Goal: Task Accomplishment & Management: Use online tool/utility

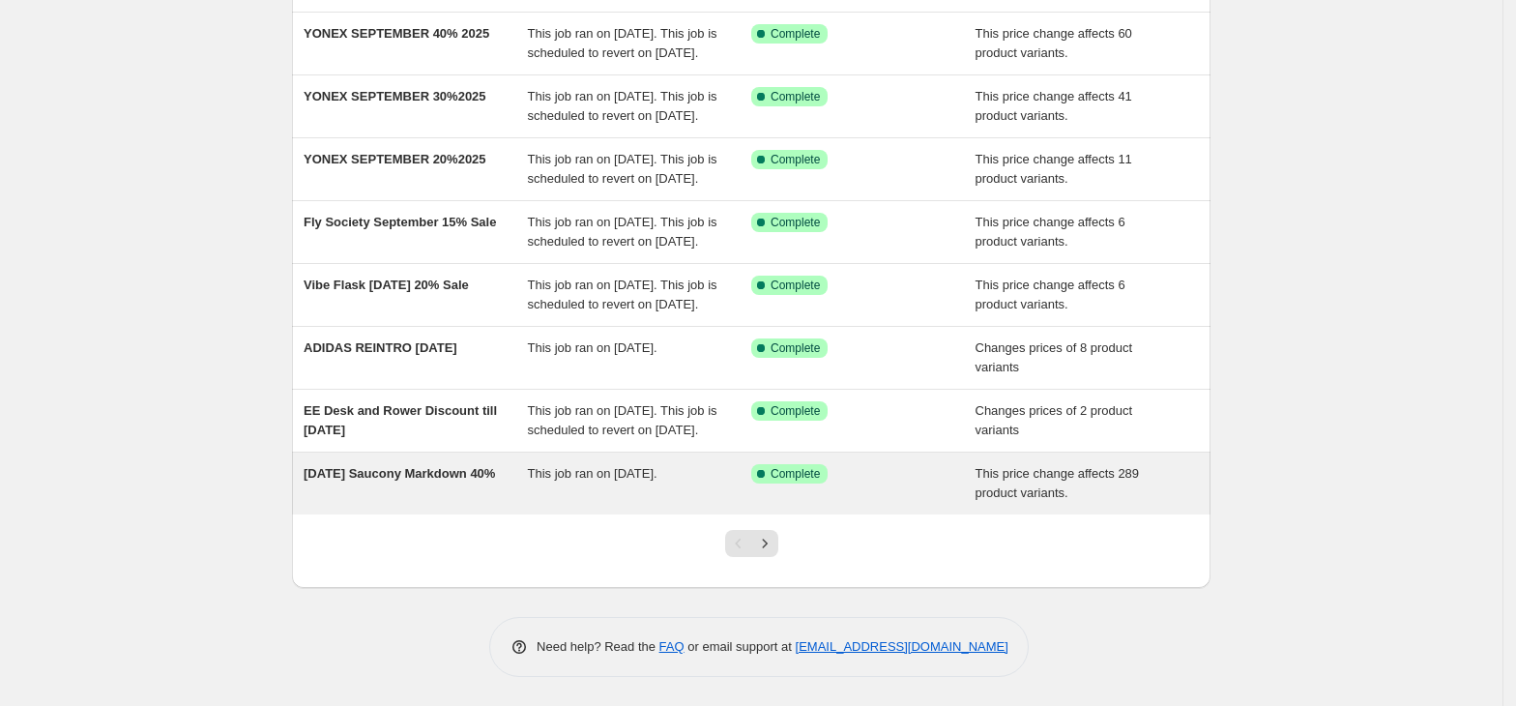
scroll to position [449, 0]
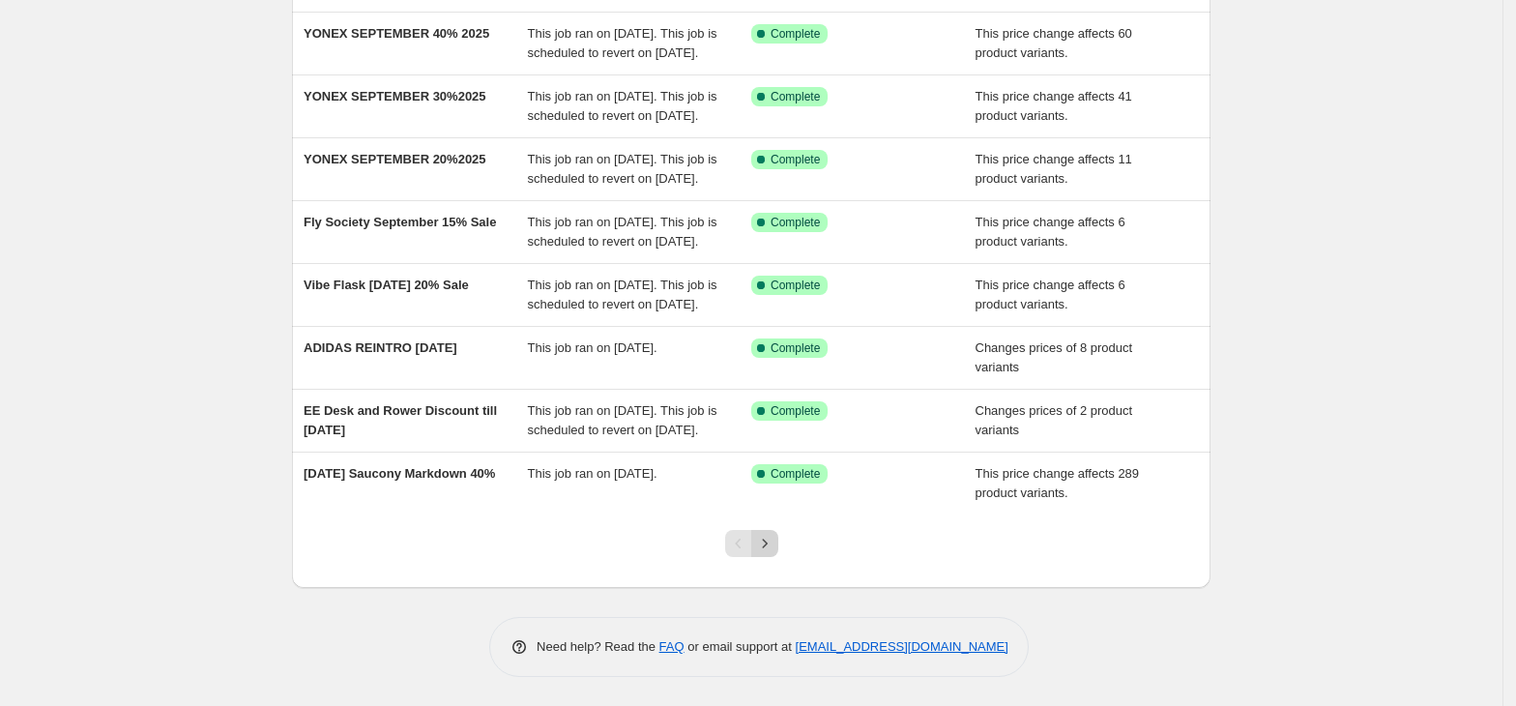
click at [763, 549] on icon "Next" at bounding box center [764, 543] width 19 height 19
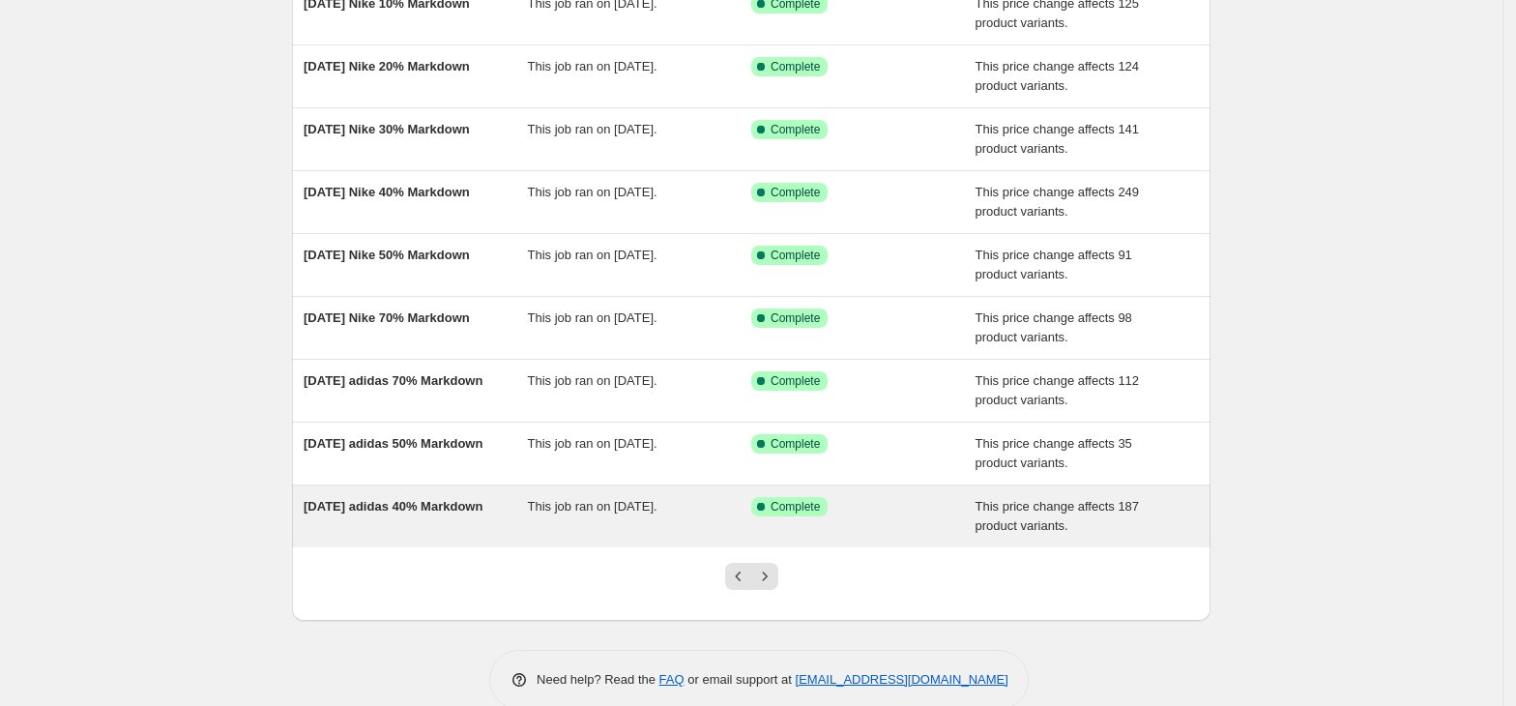
scroll to position [0, 0]
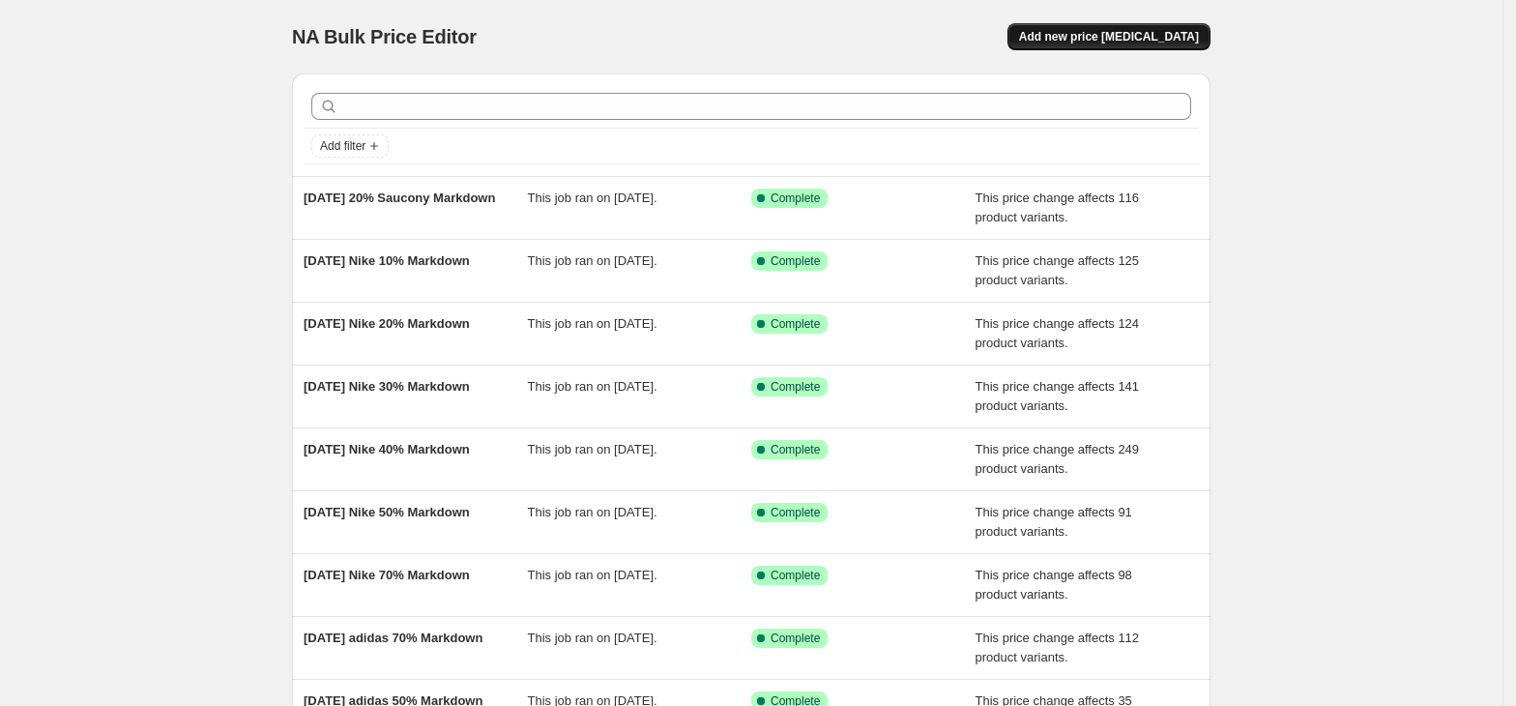
click at [1106, 31] on span "Add new price [MEDICAL_DATA]" at bounding box center [1109, 36] width 180 height 15
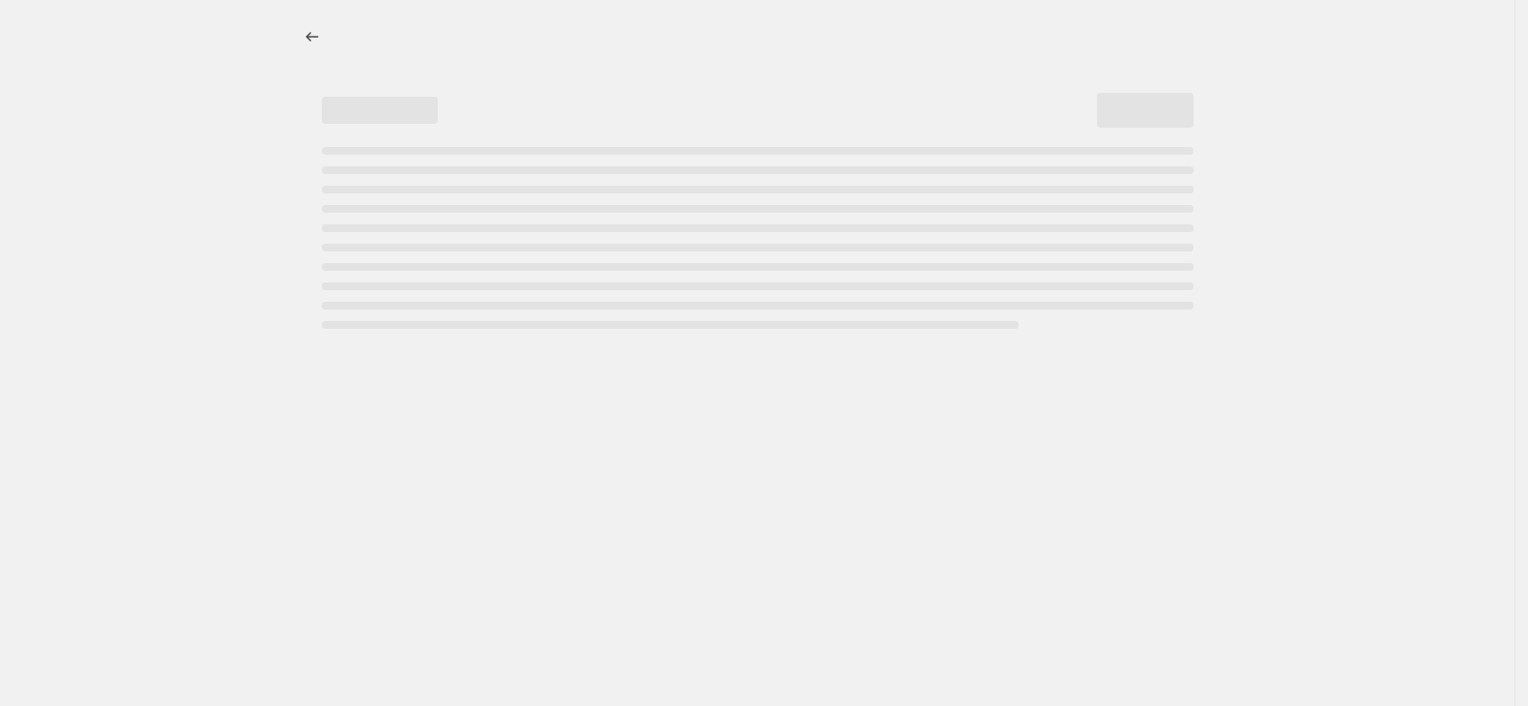
select select "percentage"
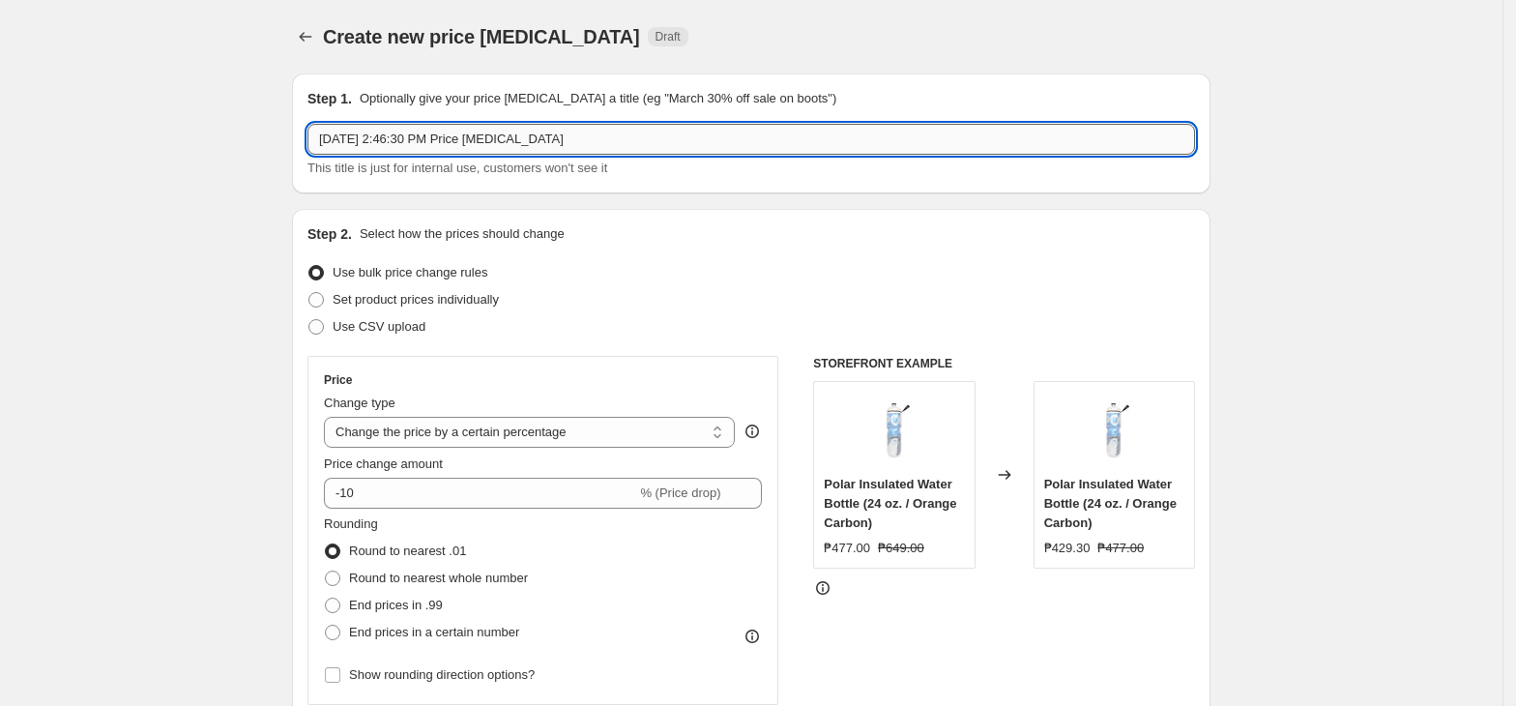
click at [423, 147] on input "[DATE] 2:46:30 PM Price [MEDICAL_DATA]" at bounding box center [750, 139] width 887 height 31
paste input "20%CIELE0903-30"
type input "20%CIELE0903-30"
click at [443, 452] on div "Price Change type Change the price to a certain amount Change the price by a ce…" at bounding box center [543, 530] width 438 height 316
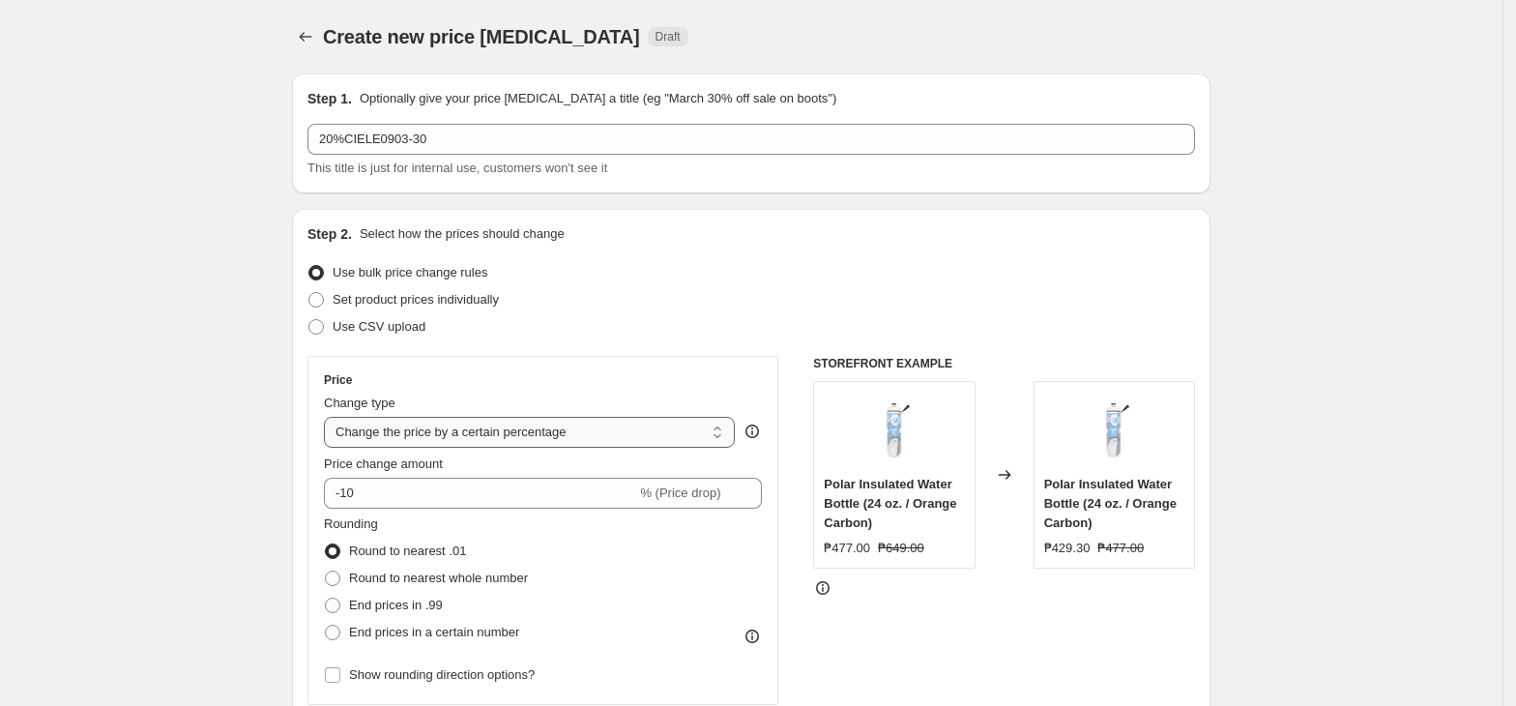
click at [437, 431] on select "Change the price to a certain amount Change the price by a certain amount Chang…" at bounding box center [529, 432] width 411 height 31
select select "pcap"
click at [330, 417] on select "Change the price to a certain amount Change the price by a certain amount Chang…" at bounding box center [529, 432] width 411 height 31
type input "-20"
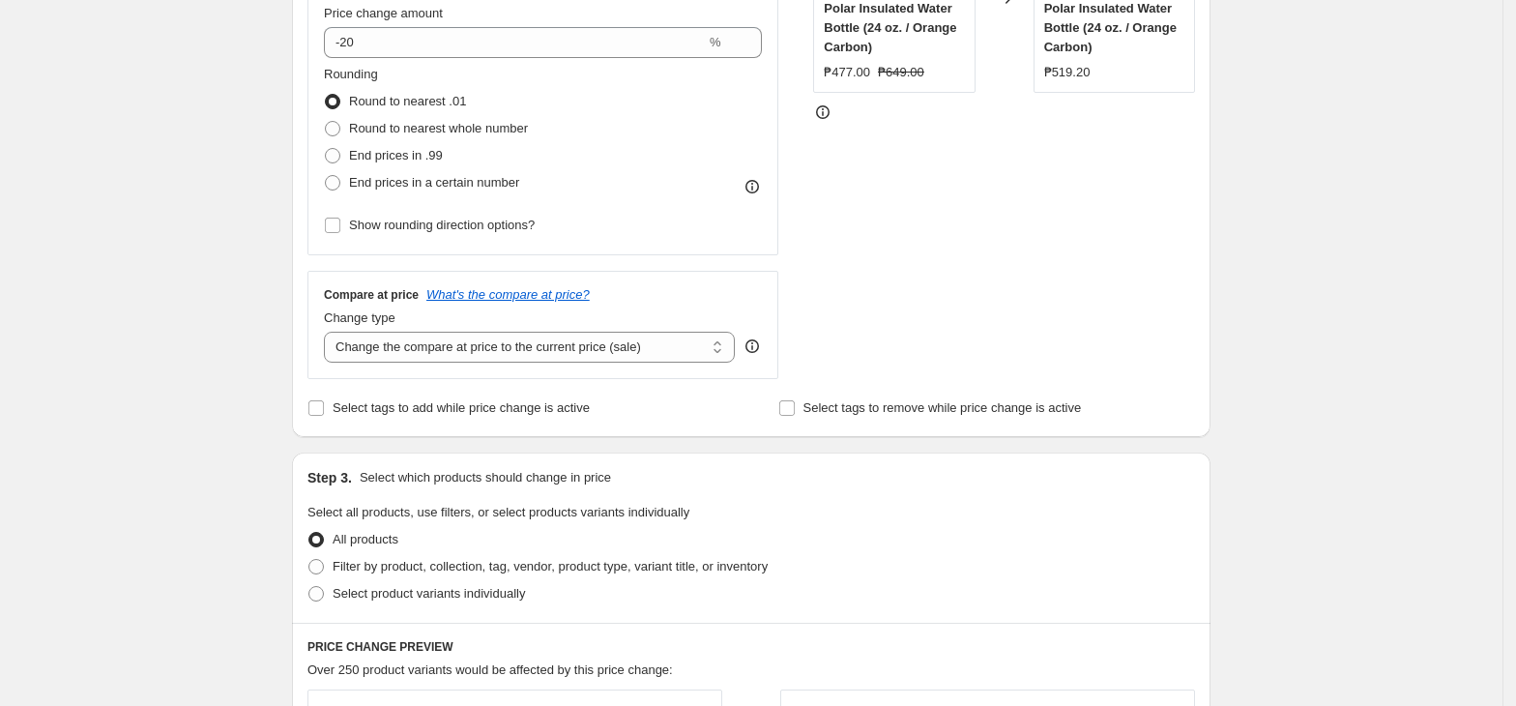
scroll to position [515, 0]
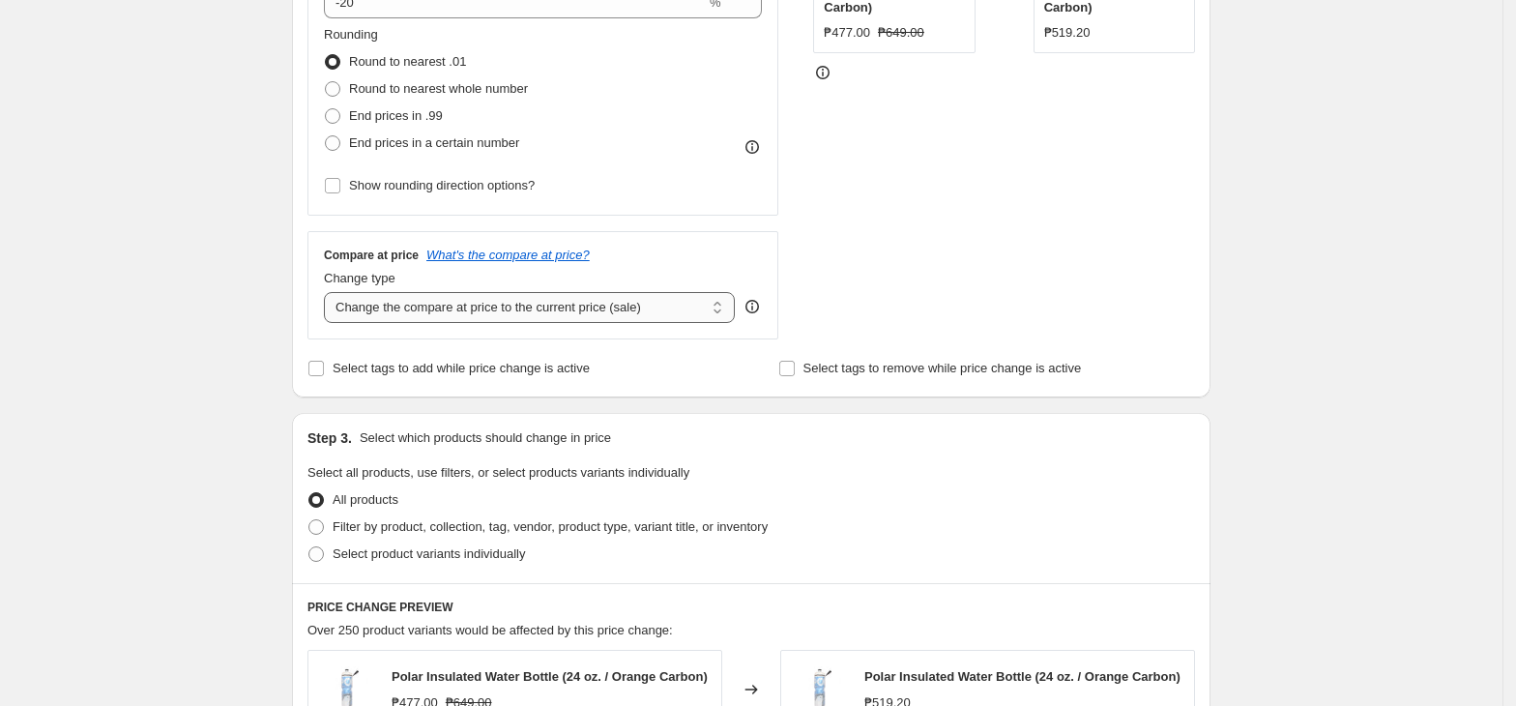
click at [469, 310] on select "Change the compare at price to the current price (sale) Change the compare at p…" at bounding box center [529, 307] width 411 height 31
select select "no_change"
click at [330, 293] on select "Change the compare at price to the current price (sale) Change the compare at p…" at bounding box center [529, 307] width 411 height 31
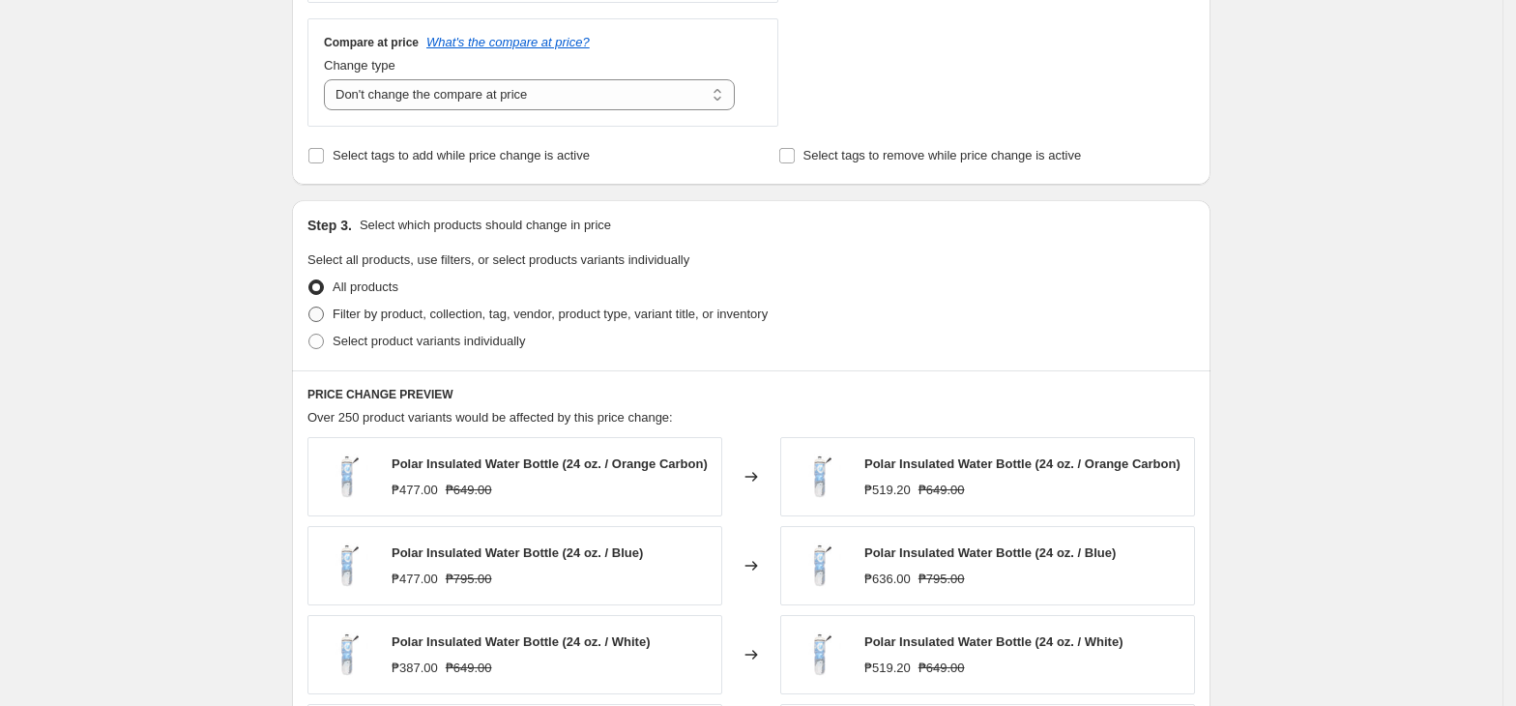
scroll to position [773, 0]
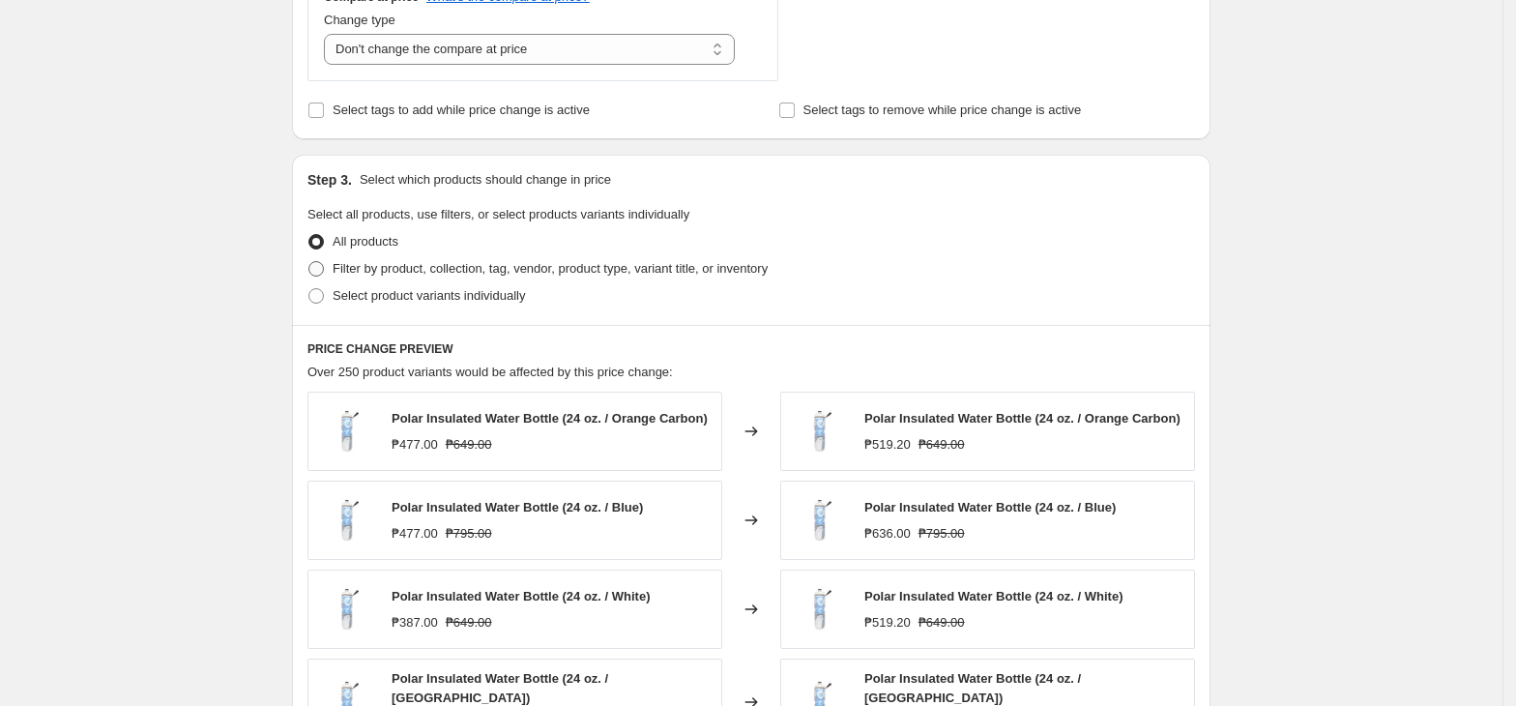
click at [462, 276] on span "Filter by product, collection, tag, vendor, product type, variant title, or inv…" at bounding box center [550, 268] width 435 height 15
click at [309, 262] on input "Filter by product, collection, tag, vendor, product type, variant title, or inv…" at bounding box center [308, 261] width 1 height 1
radio input "true"
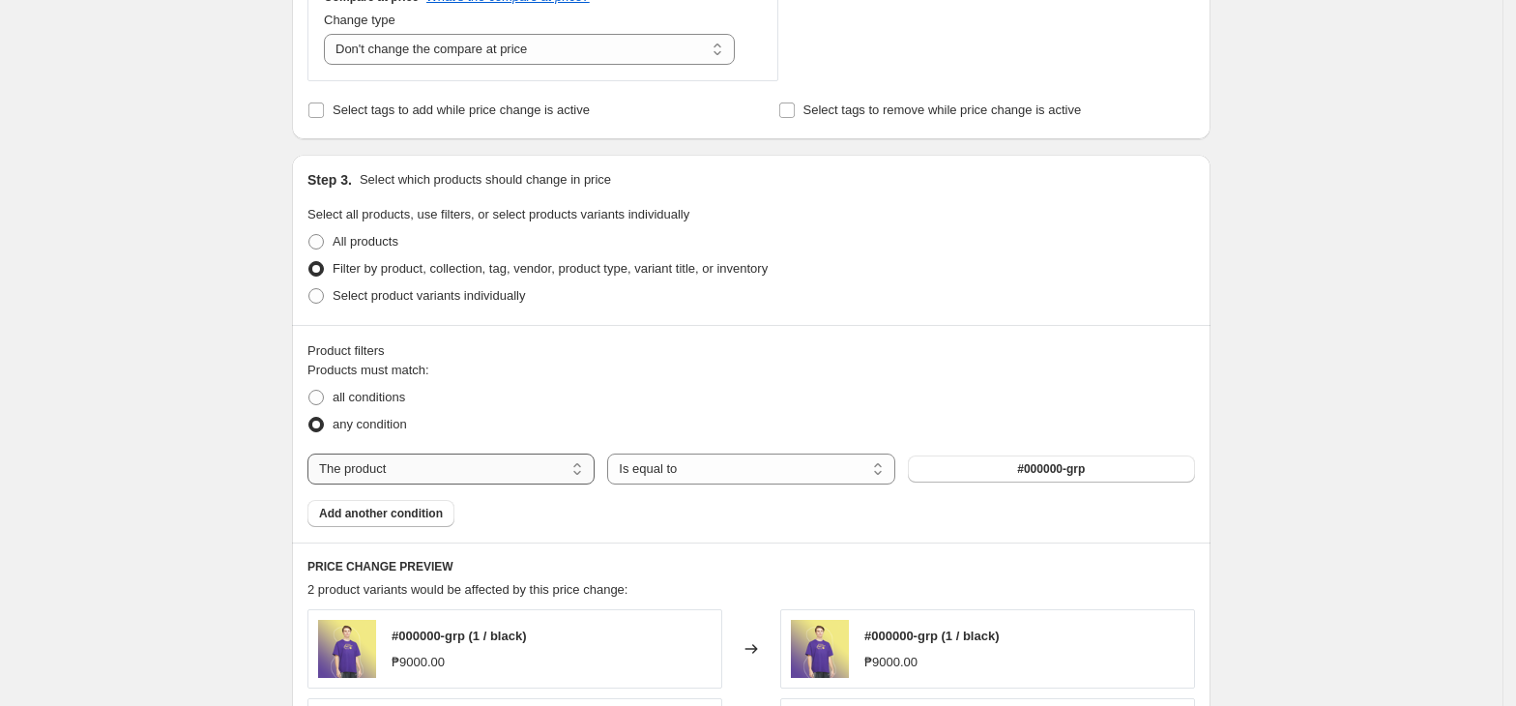
click at [501, 476] on select "The product The product's collection The product's tag The product's vendor The…" at bounding box center [450, 468] width 287 height 31
select select "tag"
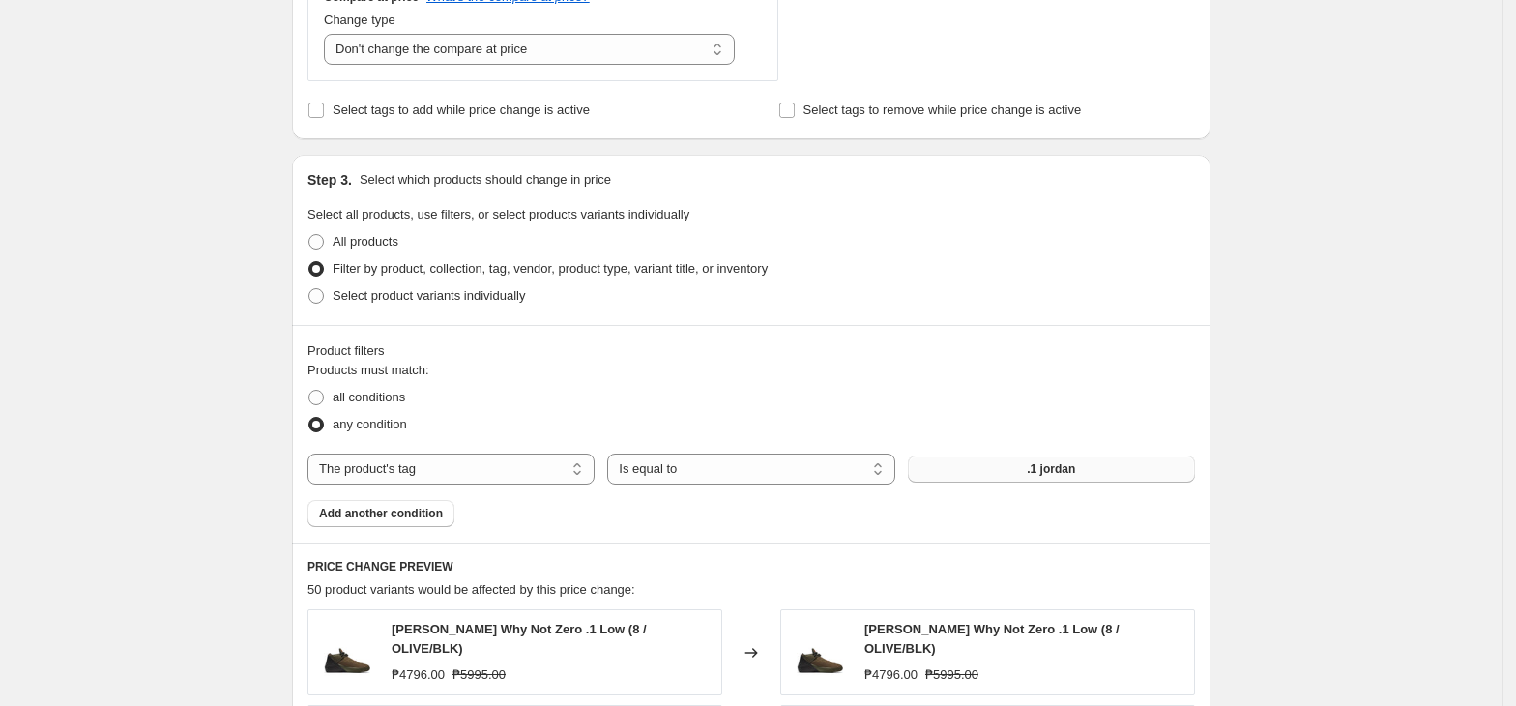
click at [965, 460] on button ".1 jordan" at bounding box center [1051, 468] width 287 height 27
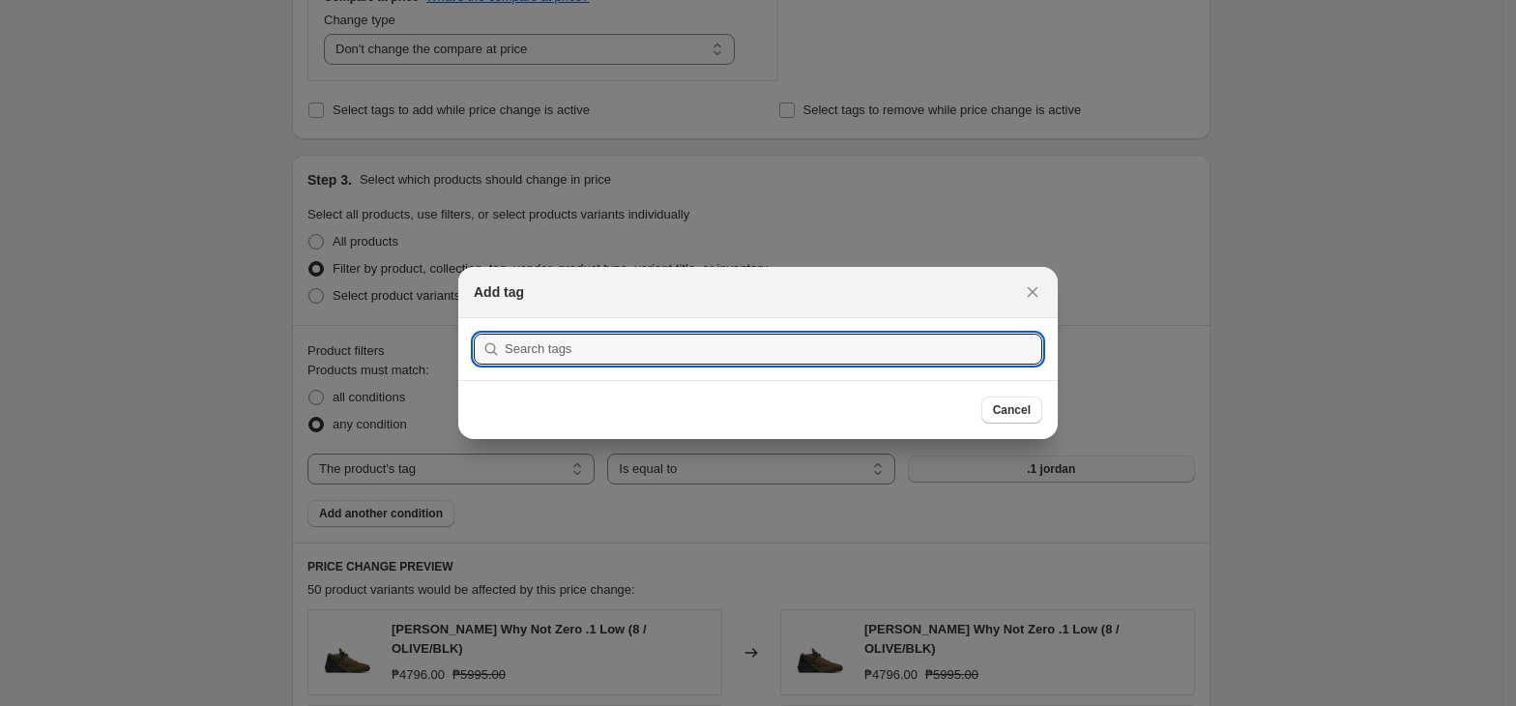
scroll to position [0, 0]
click at [616, 336] on input ":r2j:" at bounding box center [773, 349] width 537 height 31
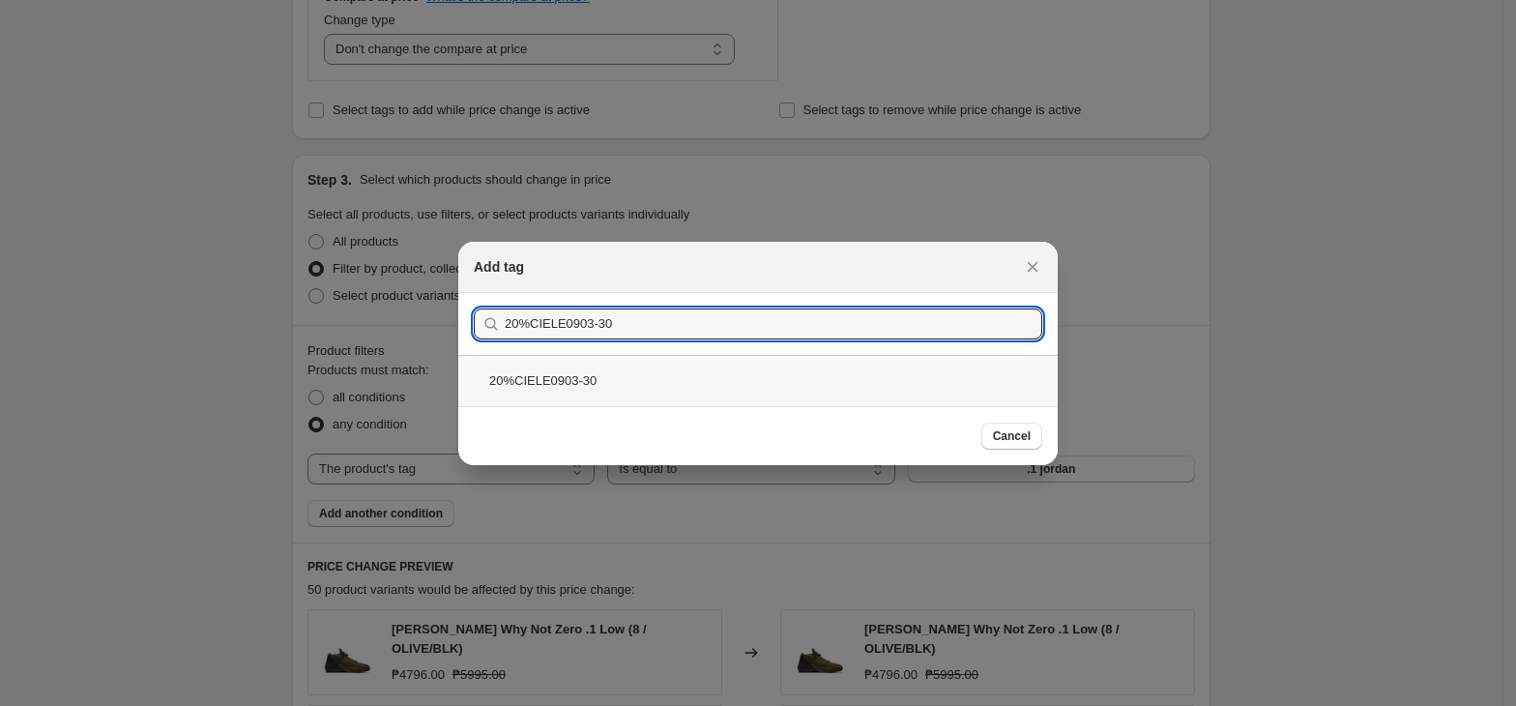
type input "20%CIELE0903-30"
click at [632, 396] on div "20%CIELE0903-30" at bounding box center [757, 380] width 599 height 51
click at [632, 396] on div "Submit 20%CIELE0903-30 20%CIELE0903-30" at bounding box center [757, 349] width 599 height 113
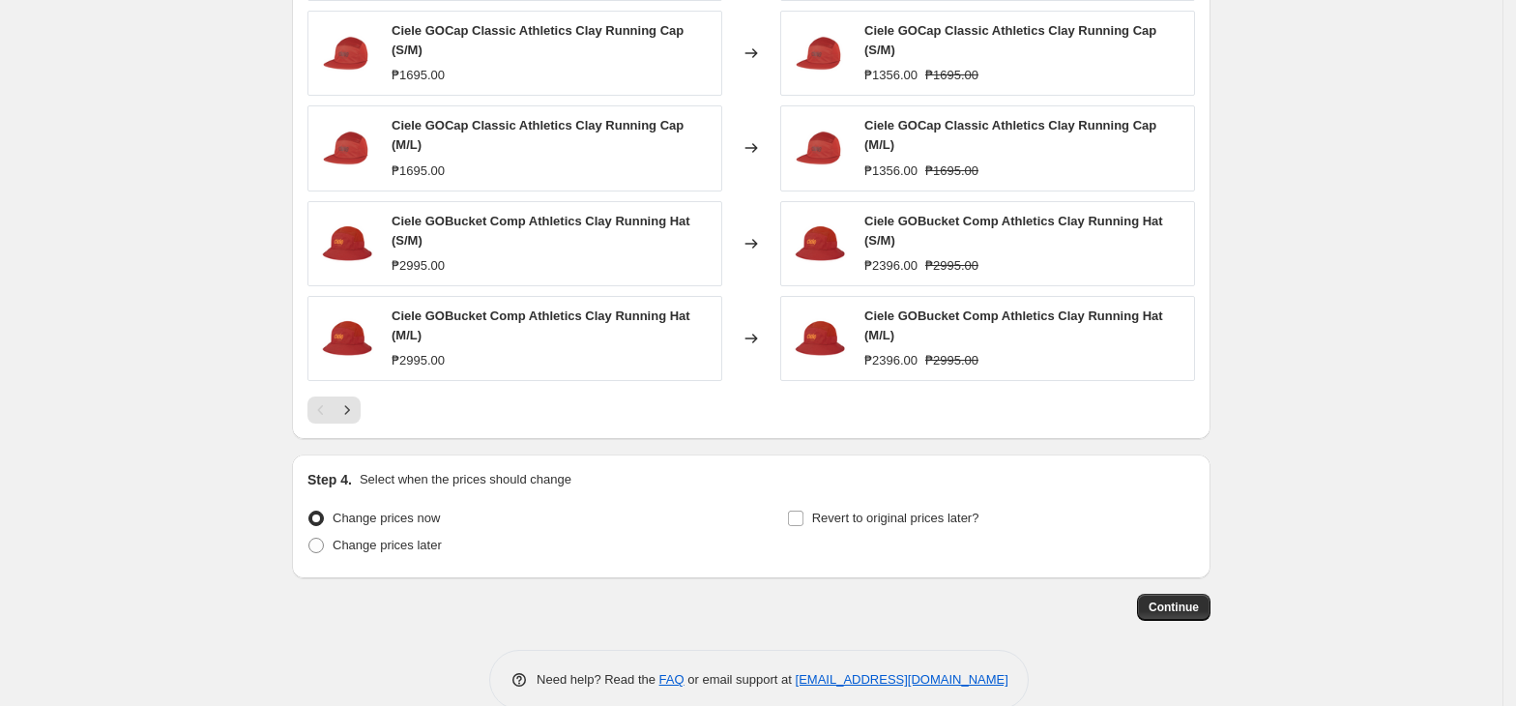
scroll to position [1495, 0]
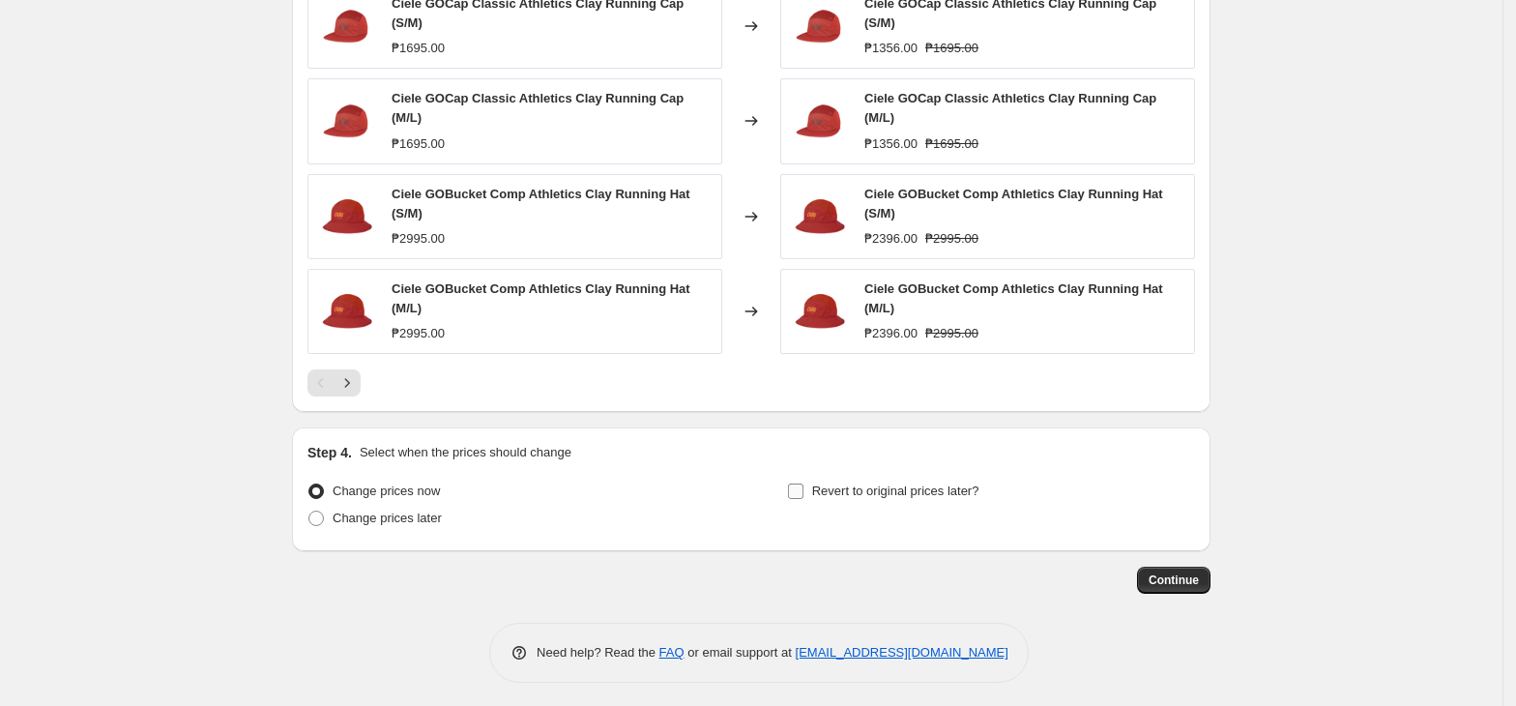
click at [874, 483] on span "Revert to original prices later?" at bounding box center [895, 490] width 167 height 15
click at [803, 483] on input "Revert to original prices later?" at bounding box center [795, 490] width 15 height 15
checkbox input "true"
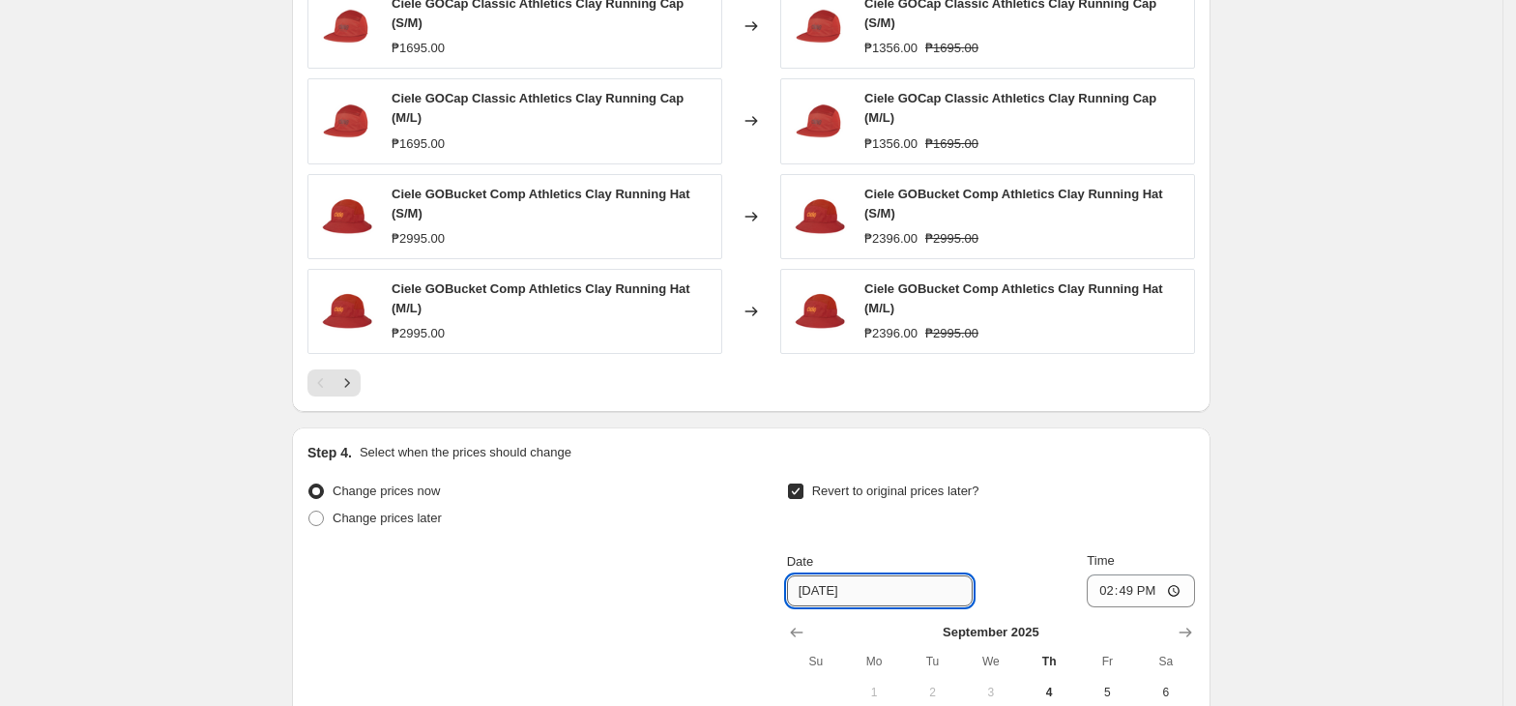
click at [893, 599] on input "[DATE]" at bounding box center [880, 590] width 186 height 31
drag, startPoint x: 899, startPoint y: 586, endPoint x: 902, endPoint y: 576, distance: 10.1
click at [899, 581] on input "[DATE]" at bounding box center [880, 590] width 186 height 31
click at [804, 585] on input "[DATE]" at bounding box center [880, 590] width 186 height 31
click at [827, 588] on input "[DATE]" at bounding box center [880, 590] width 186 height 31
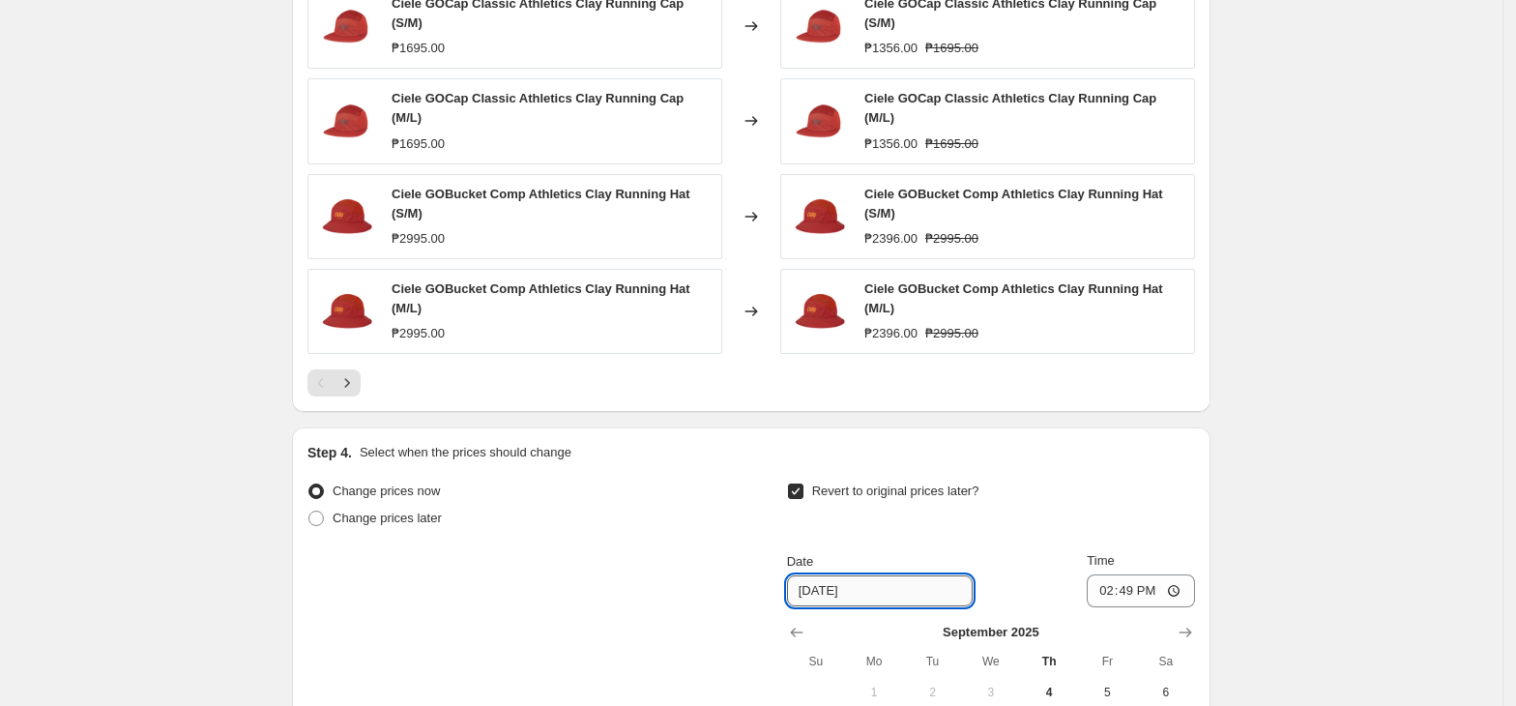
click at [827, 588] on input "[DATE]" at bounding box center [880, 590] width 186 height 31
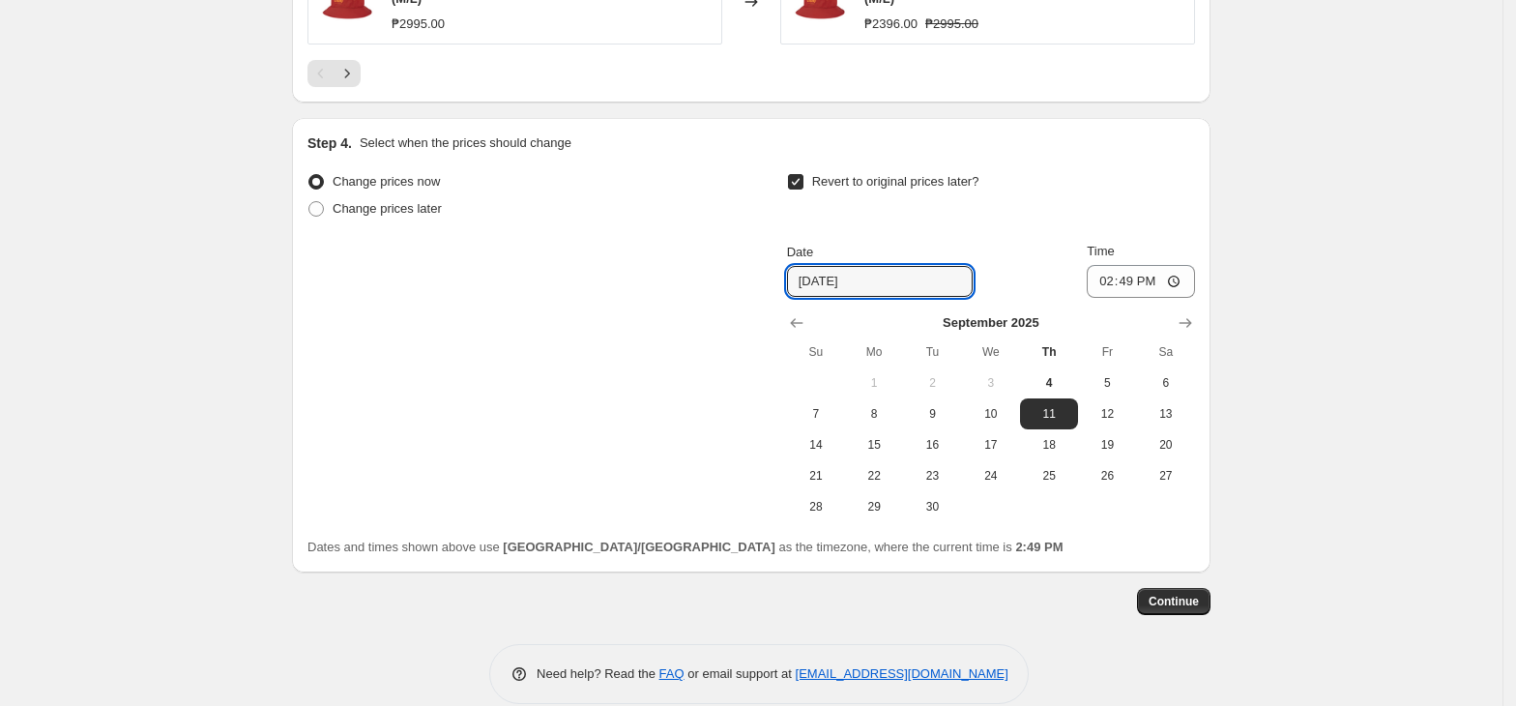
scroll to position [1825, 0]
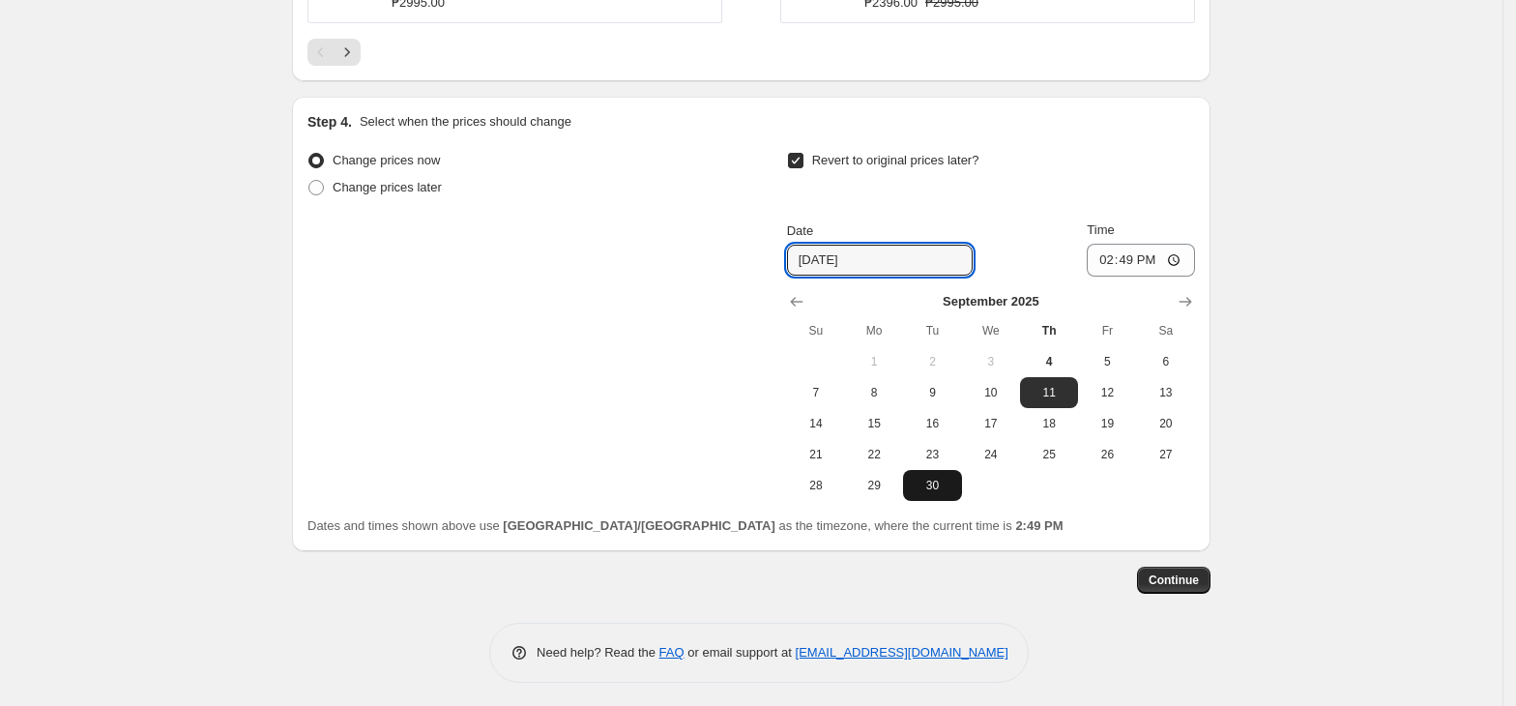
click at [953, 487] on span "30" at bounding box center [932, 485] width 43 height 15
type input "[DATE]"
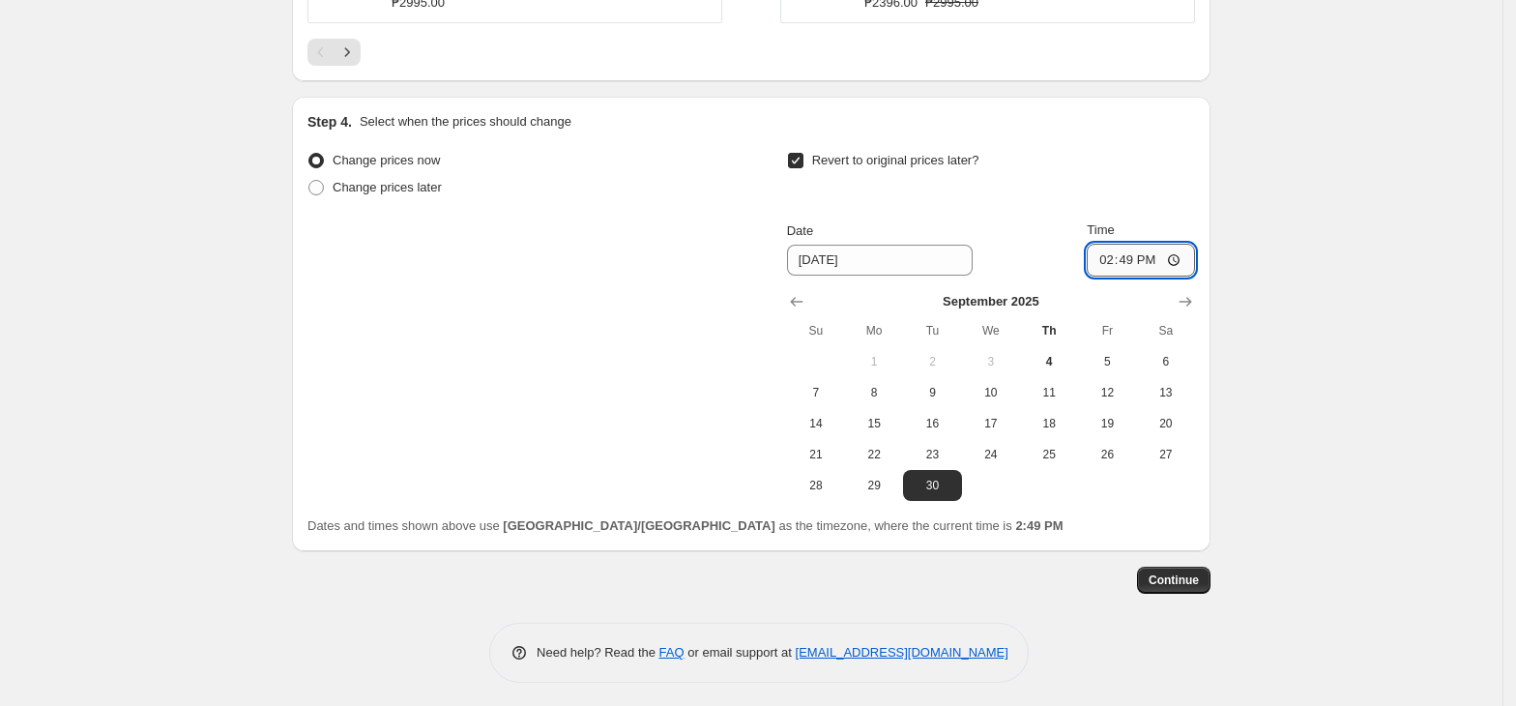
click at [1107, 253] on input "14:49" at bounding box center [1141, 260] width 108 height 33
type input "23:59"
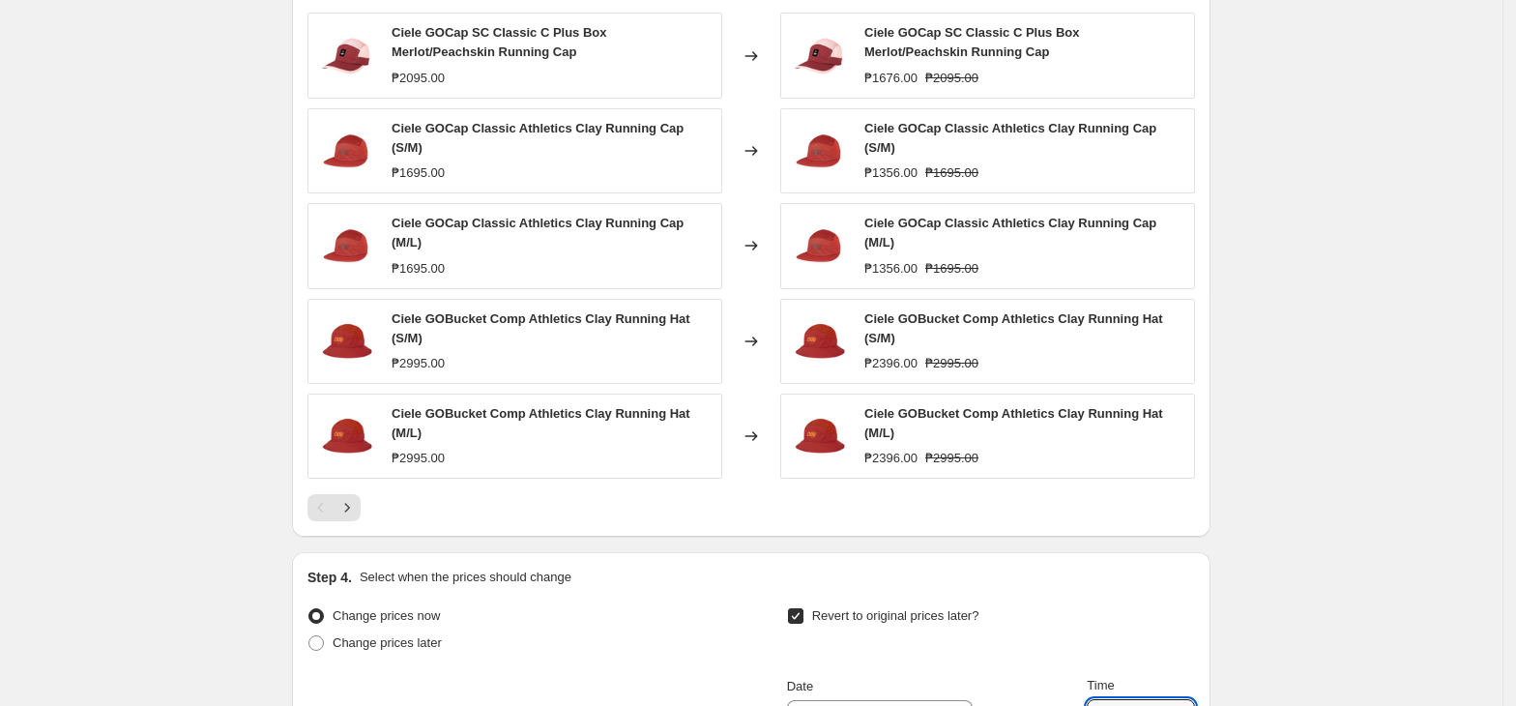
scroll to position [1180, 0]
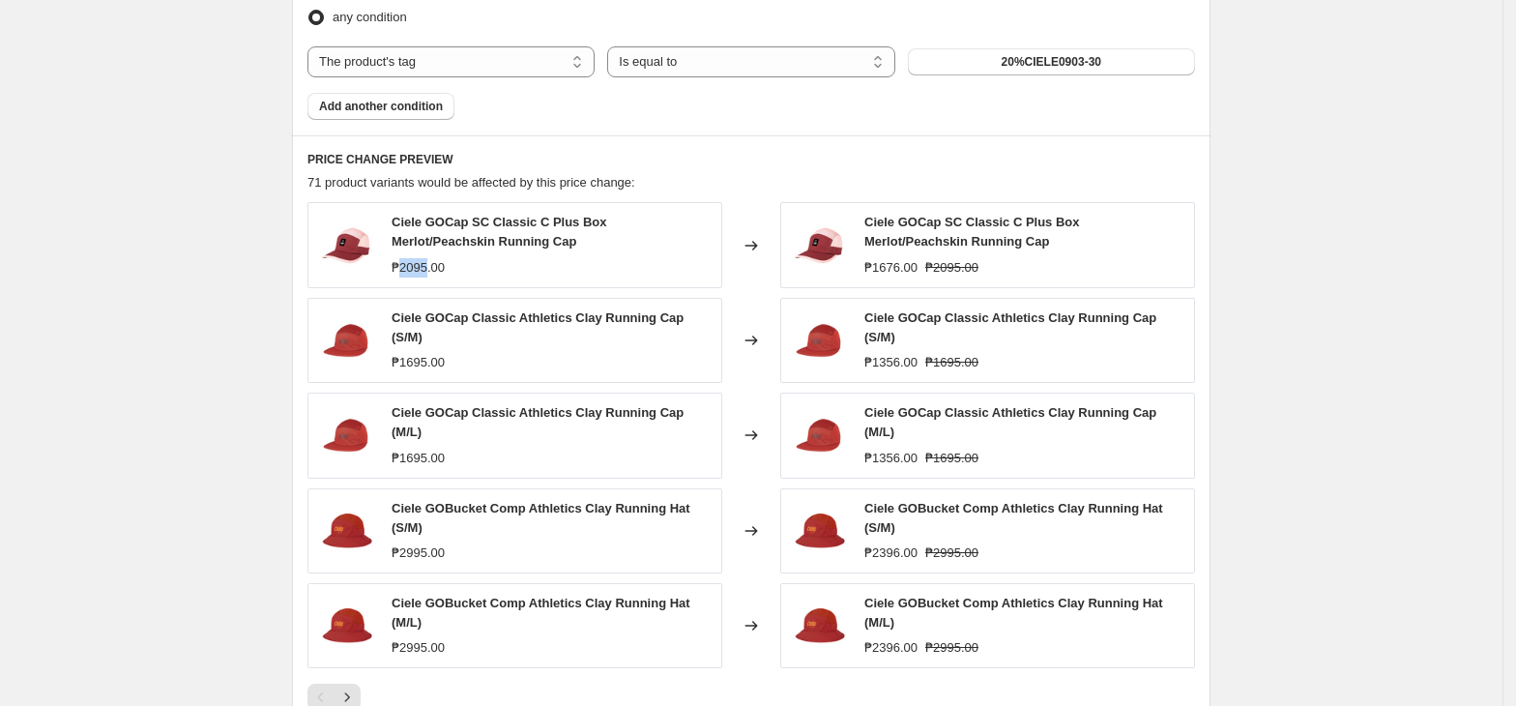
drag, startPoint x: 406, startPoint y: 276, endPoint x: 547, endPoint y: 280, distance: 141.2
click at [431, 275] on div "₱2095.00" at bounding box center [418, 267] width 53 height 19
copy div "2095"
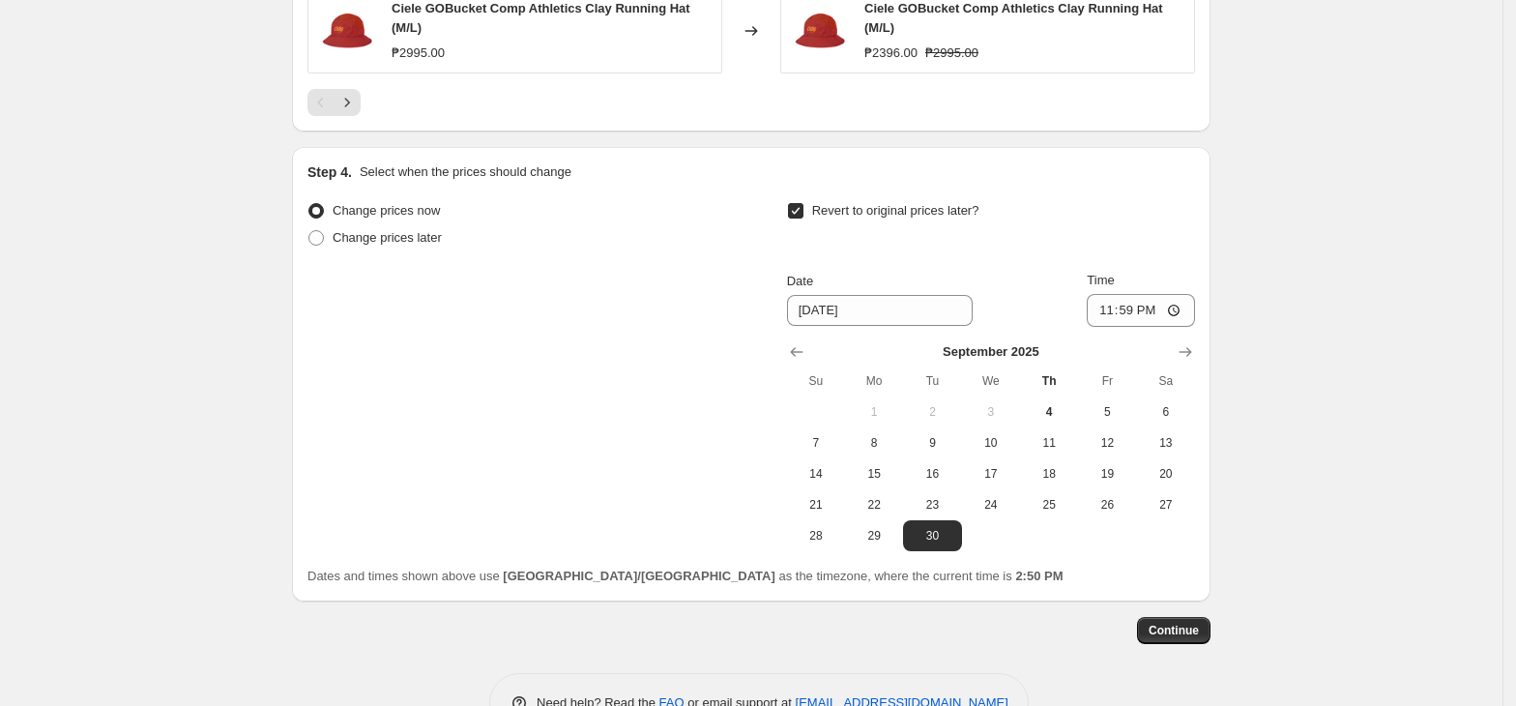
scroll to position [1825, 0]
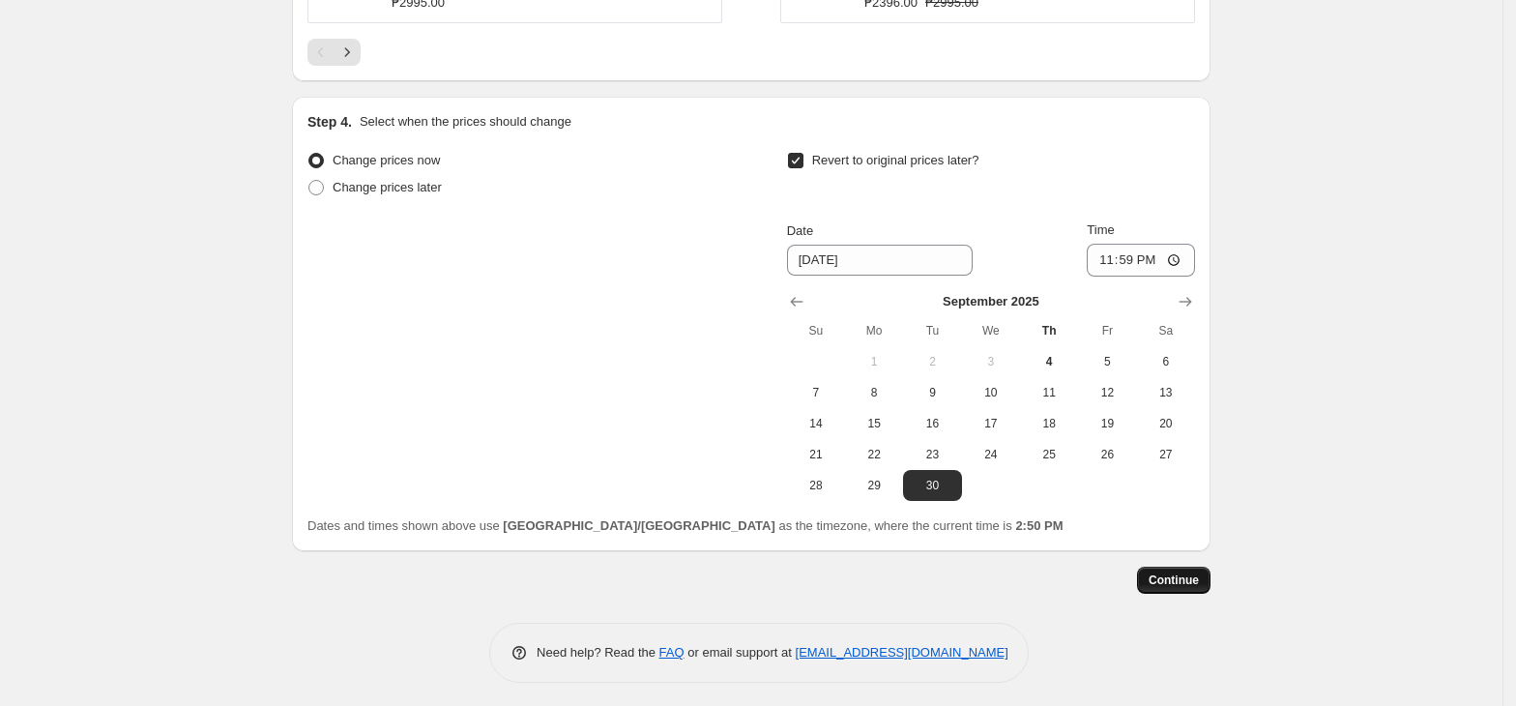
click at [1191, 572] on span "Continue" at bounding box center [1173, 579] width 50 height 15
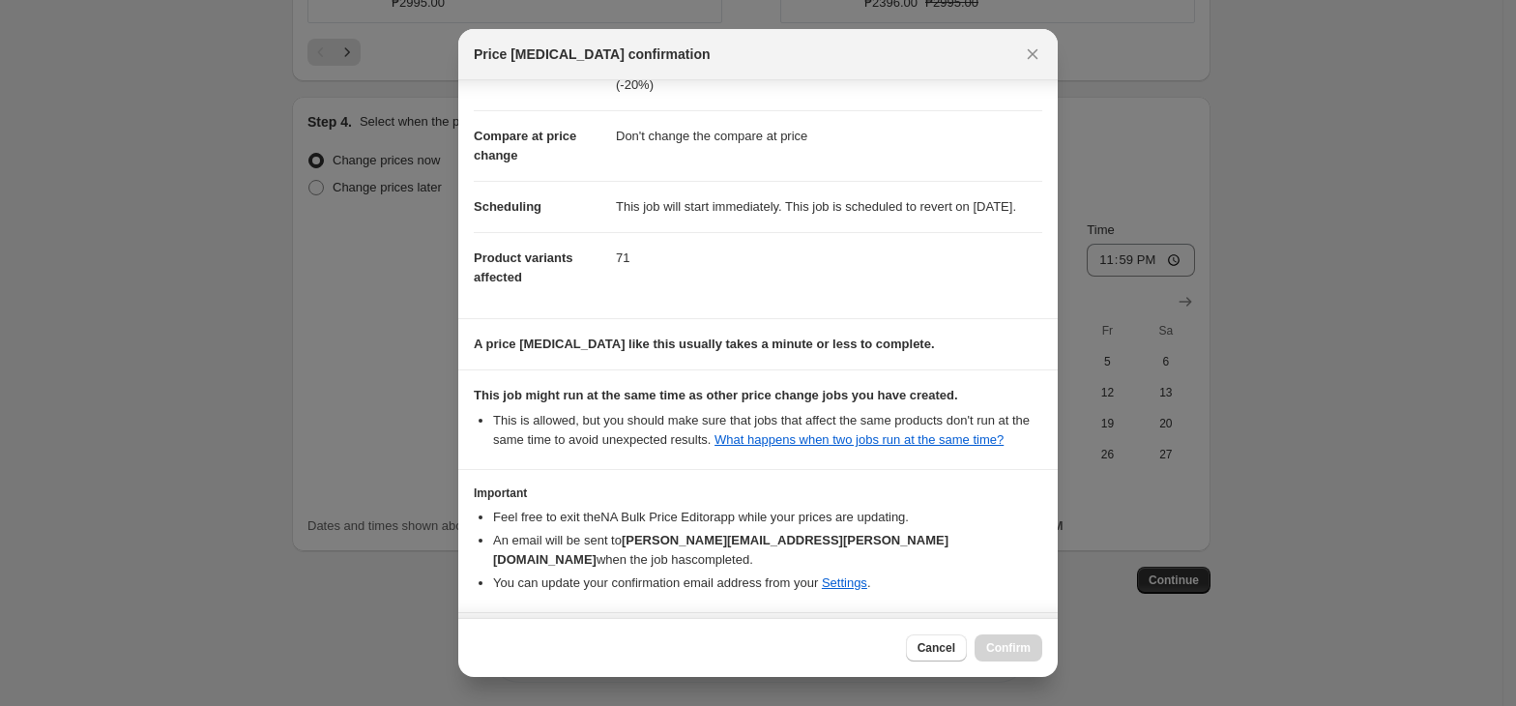
scroll to position [148, 0]
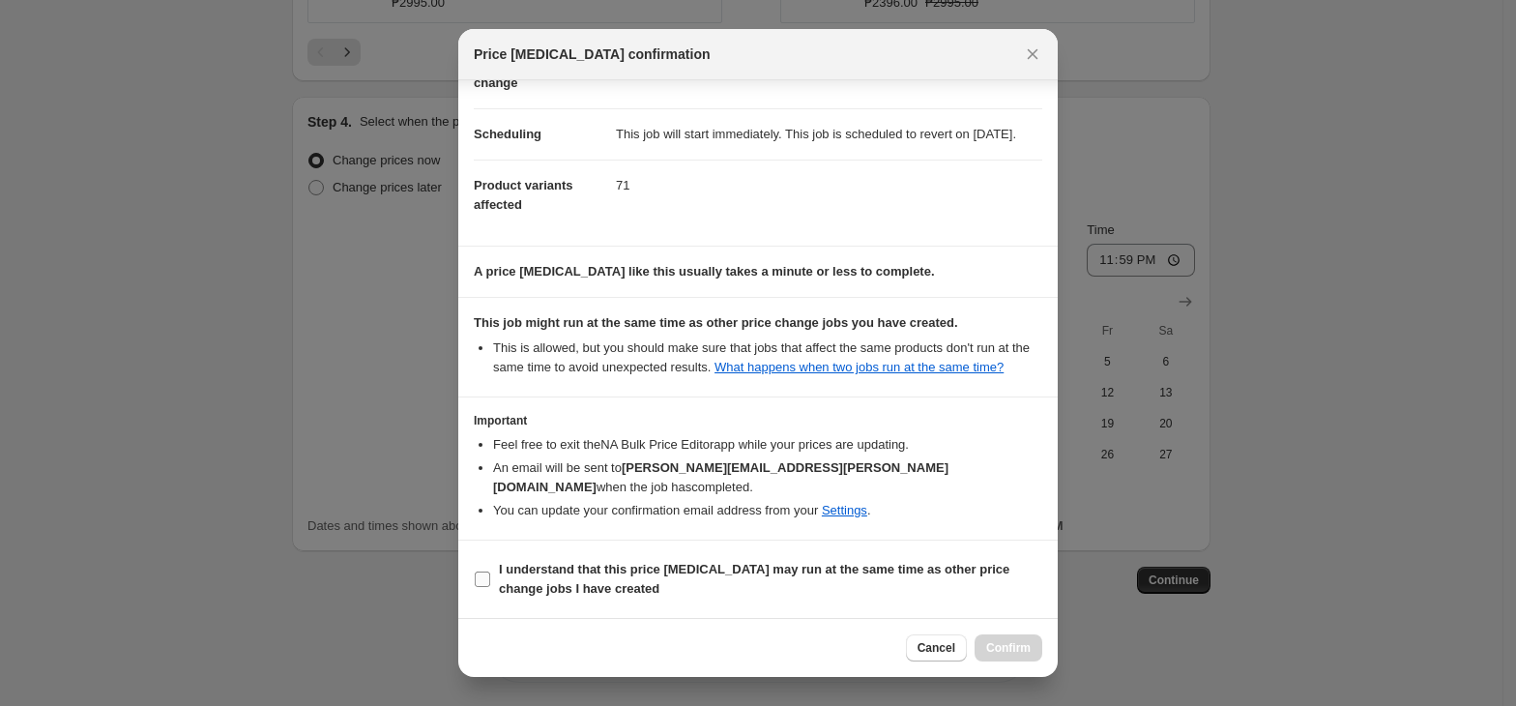
click at [546, 569] on b "I understand that this price [MEDICAL_DATA] may run at the same time as other p…" at bounding box center [754, 579] width 510 height 34
click at [490, 571] on input "I understand that this price [MEDICAL_DATA] may run at the same time as other p…" at bounding box center [482, 578] width 15 height 15
checkbox input "true"
click at [1011, 650] on span "Confirm" at bounding box center [1008, 647] width 44 height 15
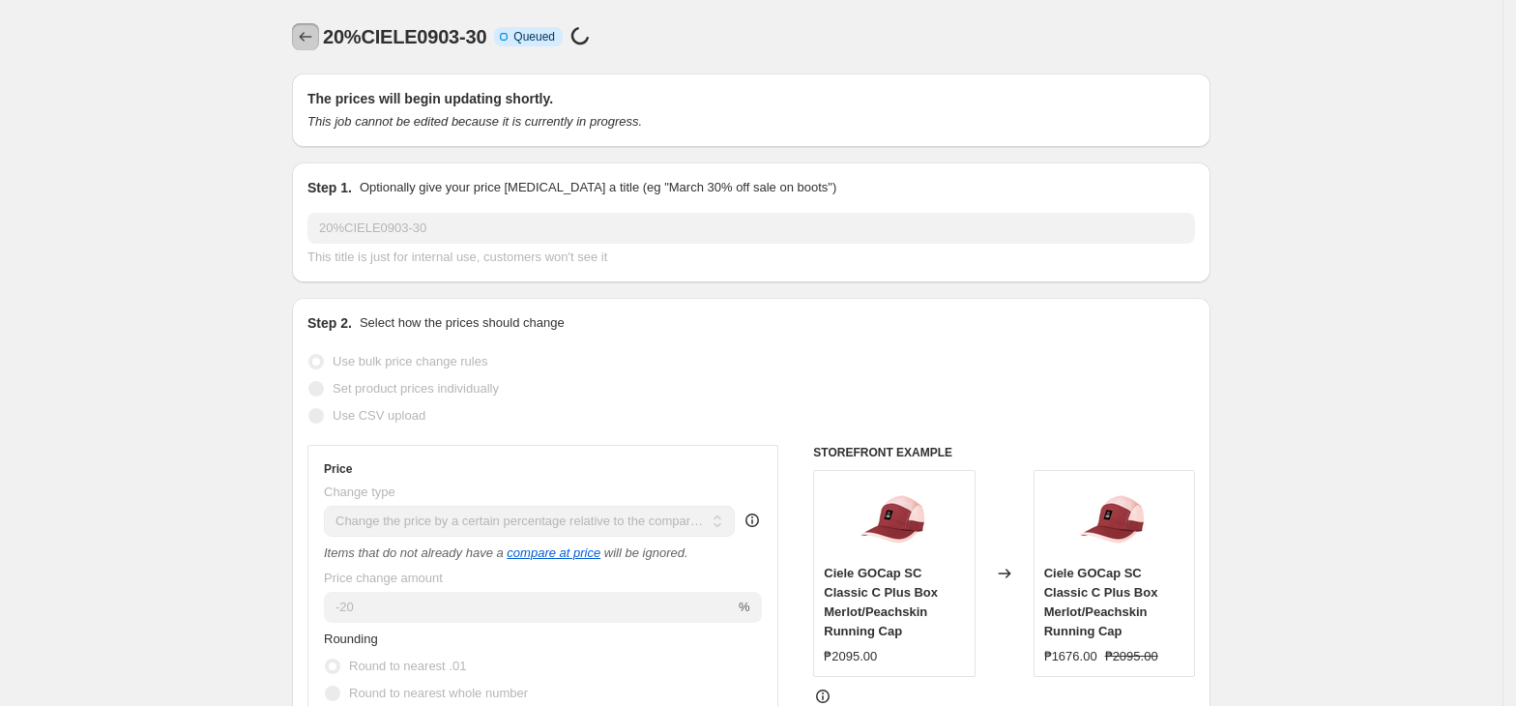
click at [313, 43] on icon "Price change jobs" at bounding box center [305, 36] width 19 height 19
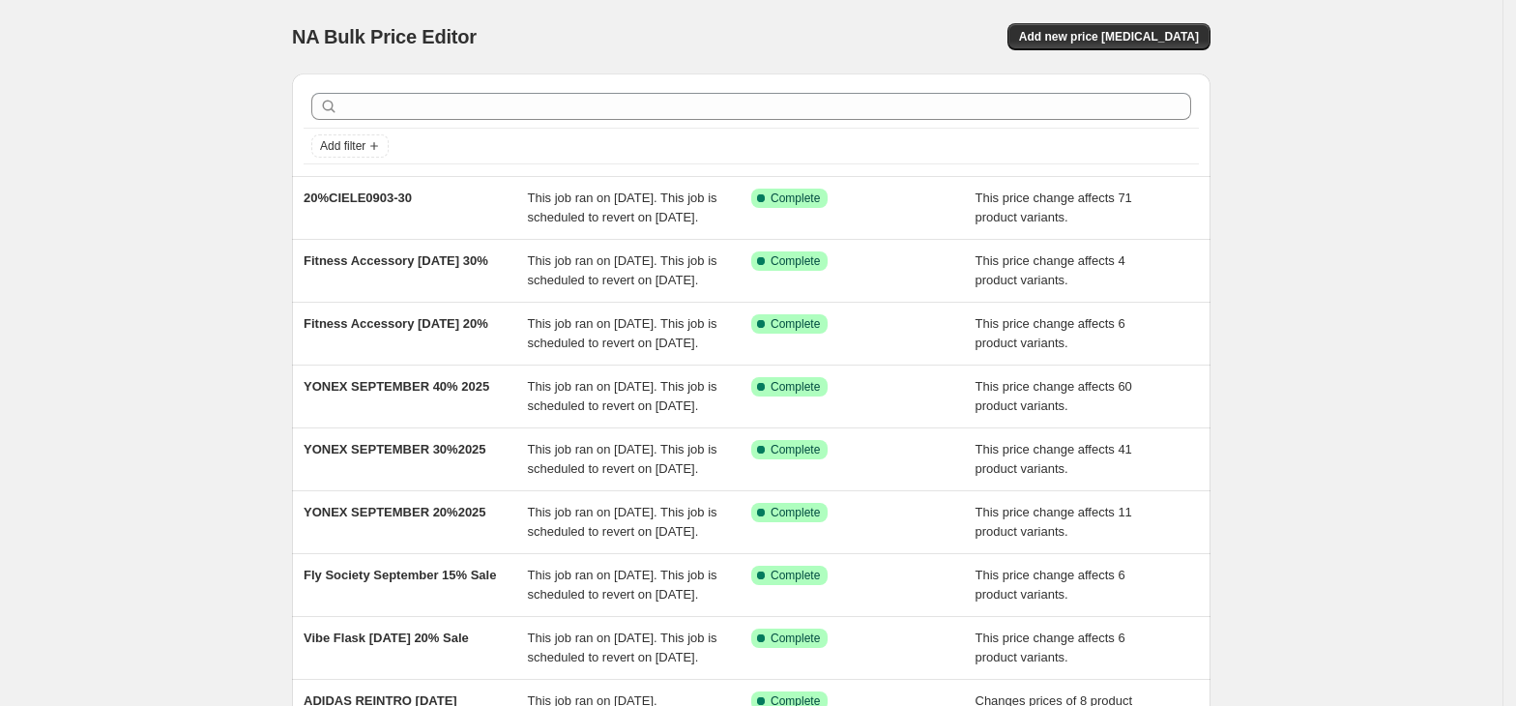
click at [1119, 55] on div "NA Bulk Price Editor. This page is ready NA Bulk Price Editor Add new price [ME…" at bounding box center [751, 36] width 918 height 73
click at [1121, 29] on span "Add new price [MEDICAL_DATA]" at bounding box center [1109, 36] width 180 height 15
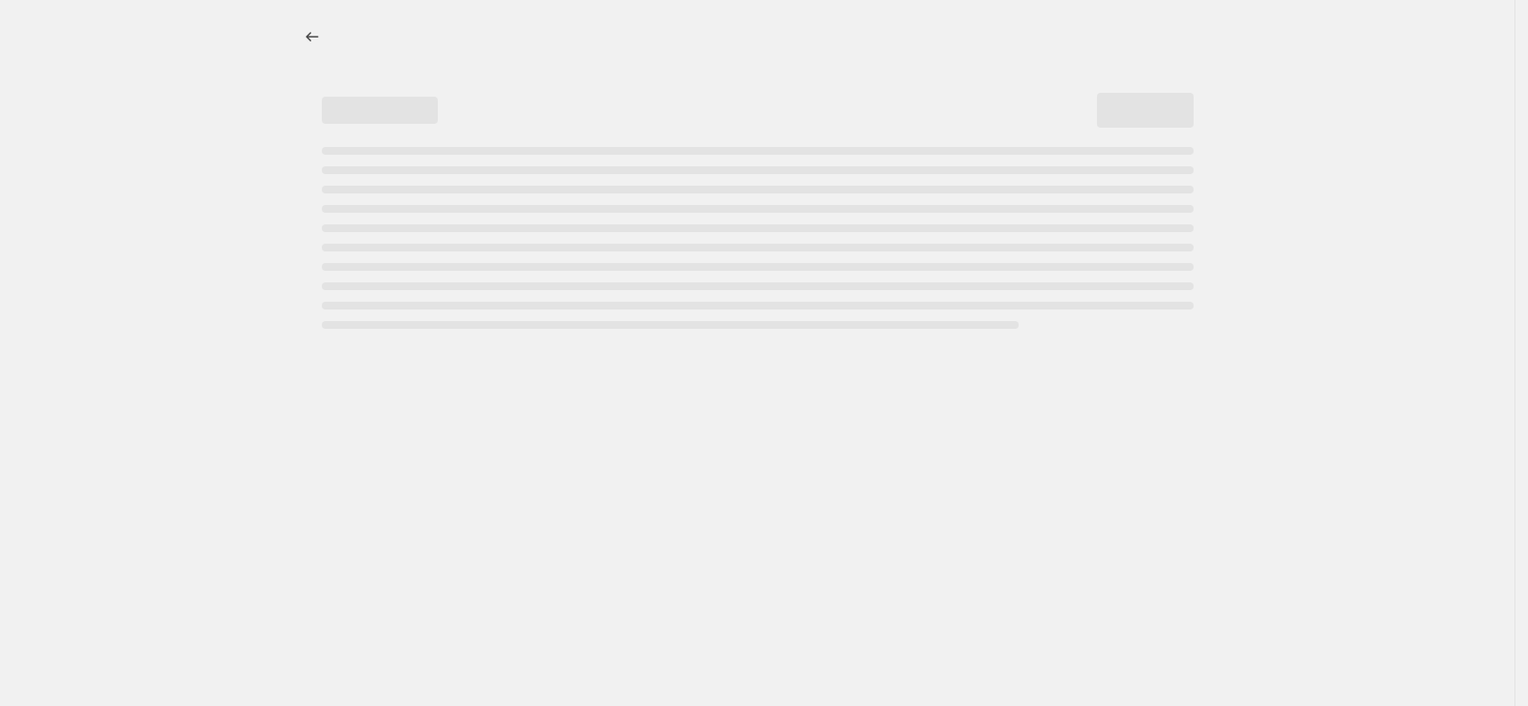
select select "percentage"
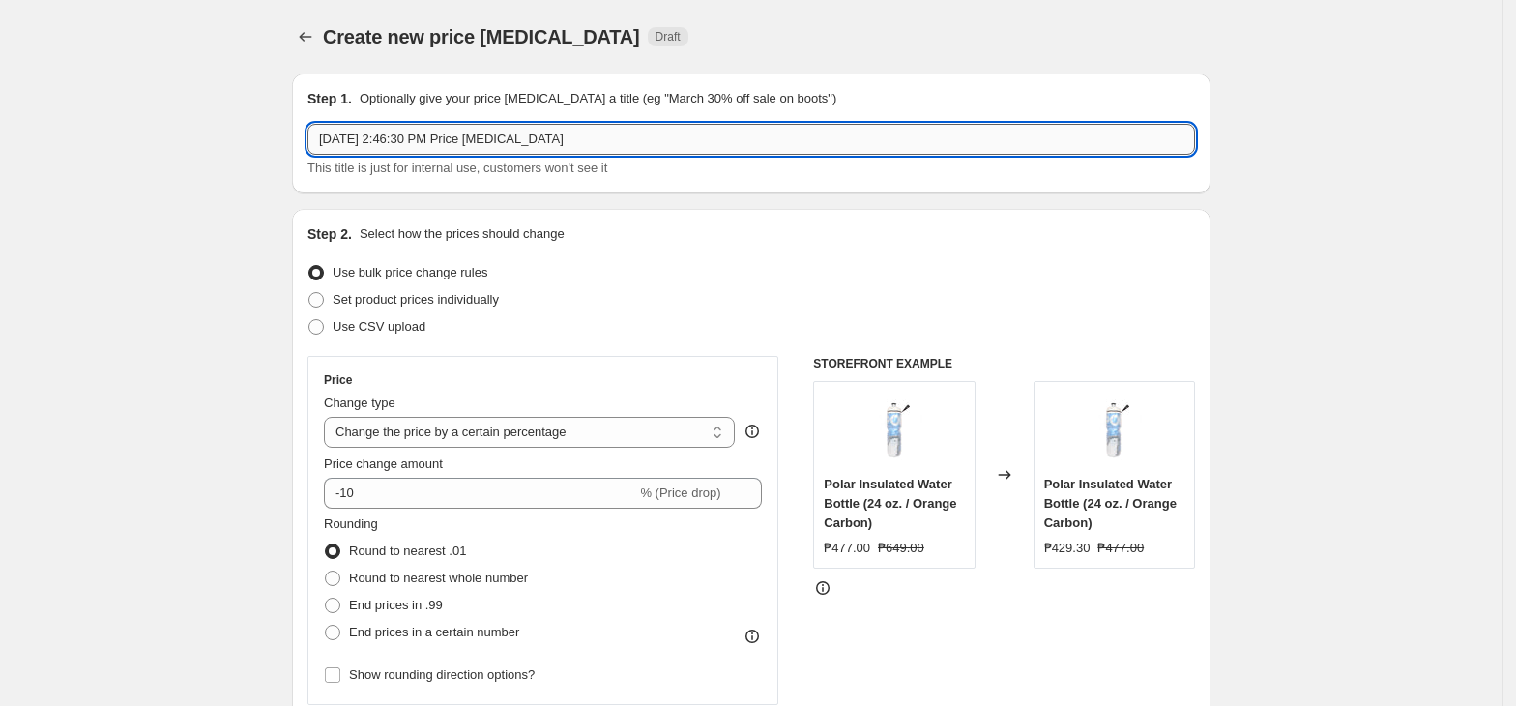
click at [453, 149] on input "[DATE] 2:46:30 PM Price [MEDICAL_DATA]" at bounding box center [750, 139] width 887 height 31
paste input "40%CIELE0903-30"
type input "40%CIELE0903-30"
click at [430, 431] on select "Change the price to a certain amount Change the price by a certain amount Chang…" at bounding box center [529, 432] width 411 height 31
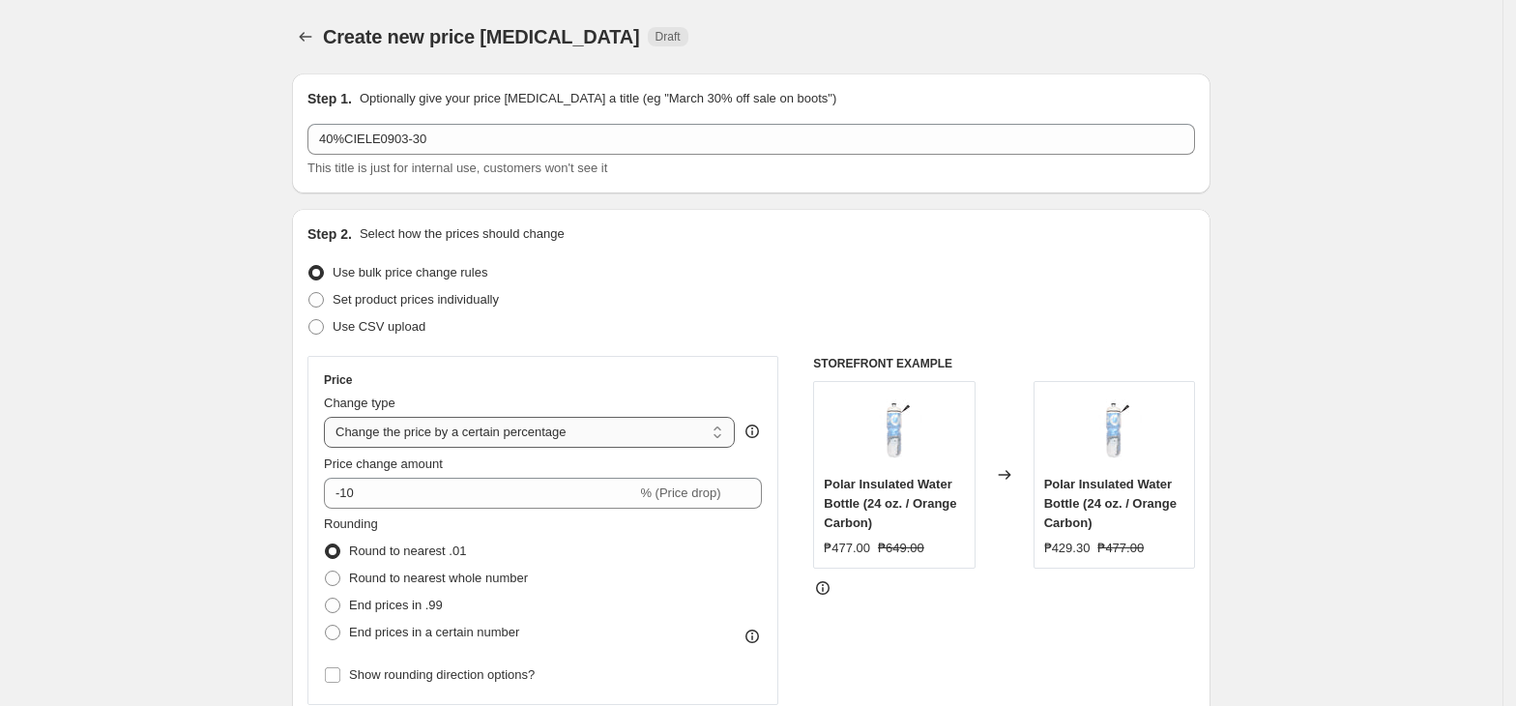
select select "pc"
type input "50"
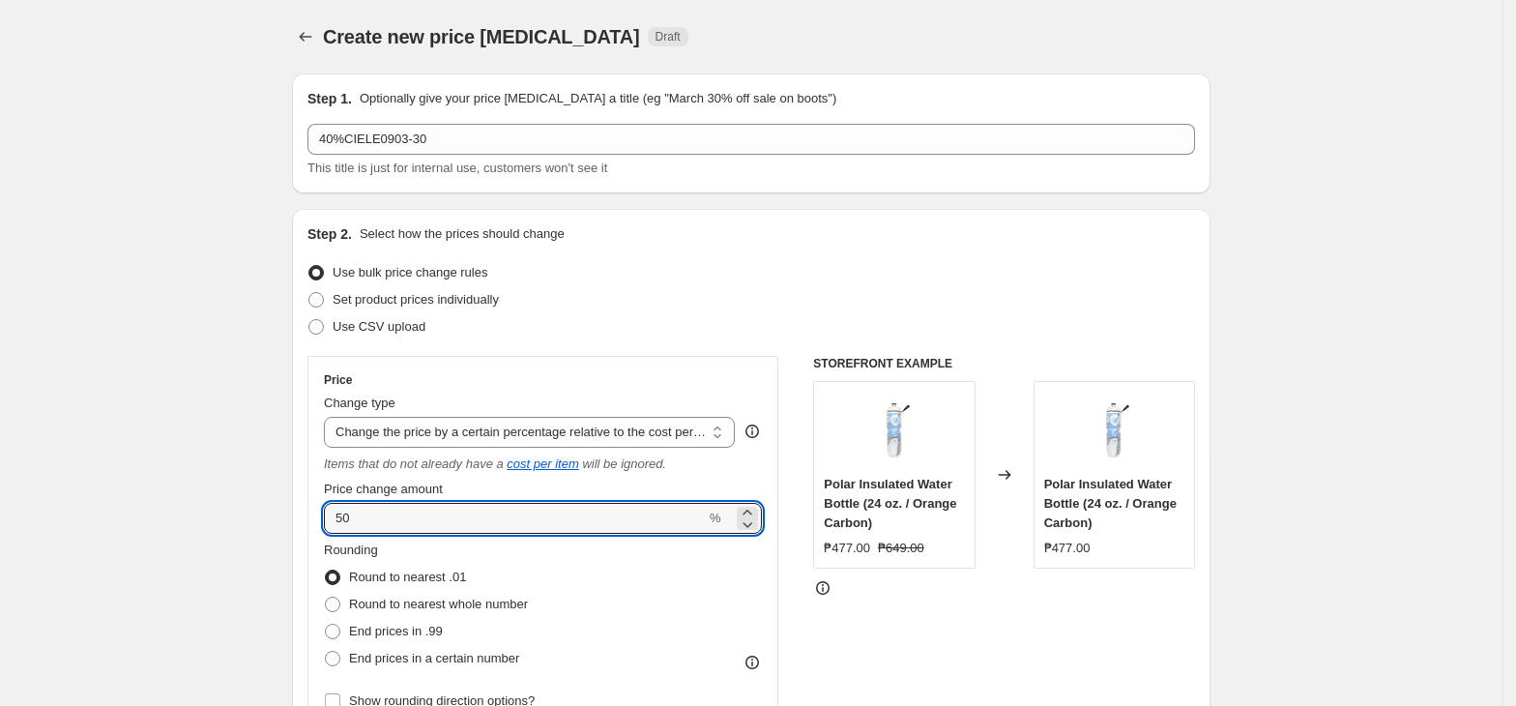
drag, startPoint x: 357, startPoint y: 524, endPoint x: 329, endPoint y: 520, distance: 28.3
click at [329, 520] on div "Price Change type Change the price to a certain amount Change the price by a ce…" at bounding box center [542, 543] width 471 height 375
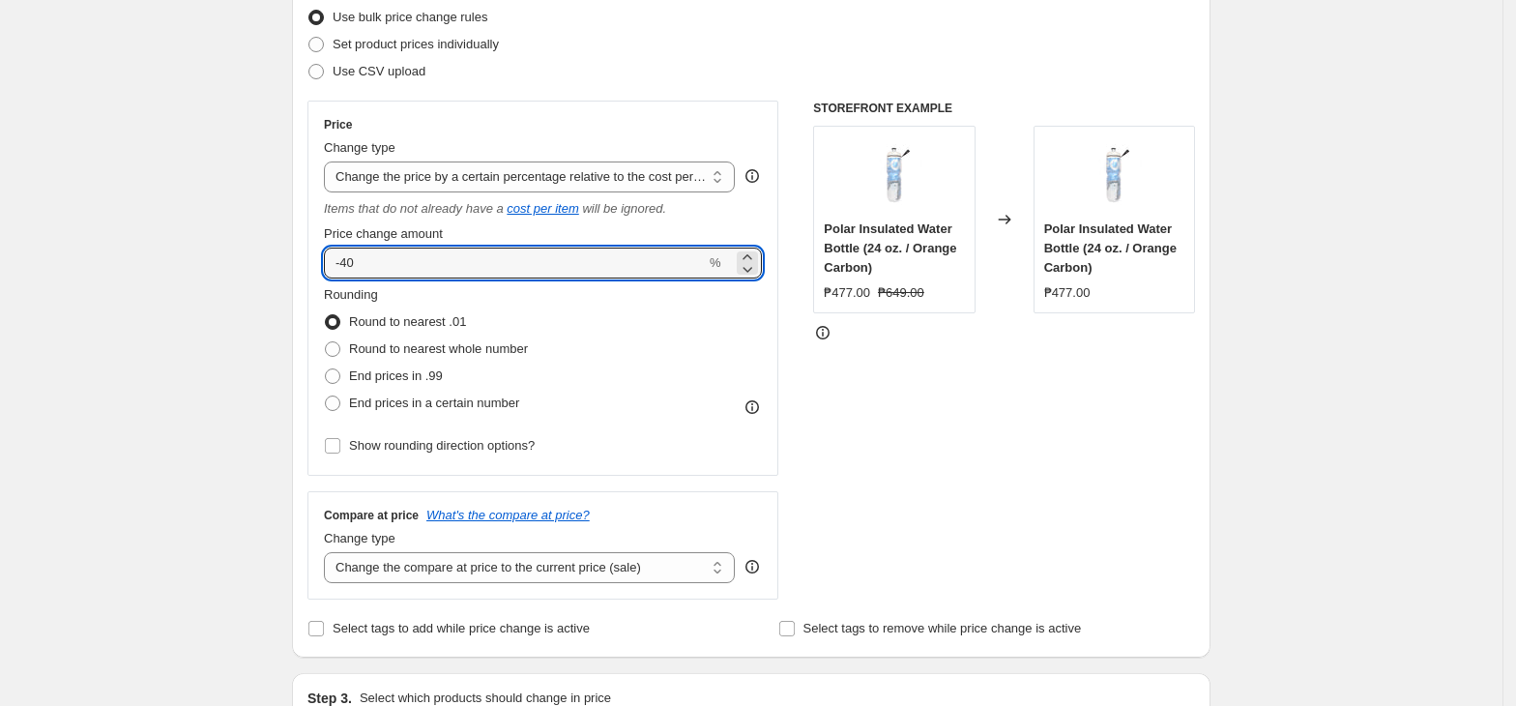
scroll to position [257, 0]
type input "-40"
click at [597, 156] on div "Change type Change the price to a certain amount Change the price by a certain …" at bounding box center [529, 163] width 411 height 54
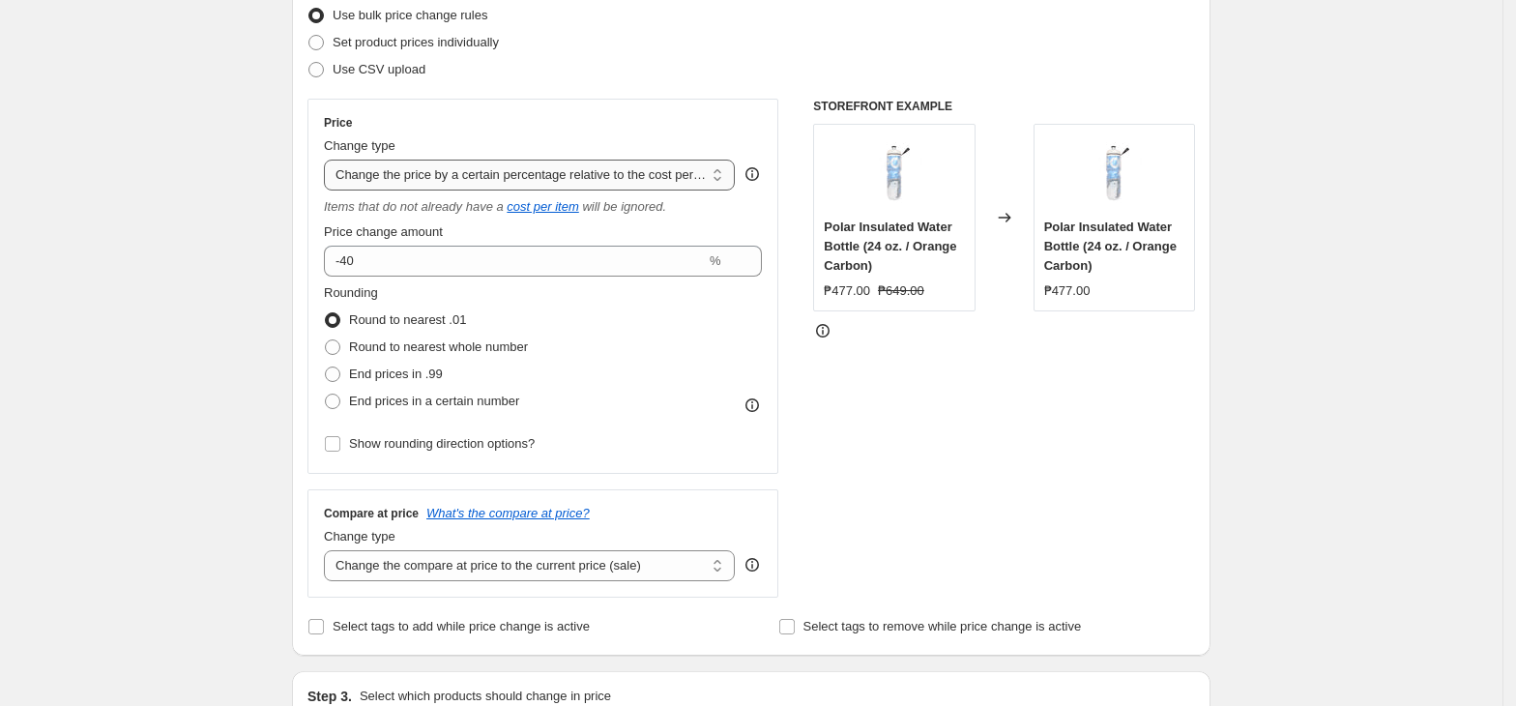
click at [590, 166] on select "Change the price to a certain amount Change the price by a certain amount Chang…" at bounding box center [529, 175] width 411 height 31
select select "pcap"
click at [330, 160] on select "Change the price to a certain amount Change the price by a certain amount Chang…" at bounding box center [529, 175] width 411 height 31
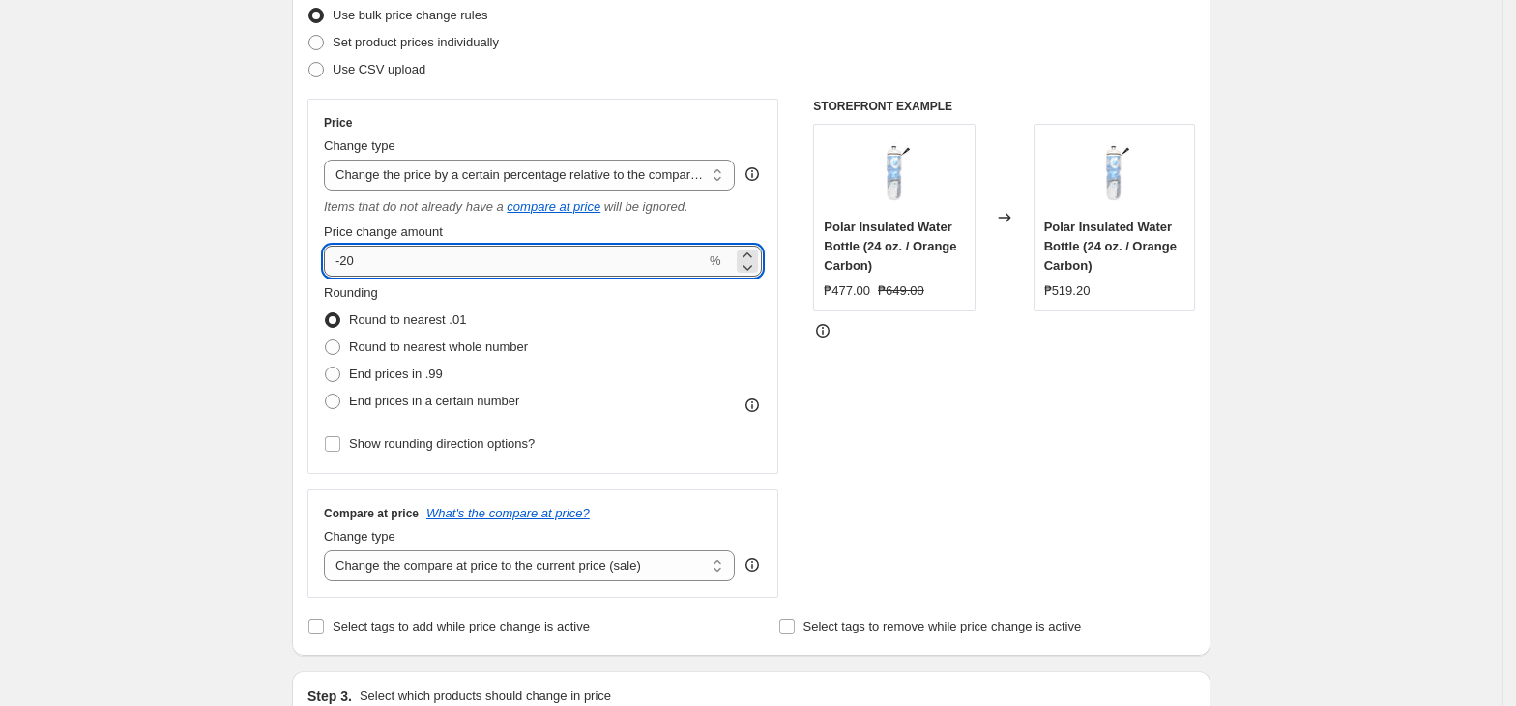
click at [431, 264] on input "-20" at bounding box center [515, 261] width 382 height 31
type input "-2"
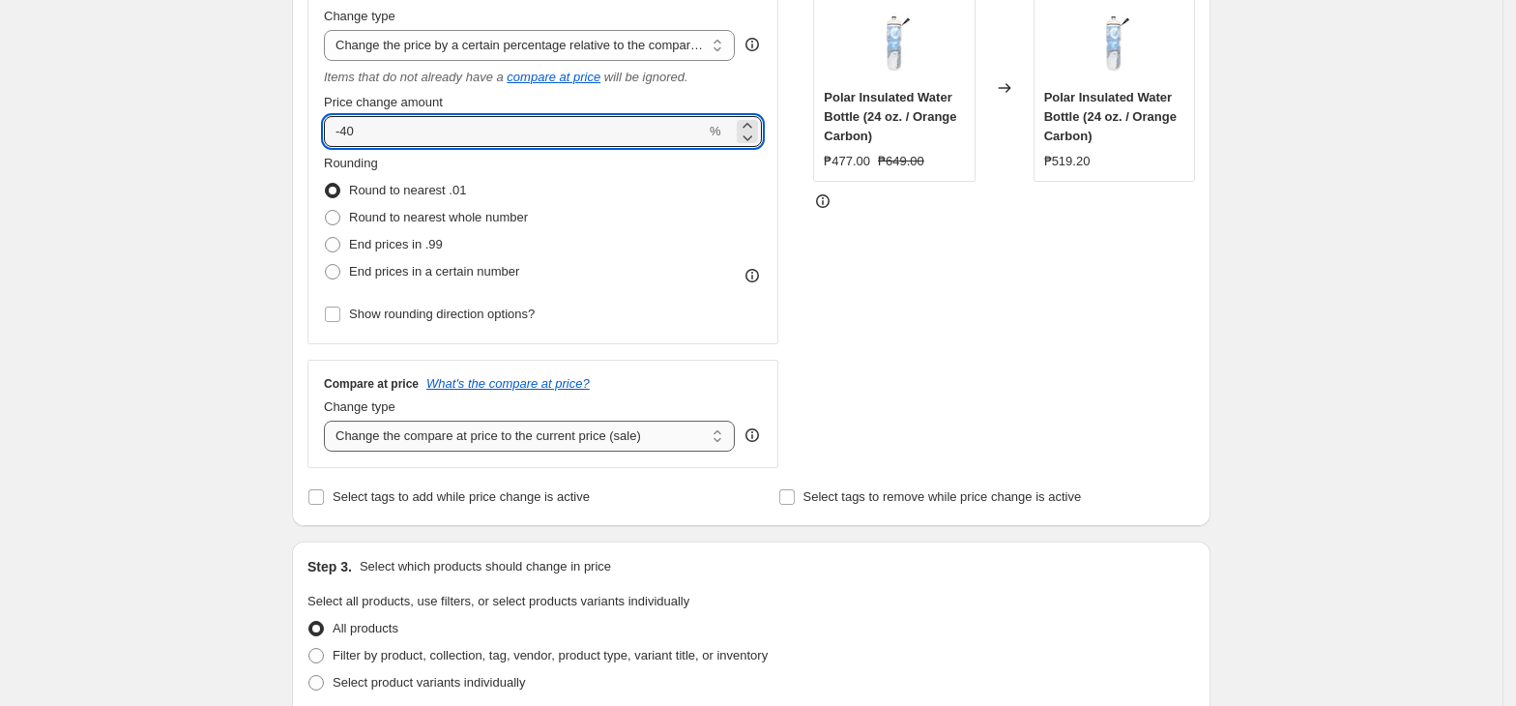
type input "-40"
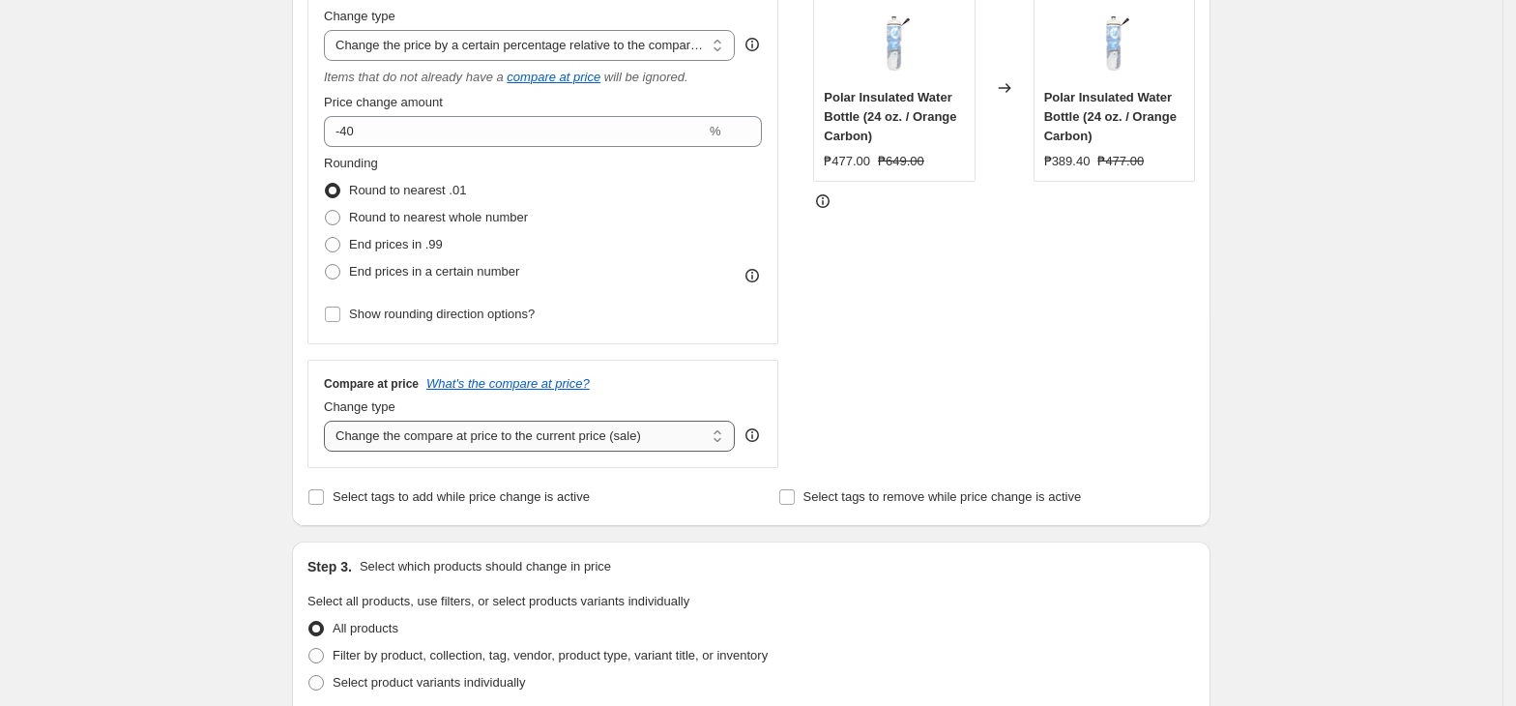
click at [472, 446] on select "Change the compare at price to the current price (sale) Change the compare at p…" at bounding box center [529, 436] width 411 height 31
select select "no_change"
click at [330, 422] on select "Change the compare at price to the current price (sale) Change the compare at p…" at bounding box center [529, 436] width 411 height 31
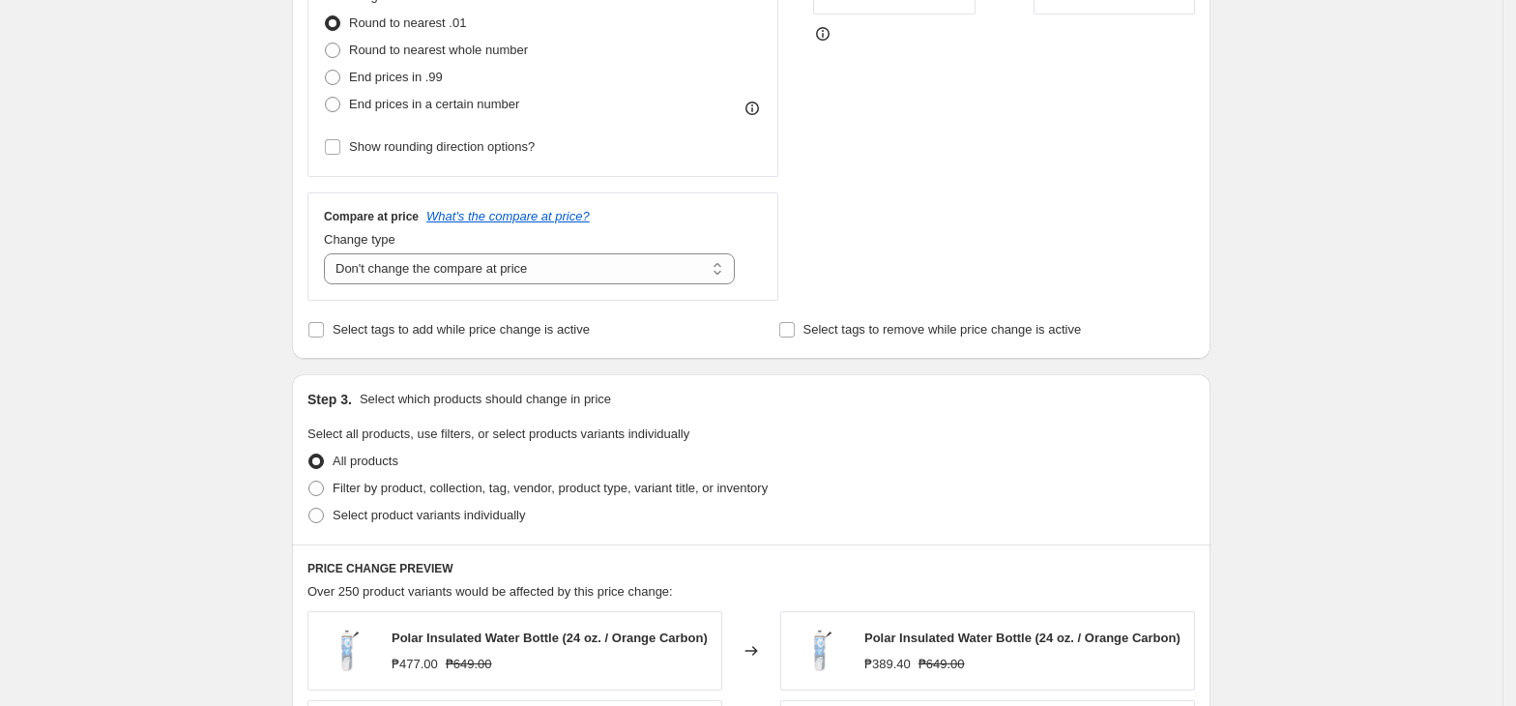
scroll to position [773, 0]
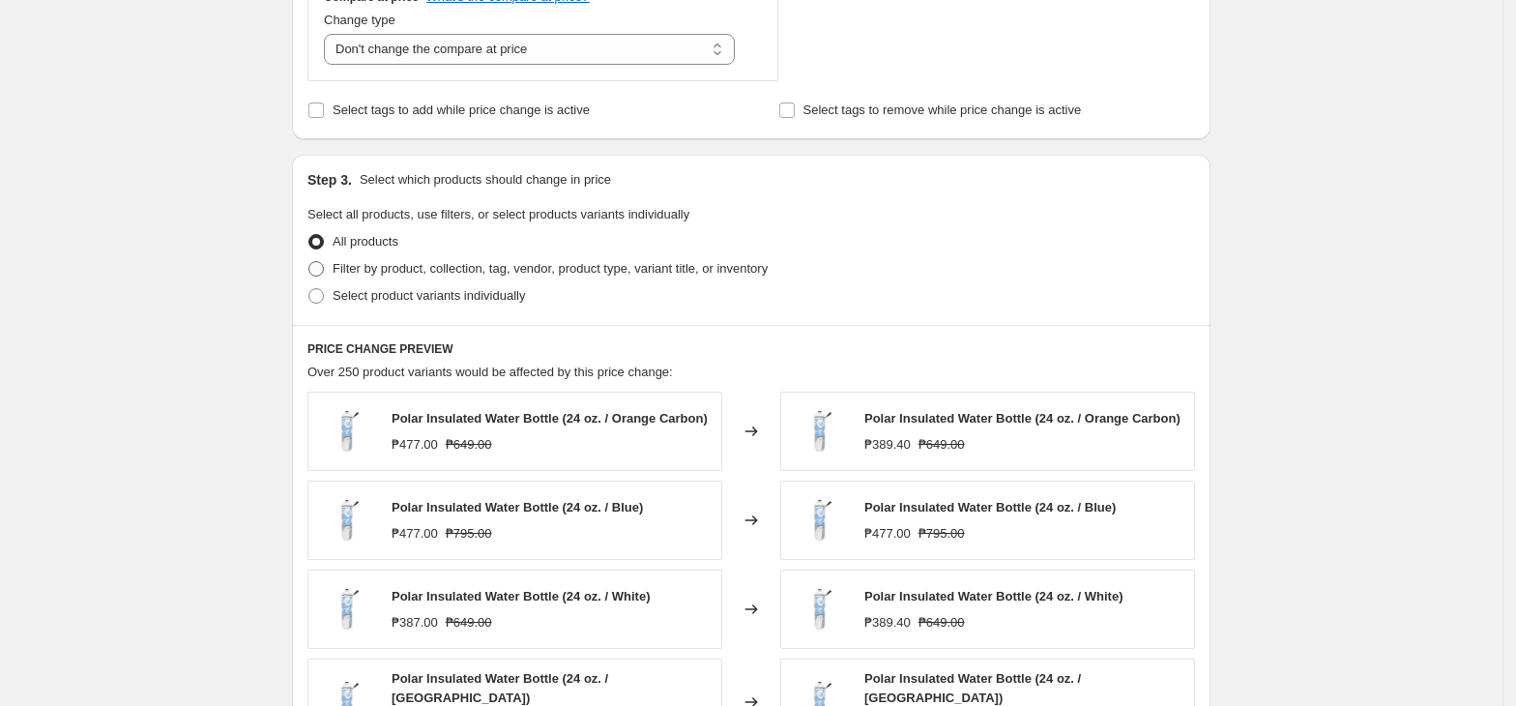
click at [416, 273] on span "Filter by product, collection, tag, vendor, product type, variant title, or inv…" at bounding box center [550, 268] width 435 height 15
click at [309, 262] on input "Filter by product, collection, tag, vendor, product type, variant title, or inv…" at bounding box center [308, 261] width 1 height 1
radio input "true"
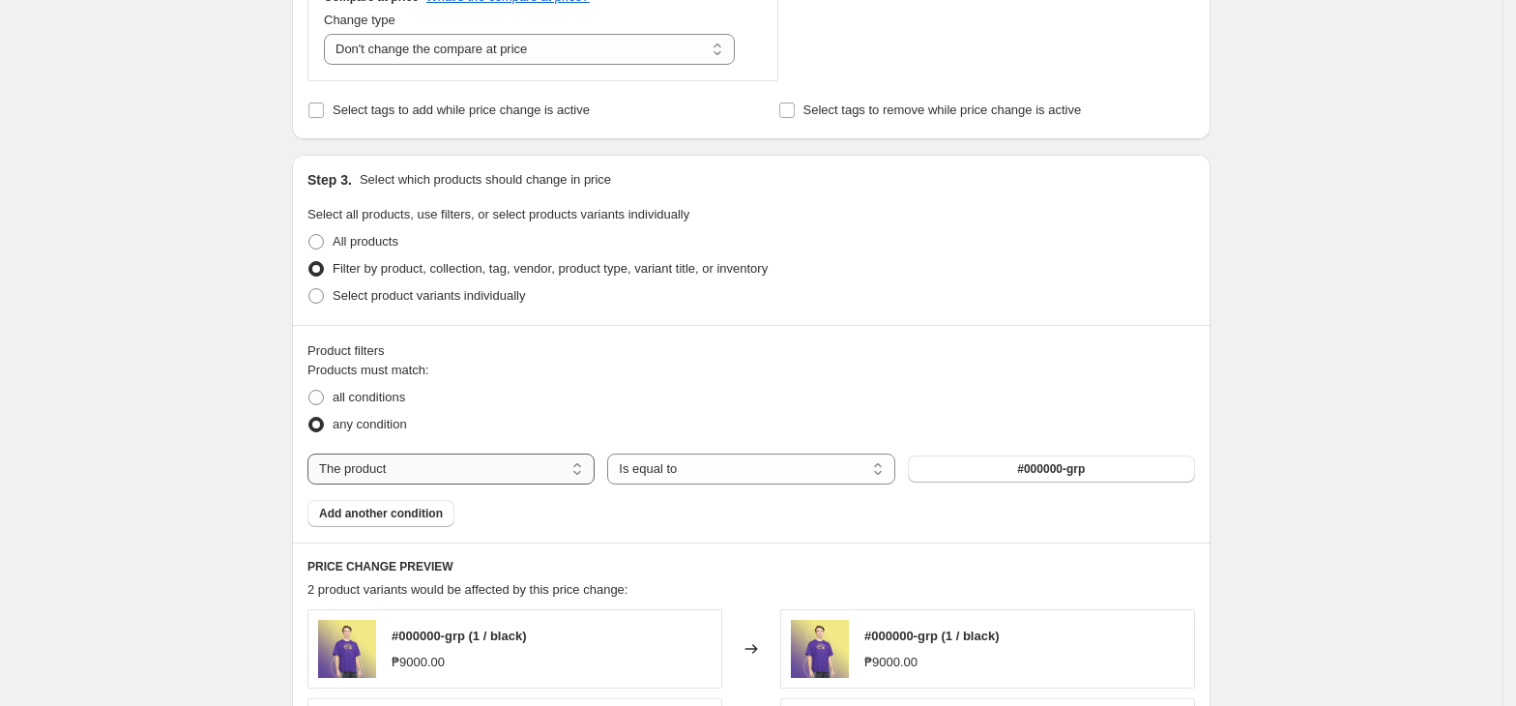
click at [439, 480] on select "The product The product's collection The product's tag The product's vendor The…" at bounding box center [450, 468] width 287 height 31
select select "tag"
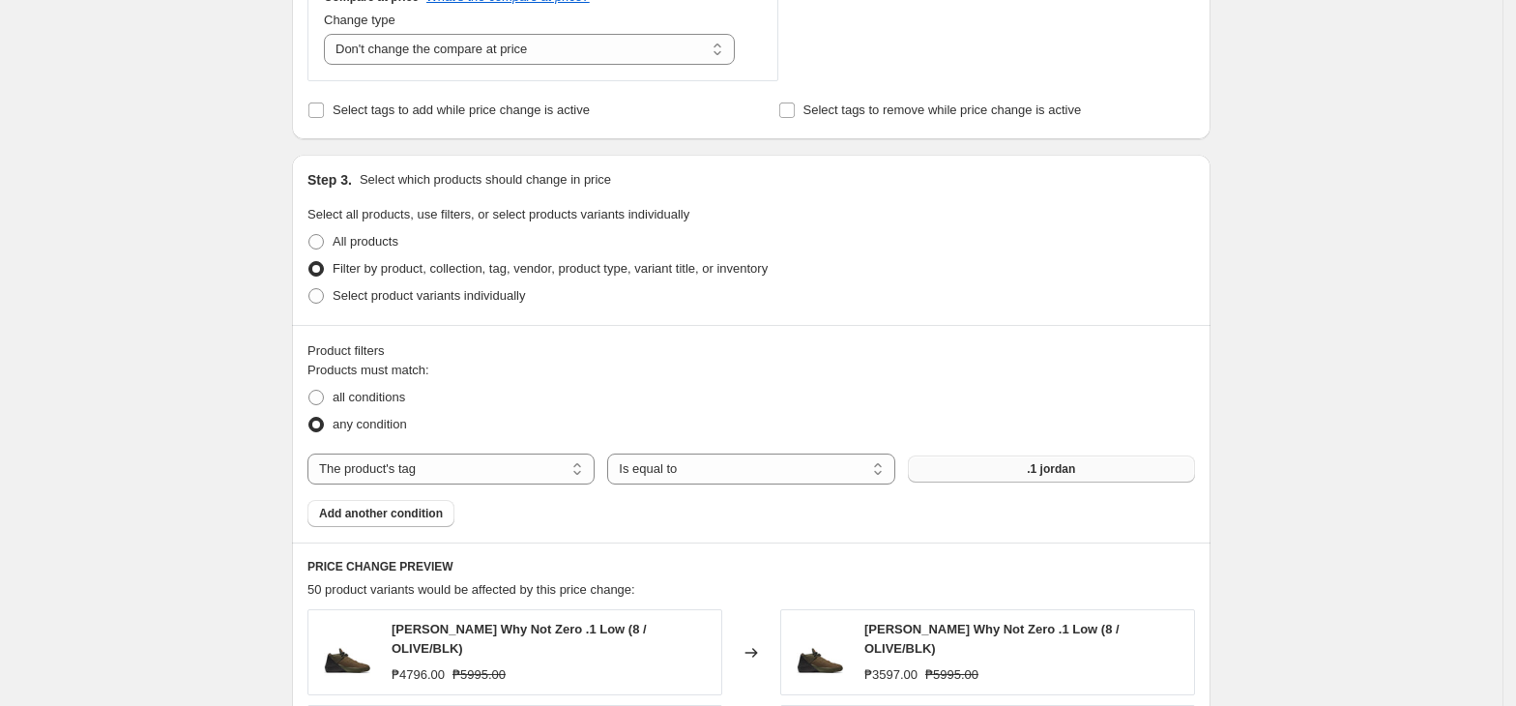
click at [978, 478] on button ".1 jordan" at bounding box center [1051, 468] width 287 height 27
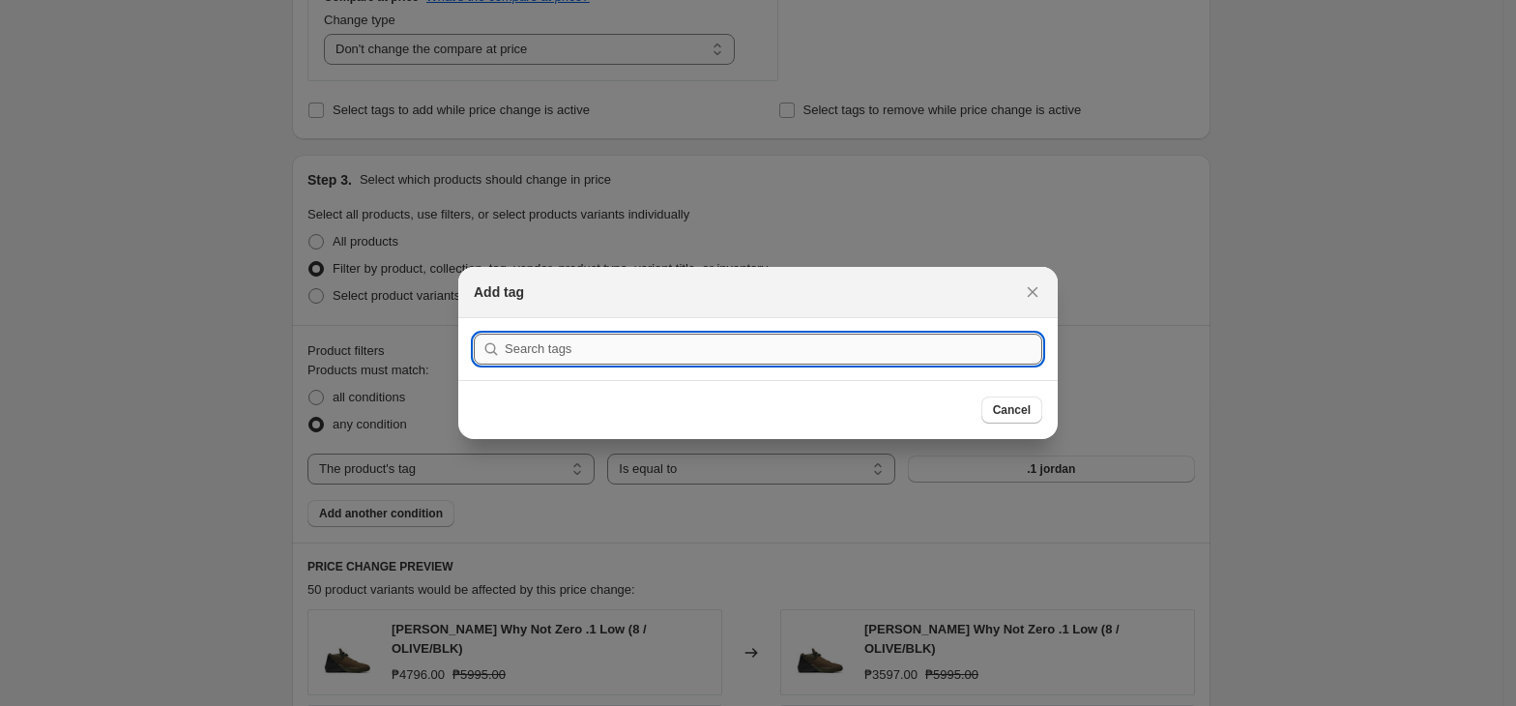
click at [609, 342] on input ":r5k:" at bounding box center [773, 349] width 537 height 31
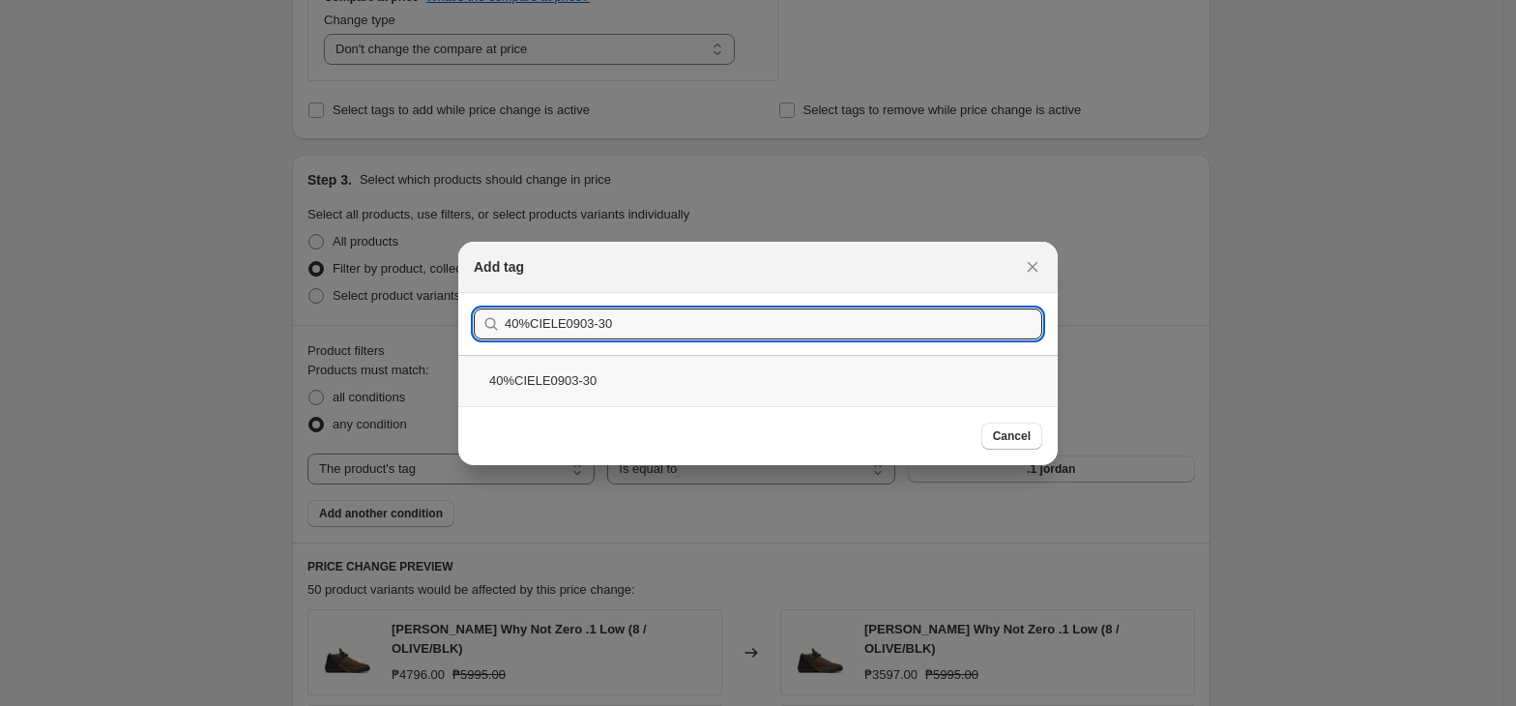
type input "40%CIELE0903-30"
click at [586, 392] on div "40%CIELE0903-30" at bounding box center [757, 380] width 599 height 51
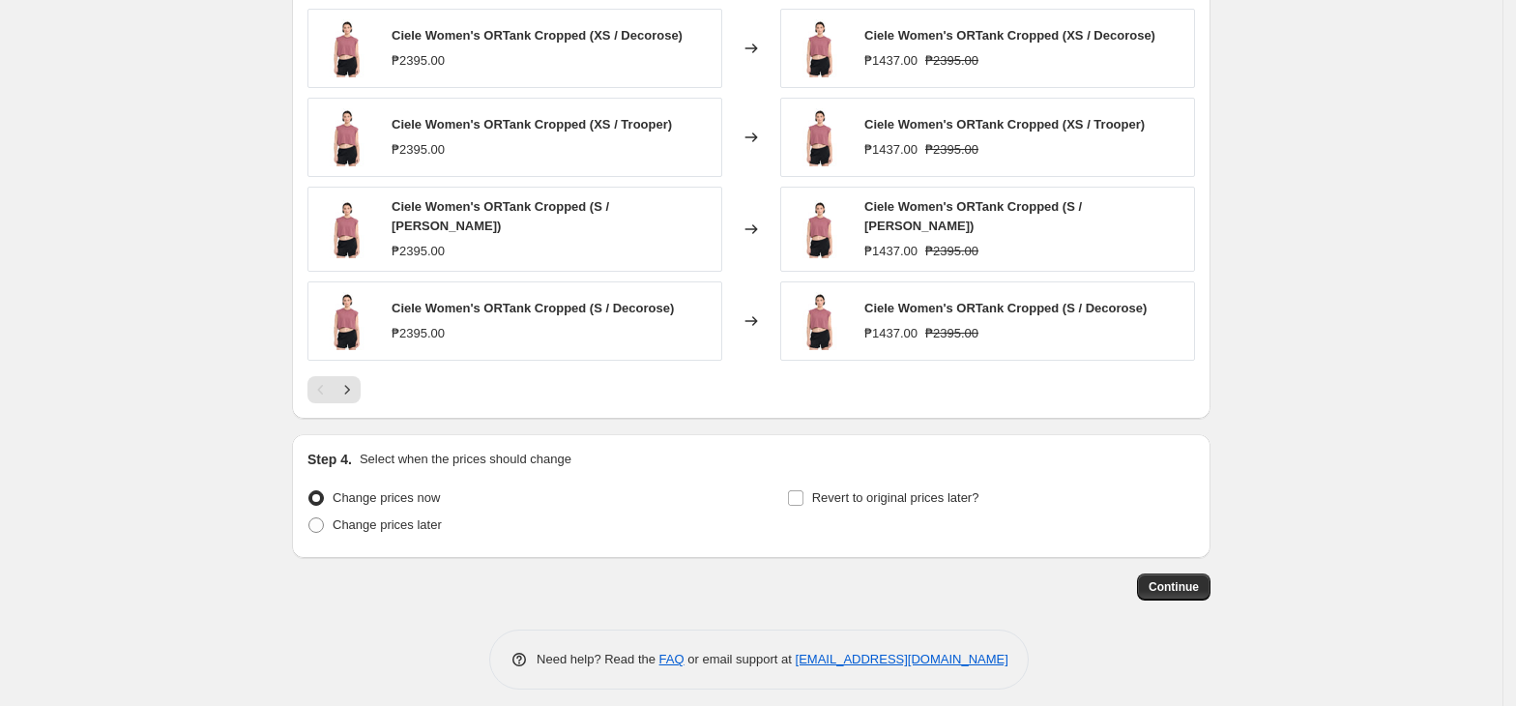
scroll to position [1475, 0]
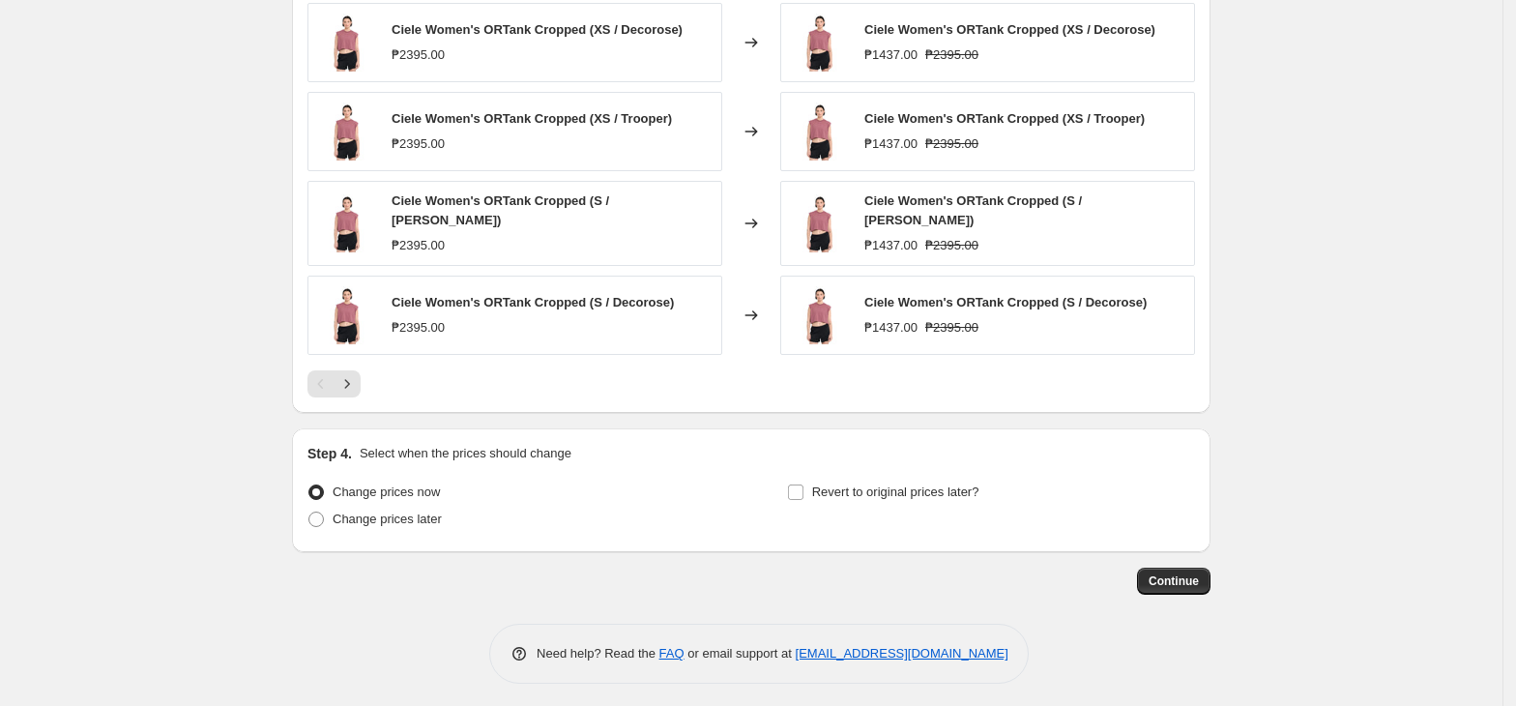
click at [879, 508] on div "Revert to original prices later?" at bounding box center [991, 508] width 408 height 58
click at [879, 501] on div "Revert to original prices later?" at bounding box center [991, 508] width 408 height 58
click at [879, 500] on div "Revert to original prices later?" at bounding box center [991, 508] width 408 height 58
click at [882, 496] on label "Revert to original prices later?" at bounding box center [883, 492] width 192 height 27
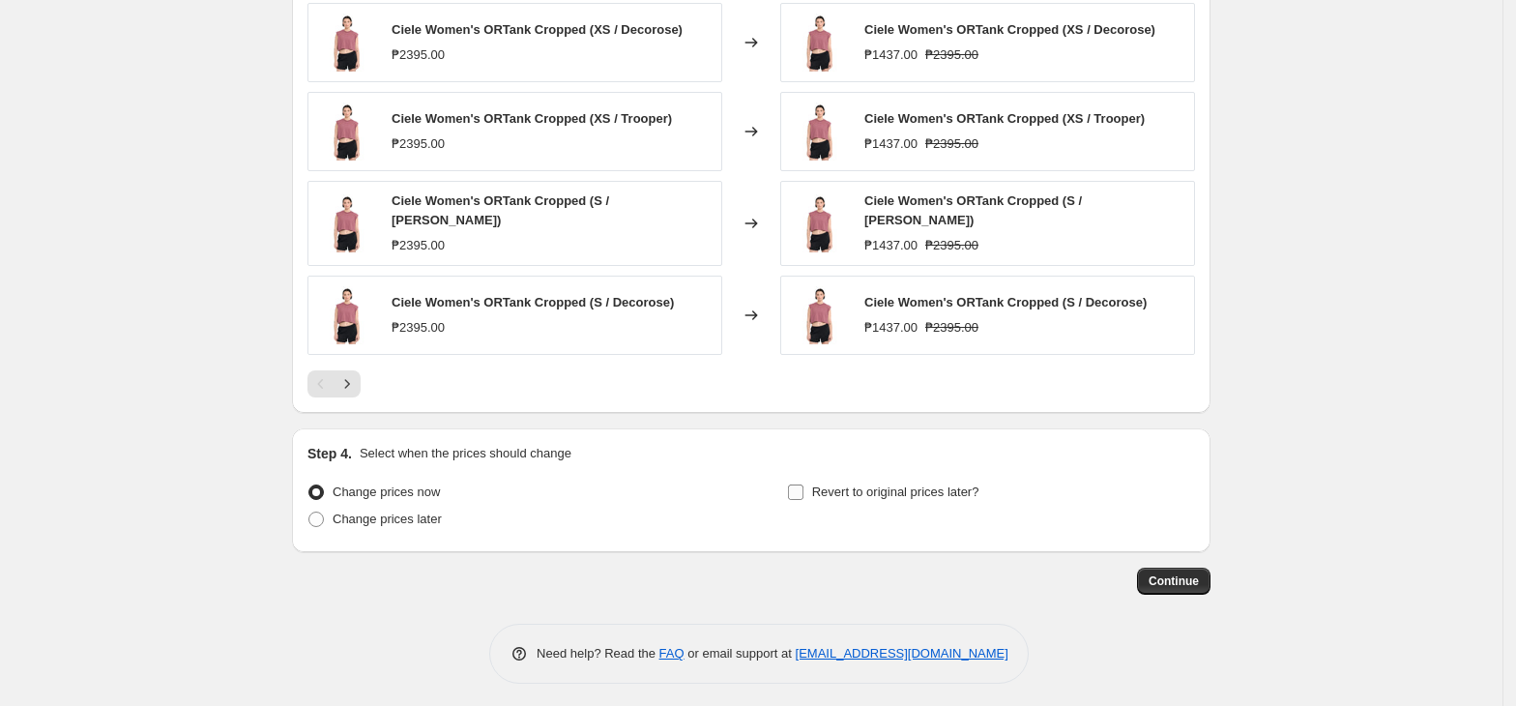
click at [867, 495] on span "Revert to original prices later?" at bounding box center [895, 491] width 167 height 19
click at [803, 495] on input "Revert to original prices later?" at bounding box center [795, 491] width 15 height 15
checkbox input "true"
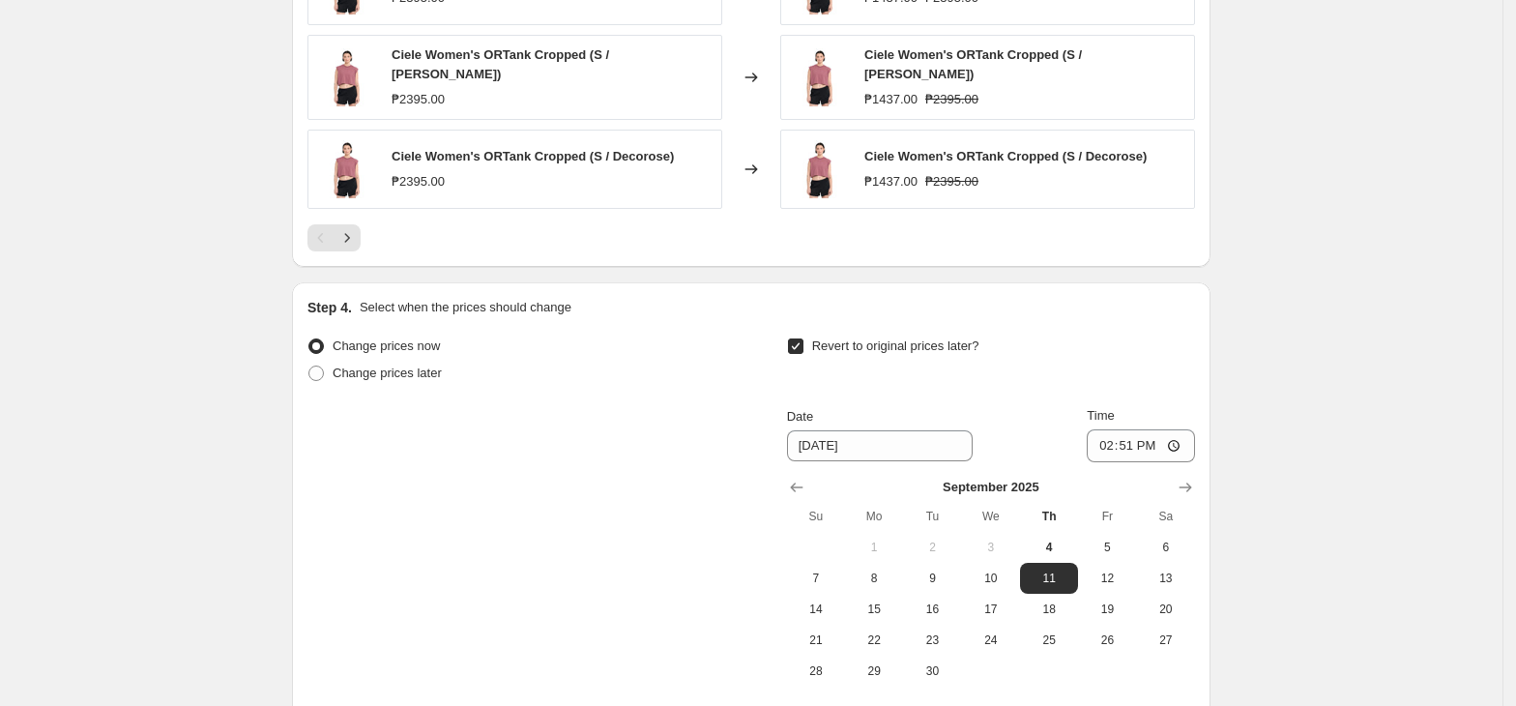
scroll to position [1733, 0]
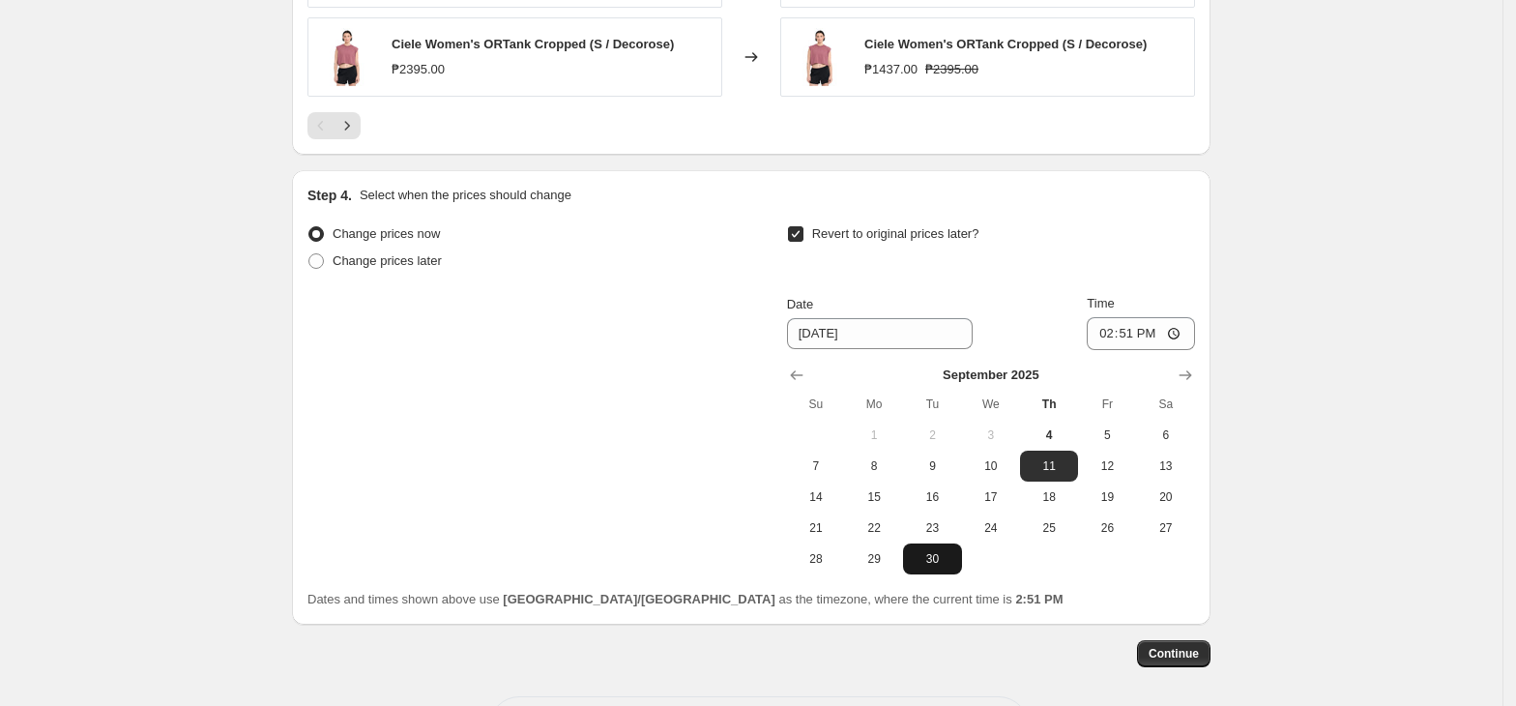
click at [937, 562] on button "30" at bounding box center [932, 558] width 58 height 31
type input "[DATE]"
click at [1110, 334] on input "14:51" at bounding box center [1141, 333] width 108 height 33
click at [1118, 319] on input "14:51" at bounding box center [1141, 333] width 108 height 33
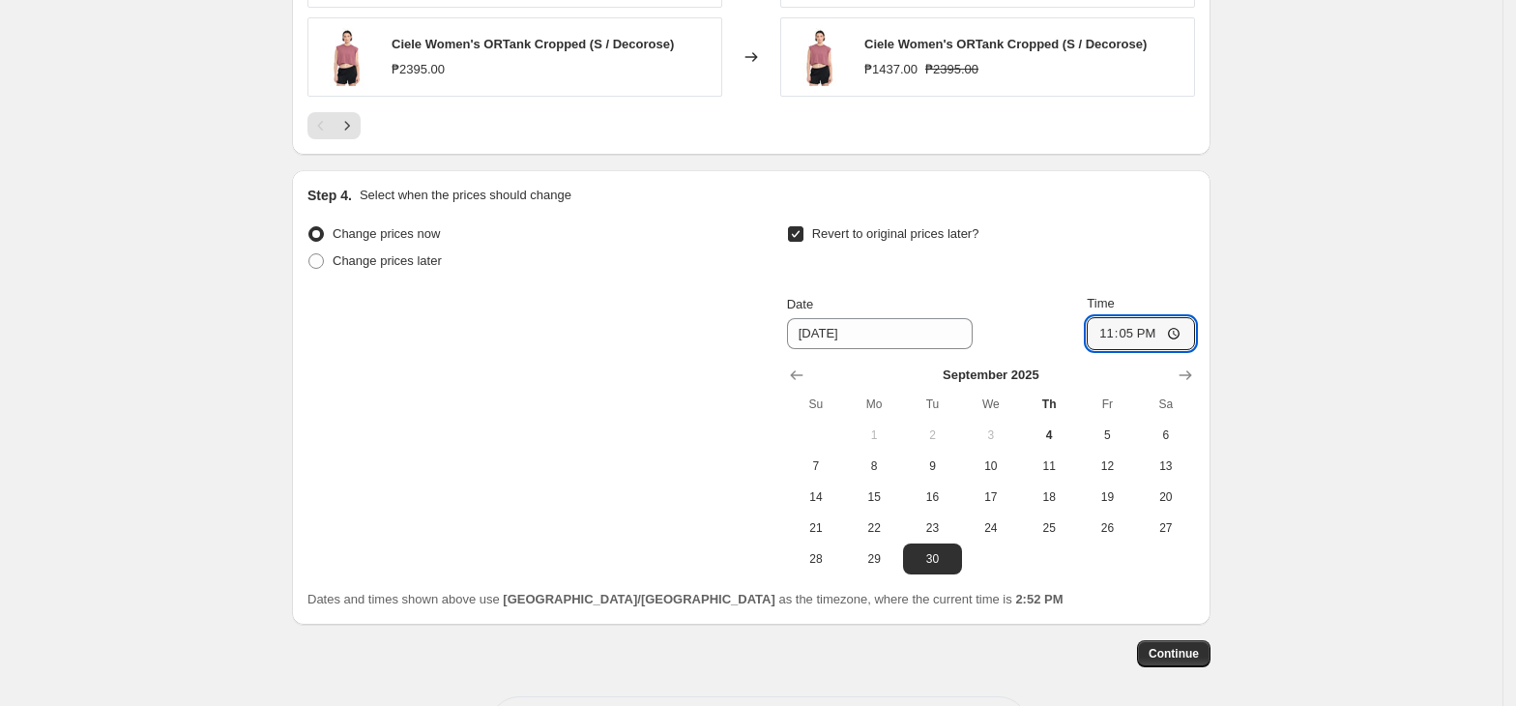
type input "23:59"
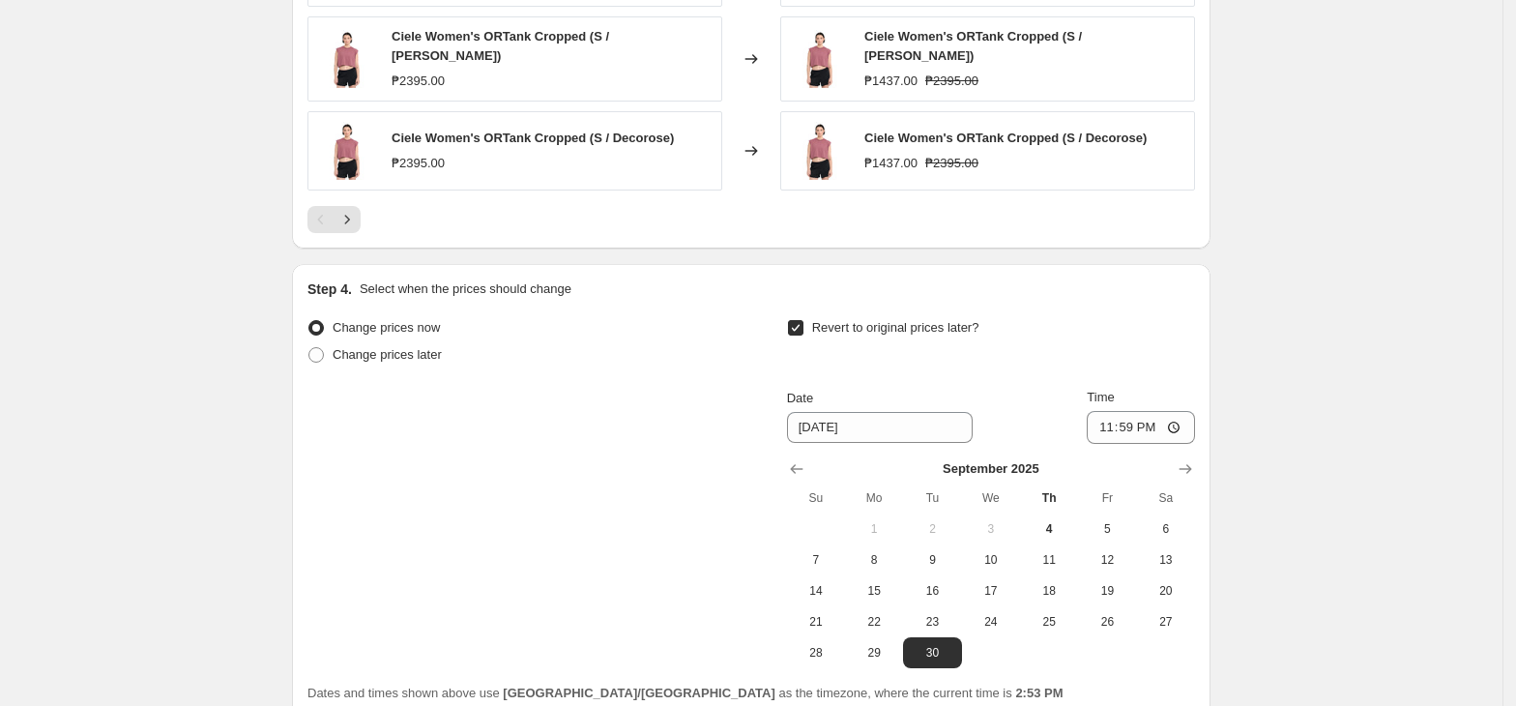
scroll to position [1807, 0]
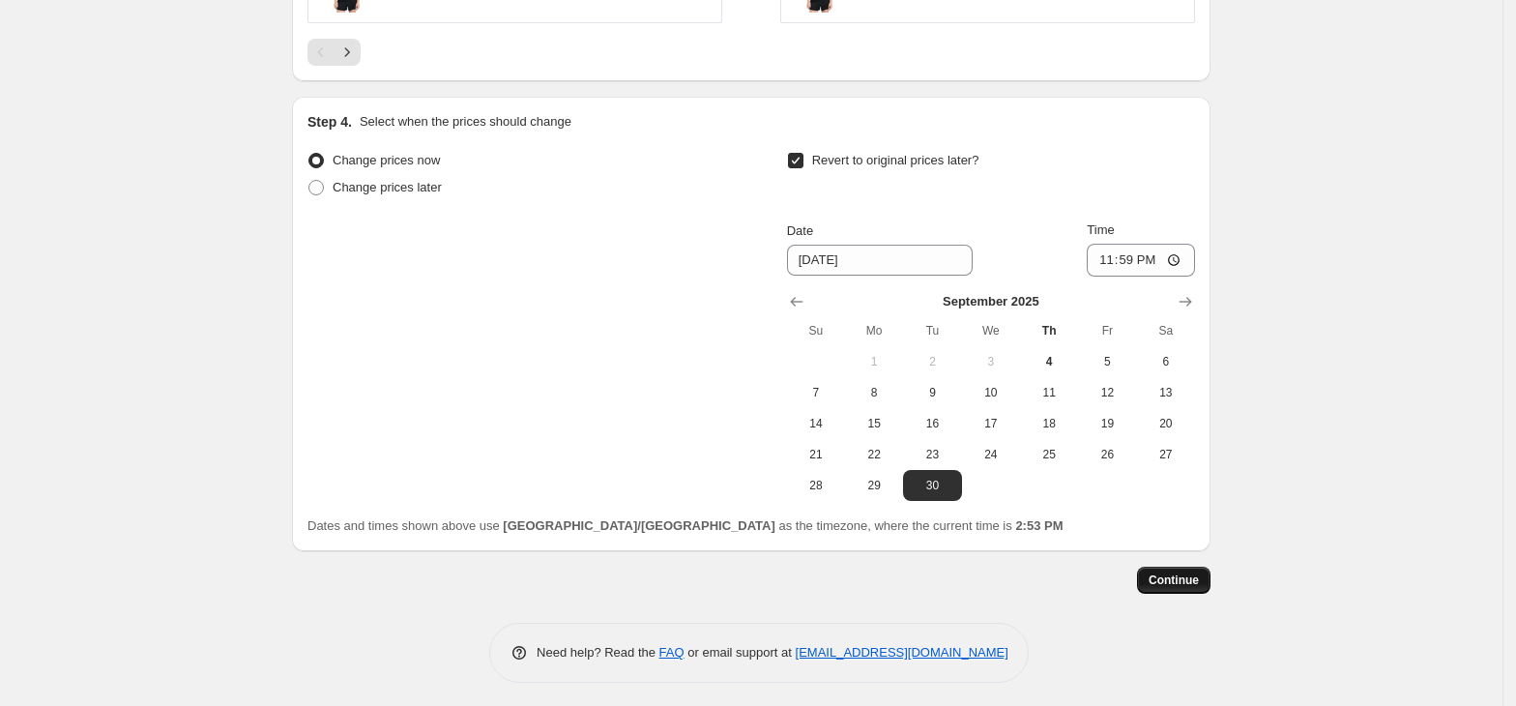
click at [1196, 573] on span "Continue" at bounding box center [1173, 579] width 50 height 15
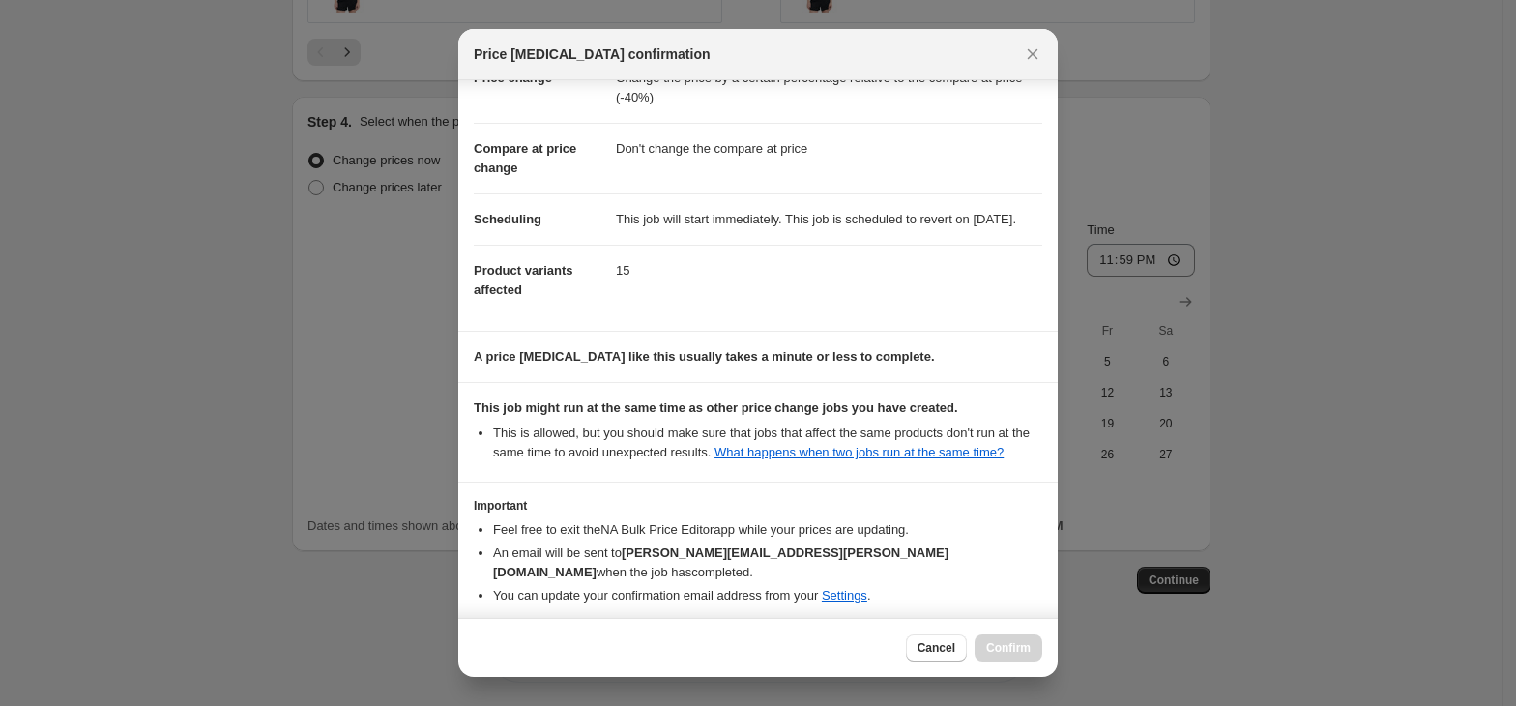
scroll to position [148, 0]
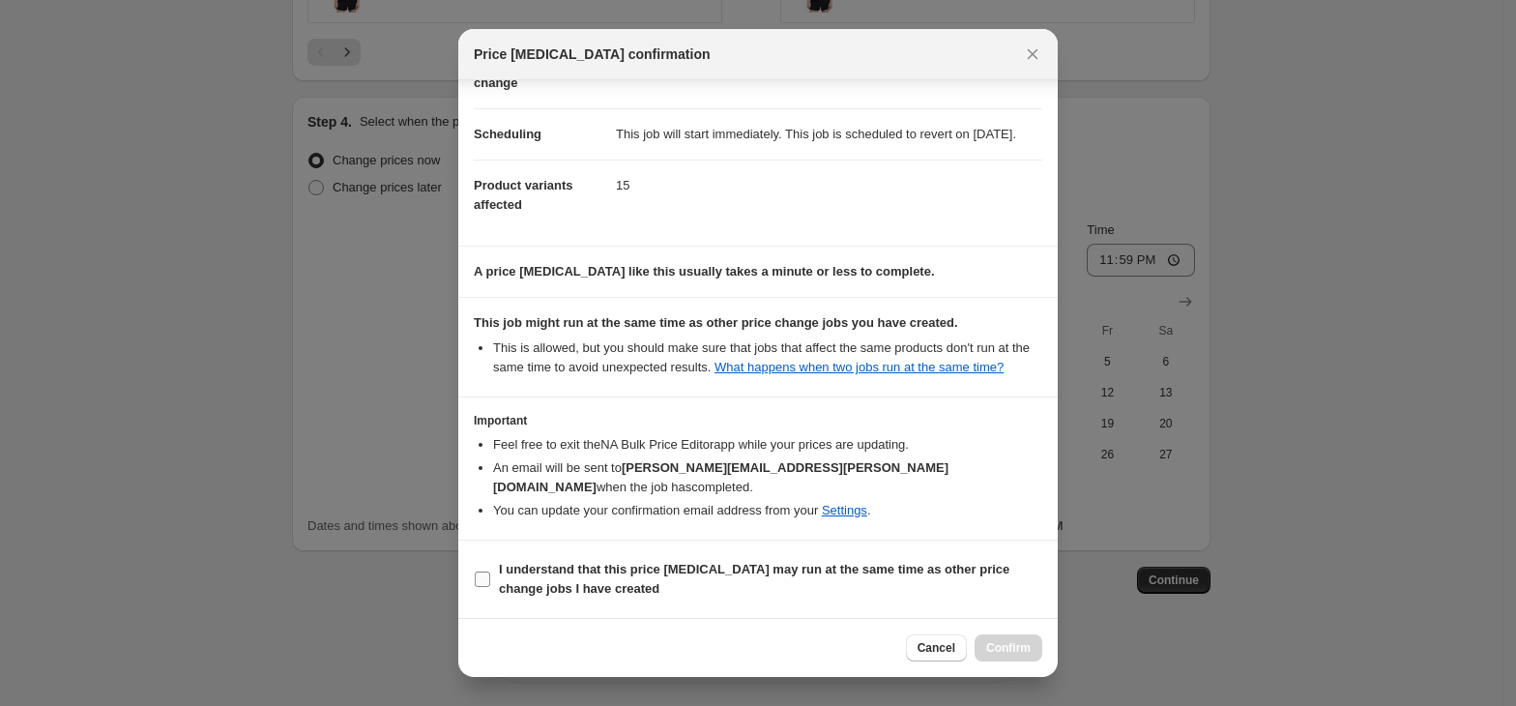
drag, startPoint x: 612, startPoint y: 563, endPoint x: 631, endPoint y: 559, distance: 19.7
click at [611, 563] on b "I understand that this price [MEDICAL_DATA] may run at the same time as other p…" at bounding box center [754, 579] width 510 height 34
click at [490, 571] on input "I understand that this price [MEDICAL_DATA] may run at the same time as other p…" at bounding box center [482, 578] width 15 height 15
checkbox input "true"
click at [1000, 643] on span "Confirm" at bounding box center [1008, 647] width 44 height 15
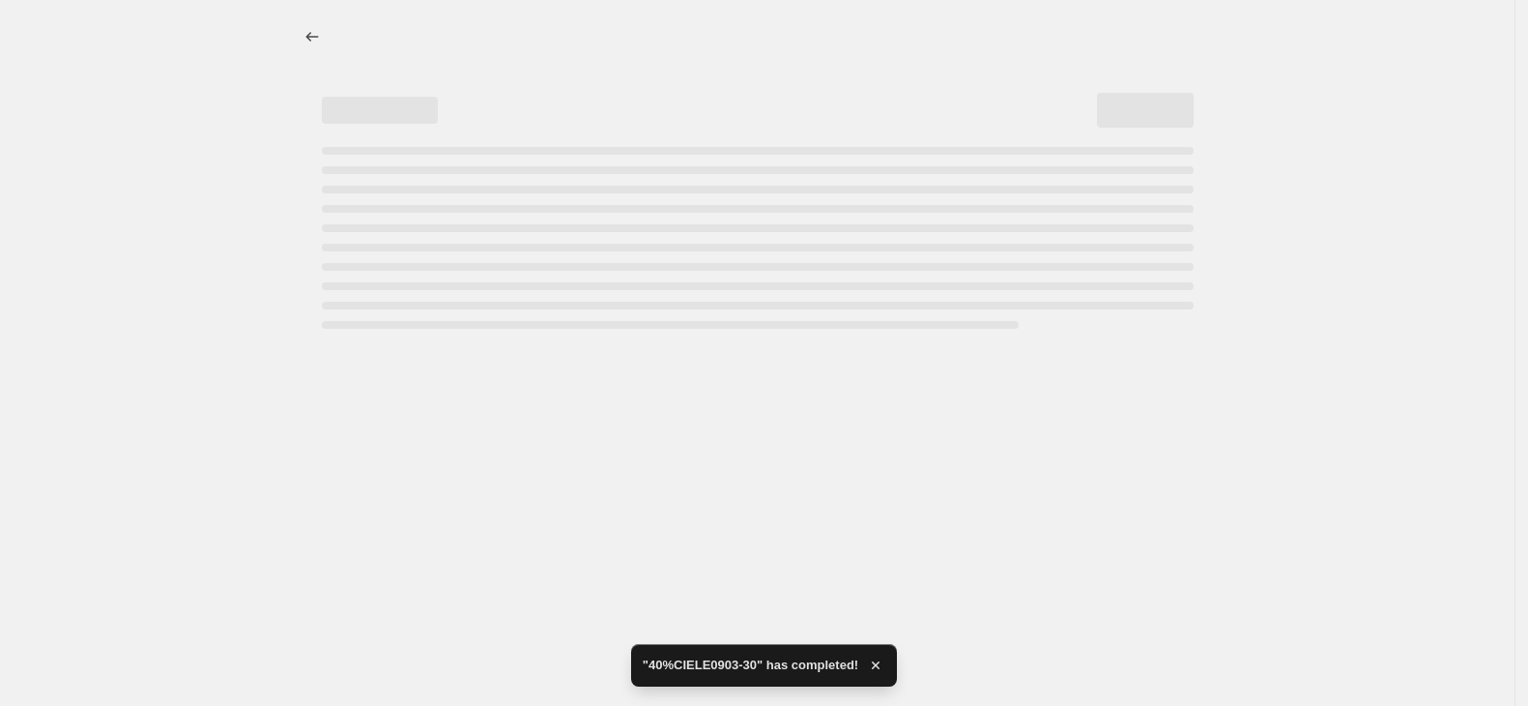
select select "pcap"
select select "no_change"
select select "tag"
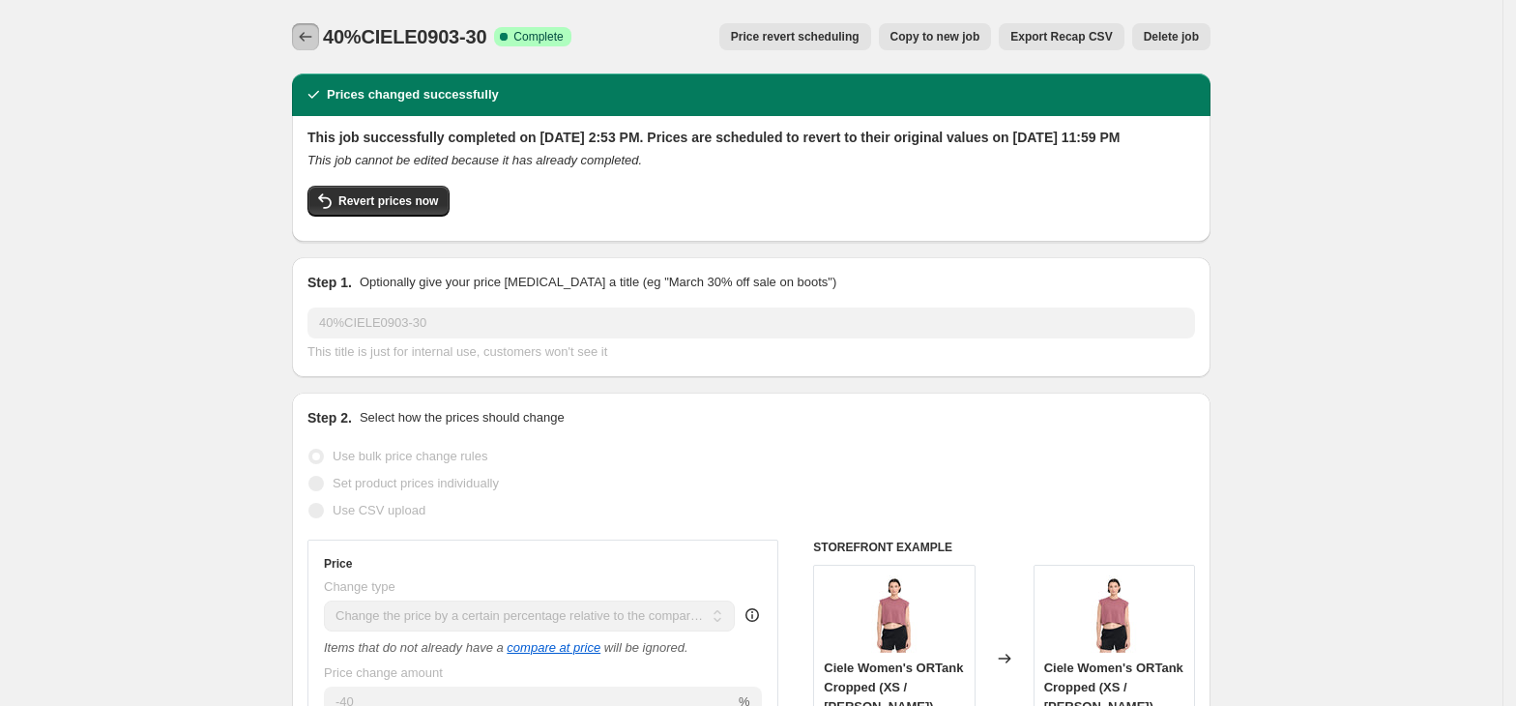
click at [309, 41] on icon "Price change jobs" at bounding box center [305, 36] width 19 height 19
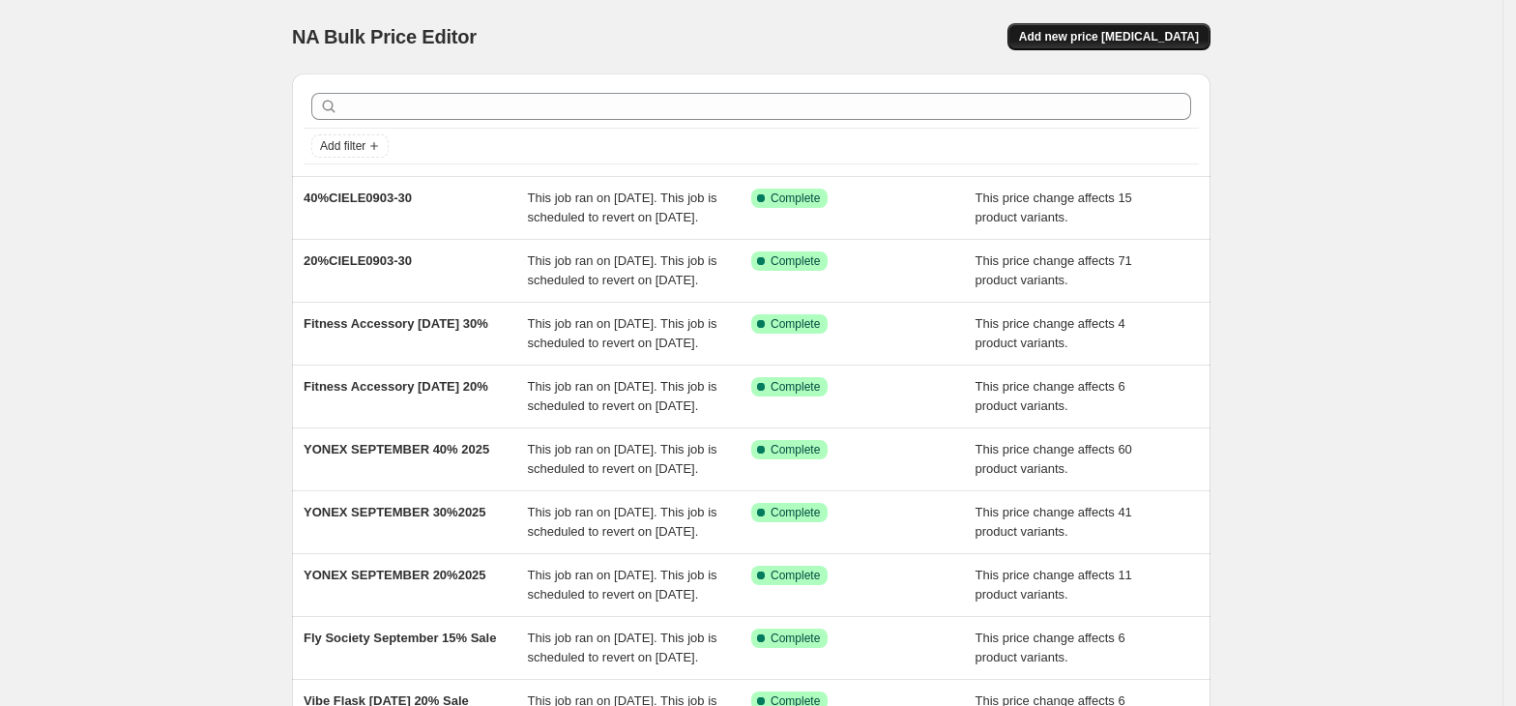
click at [1114, 40] on span "Add new price [MEDICAL_DATA]" at bounding box center [1109, 36] width 180 height 15
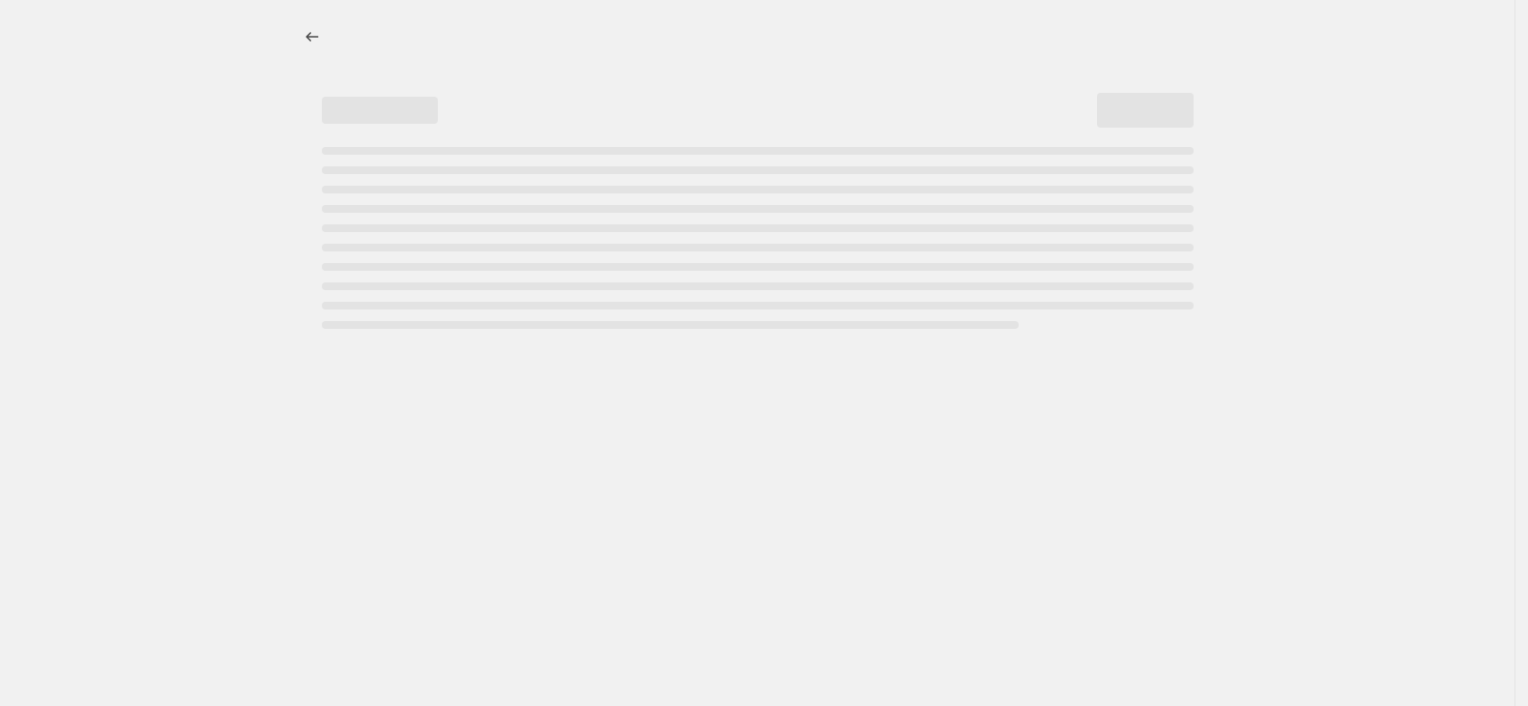
select select "percentage"
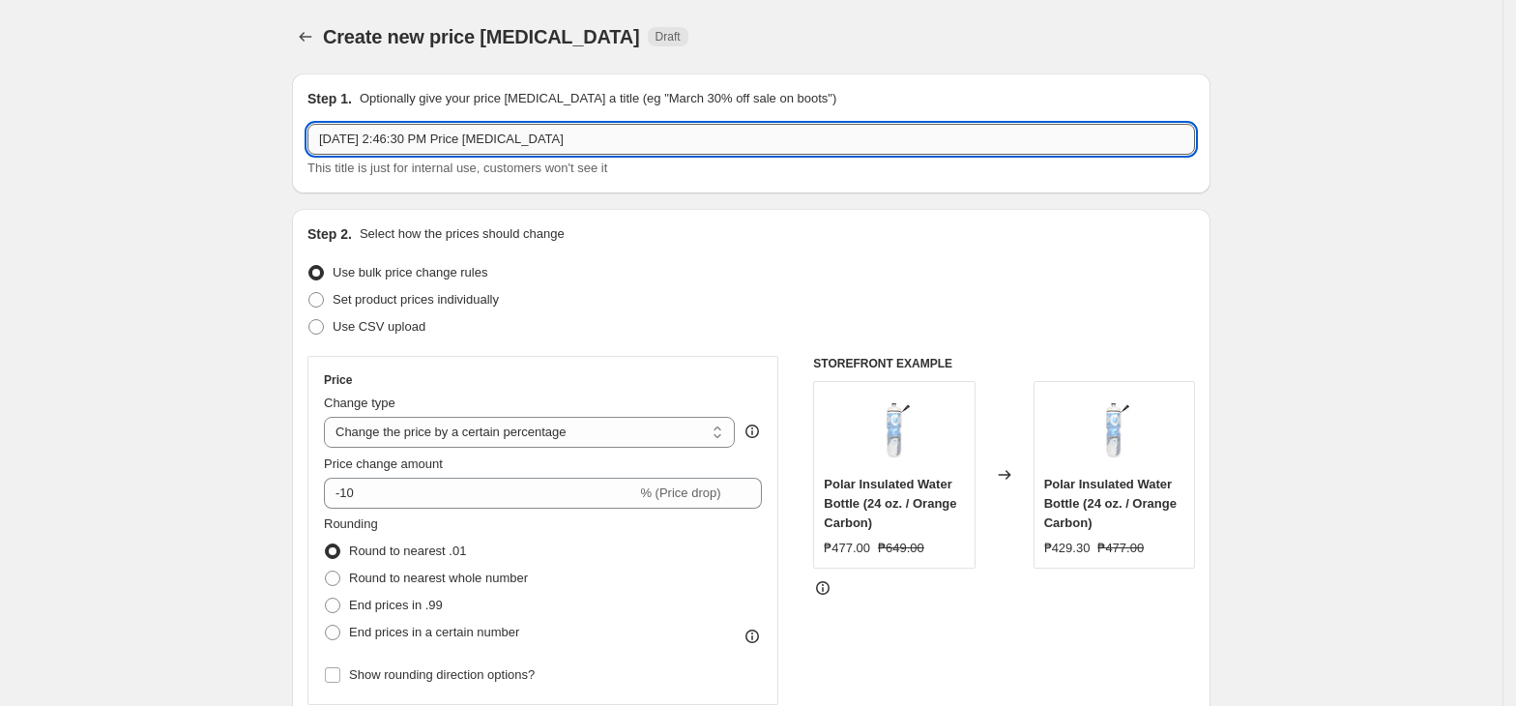
click at [487, 144] on input "[DATE] 2:46:30 PM Price [MEDICAL_DATA]" at bounding box center [750, 139] width 887 height 31
paste input "50%CIELE0903-30"
type input "50%CIELE0903-30"
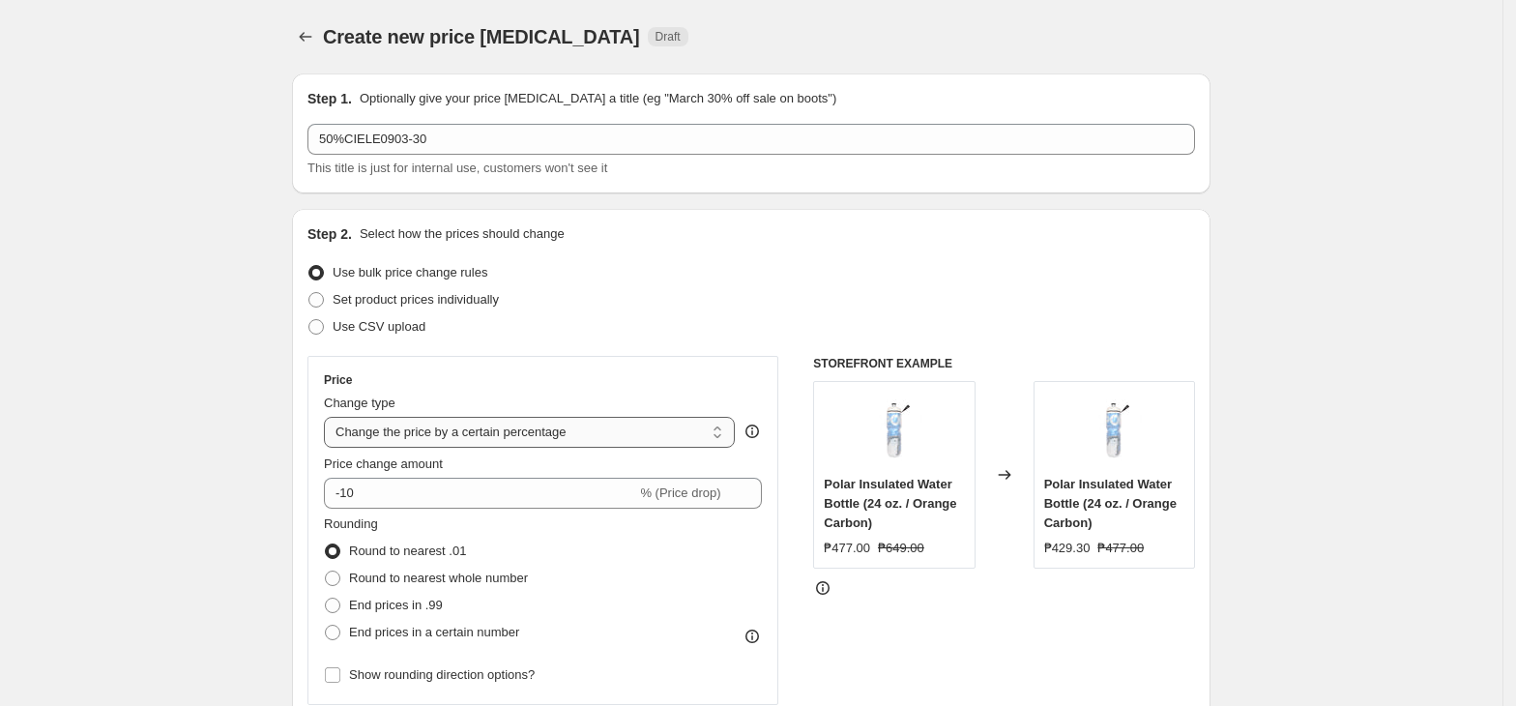
click at [497, 433] on select "Change the price to a certain amount Change the price by a certain amount Chang…" at bounding box center [529, 432] width 411 height 31
select select "pcap"
click at [330, 417] on select "Change the price to a certain amount Change the price by a certain amount Chang…" at bounding box center [529, 432] width 411 height 31
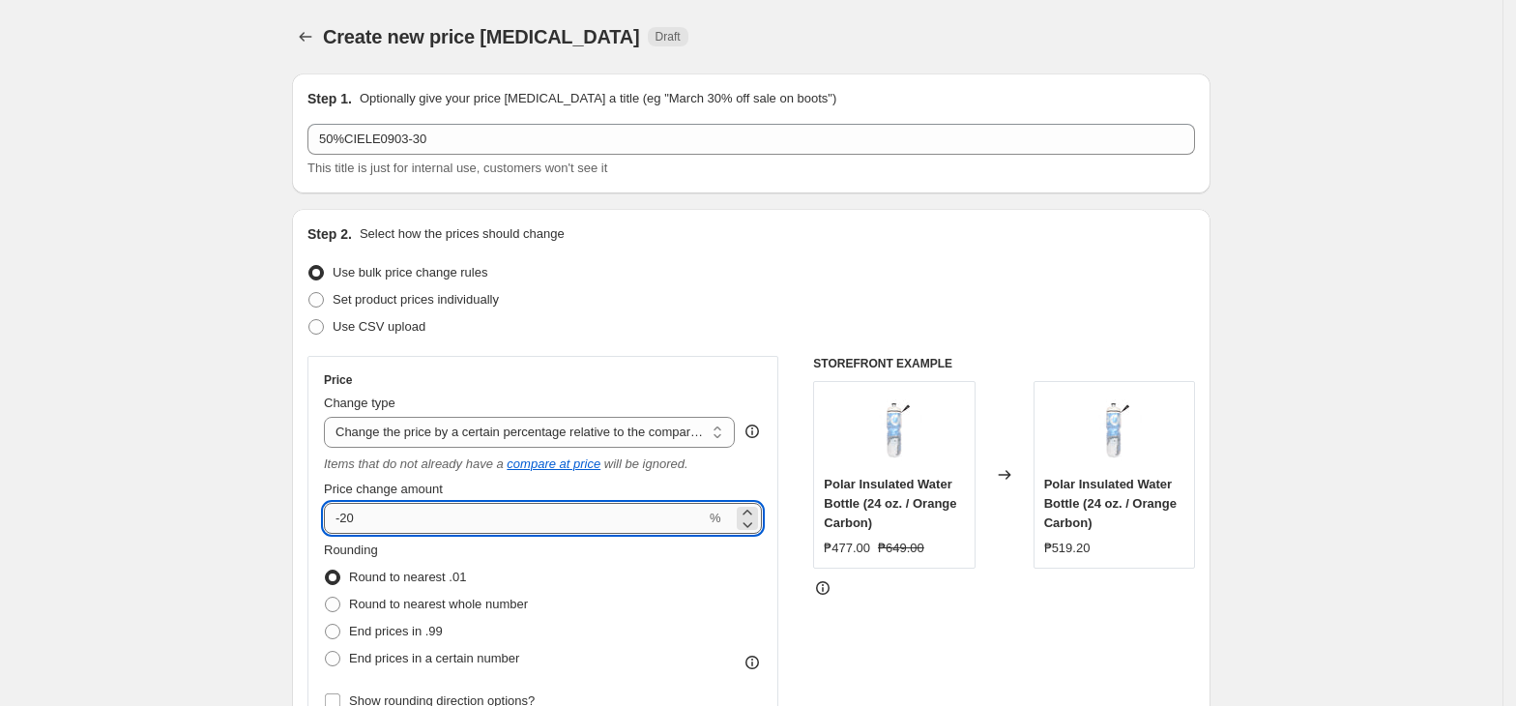
click at [421, 518] on input "-20" at bounding box center [515, 518] width 382 height 31
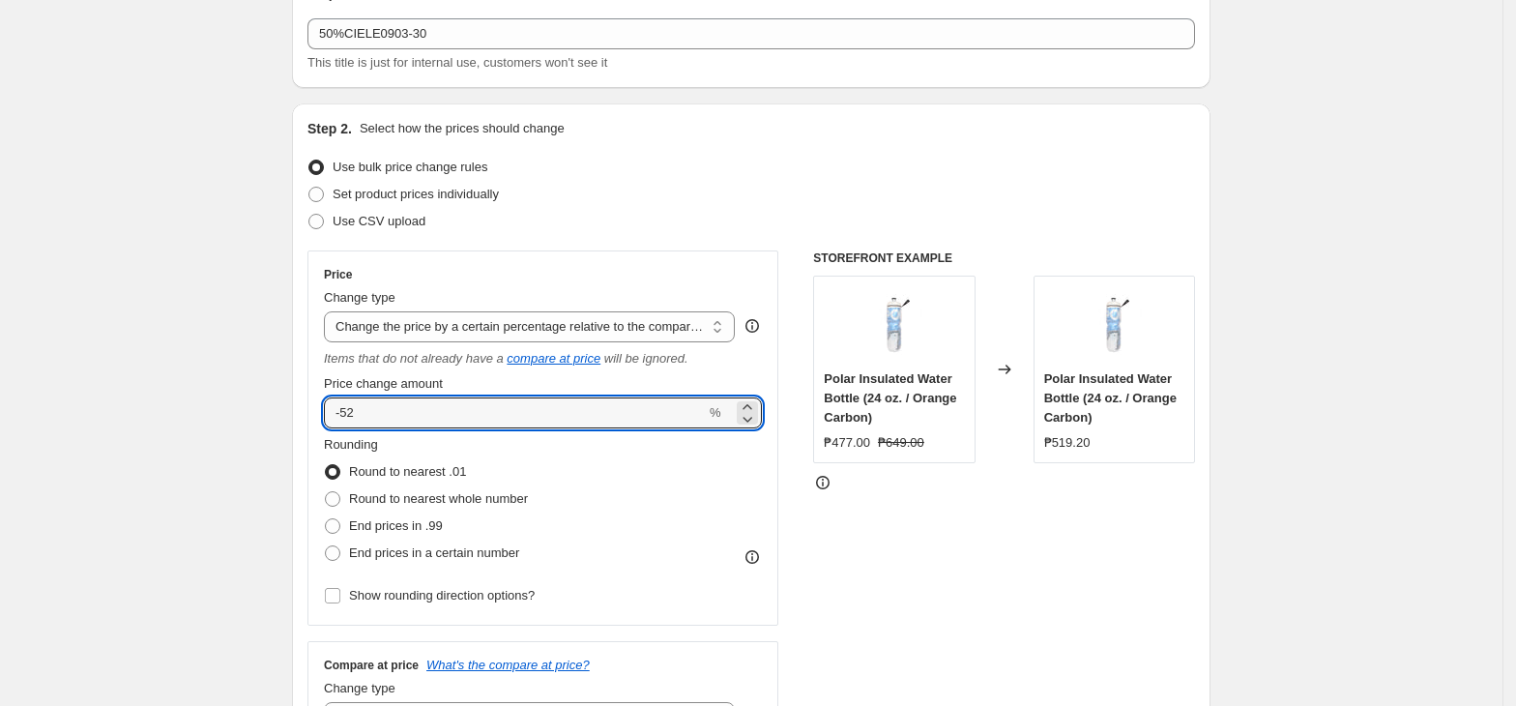
scroll to position [387, 0]
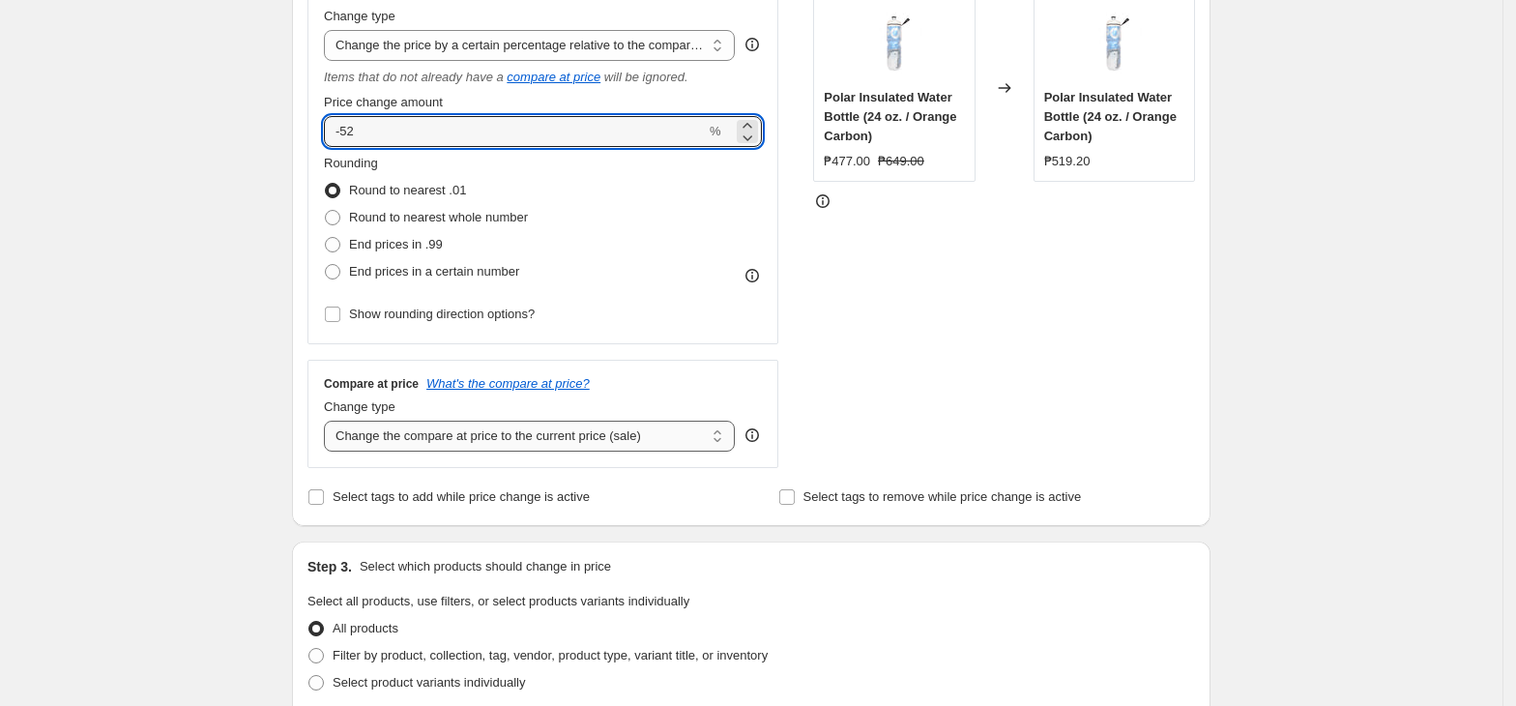
type input "-52"
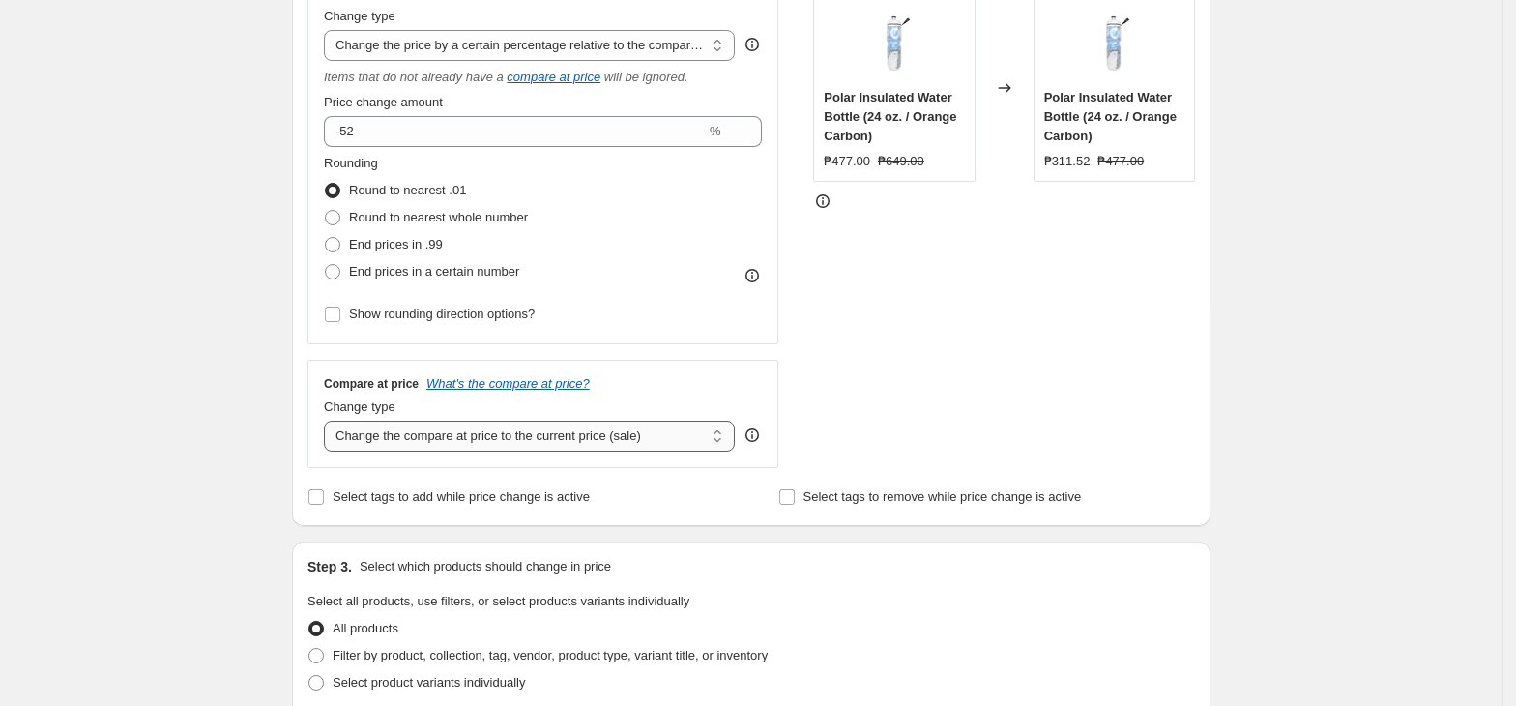
click at [473, 441] on select "Change the compare at price to the current price (sale) Change the compare at p…" at bounding box center [529, 436] width 411 height 31
select select "no_change"
click at [330, 422] on select "Change the compare at price to the current price (sale) Change the compare at p…" at bounding box center [529, 436] width 411 height 31
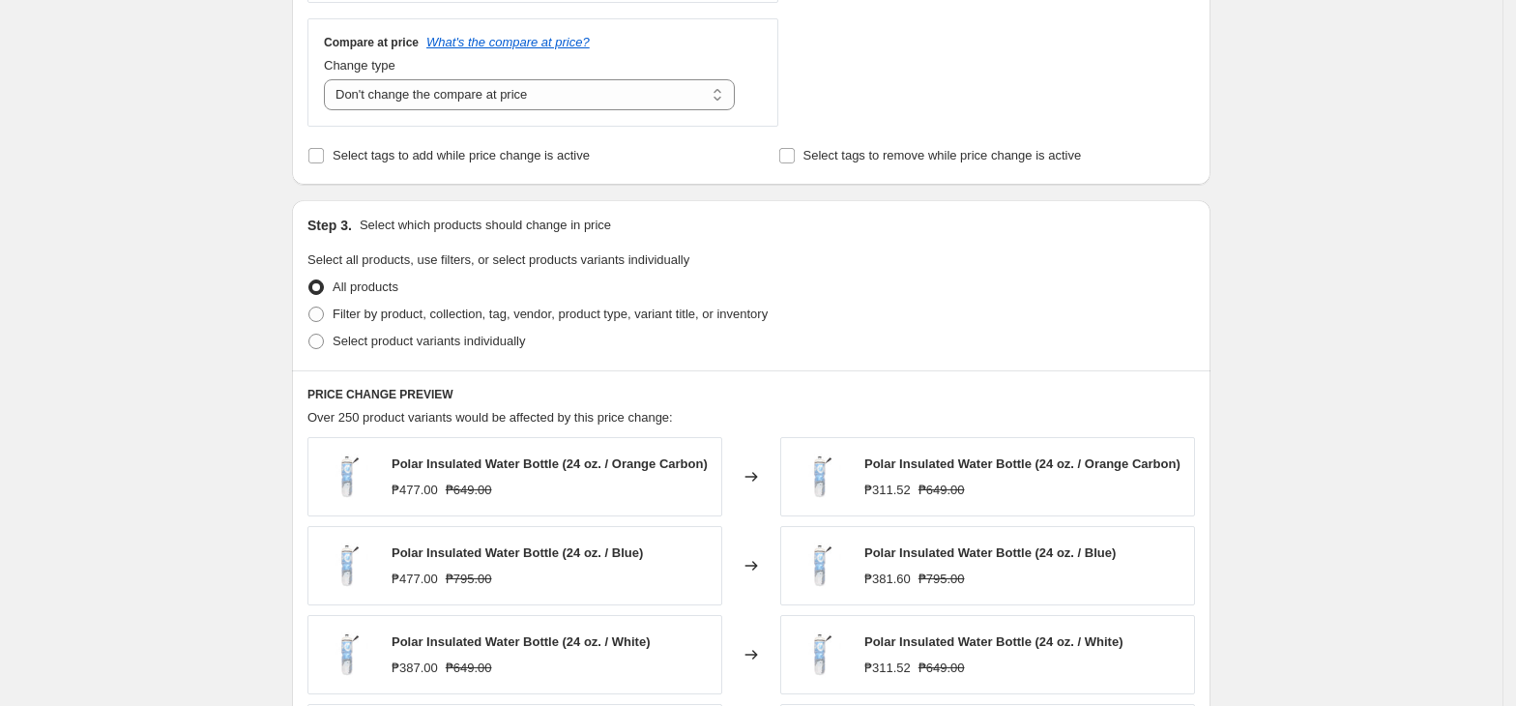
scroll to position [773, 0]
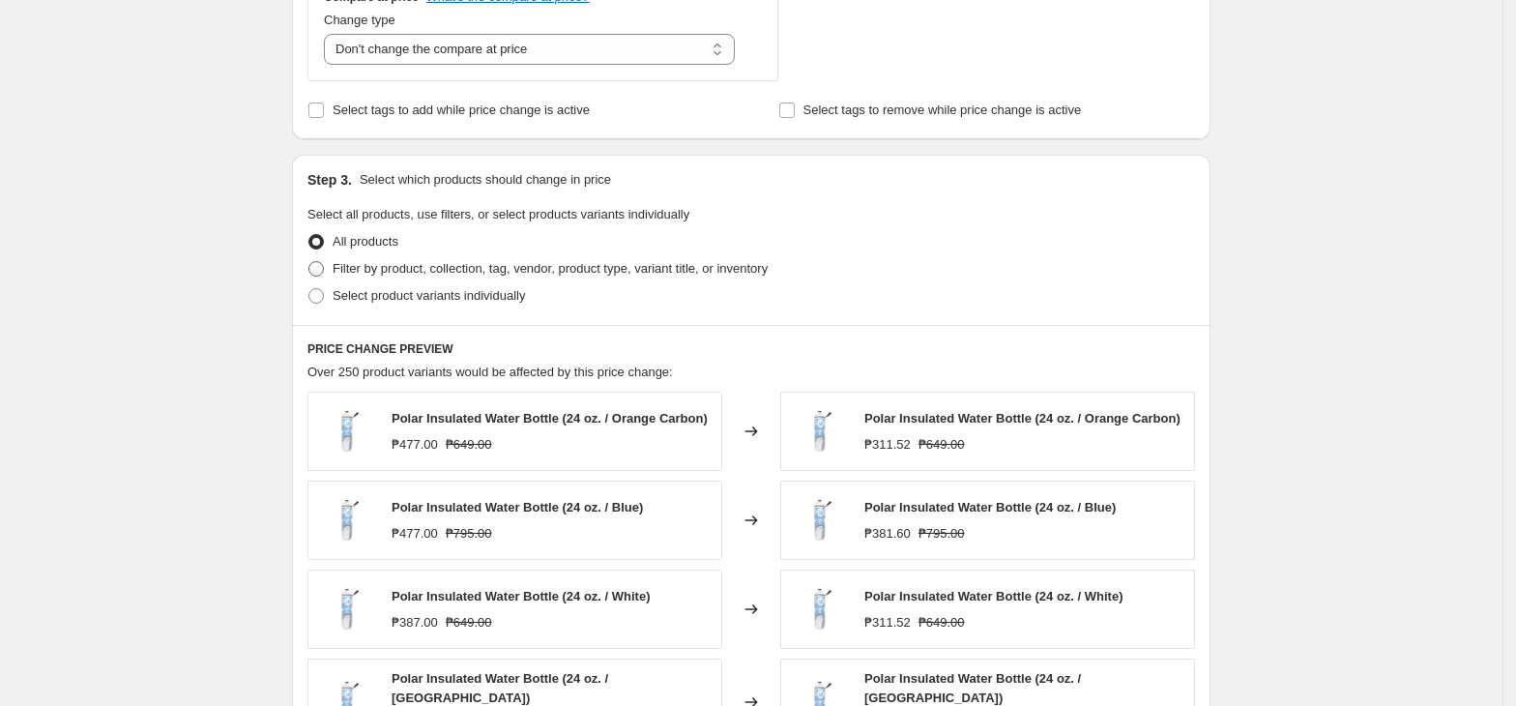
click at [487, 273] on span "Filter by product, collection, tag, vendor, product type, variant title, or inv…" at bounding box center [550, 268] width 435 height 15
click at [309, 262] on input "Filter by product, collection, tag, vendor, product type, variant title, or inv…" at bounding box center [308, 261] width 1 height 1
radio input "true"
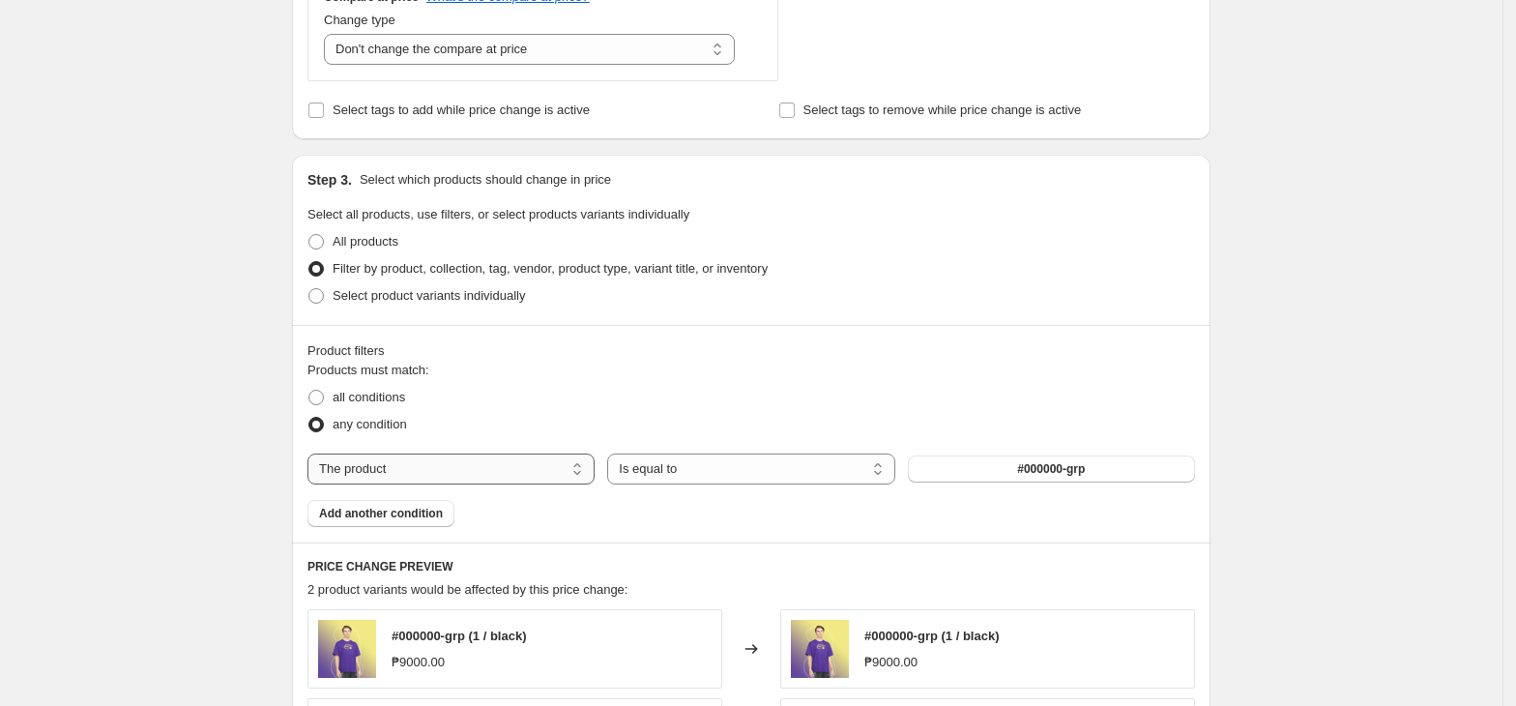
click at [492, 472] on select "The product The product's collection The product's tag The product's vendor The…" at bounding box center [450, 468] width 287 height 31
select select "tag"
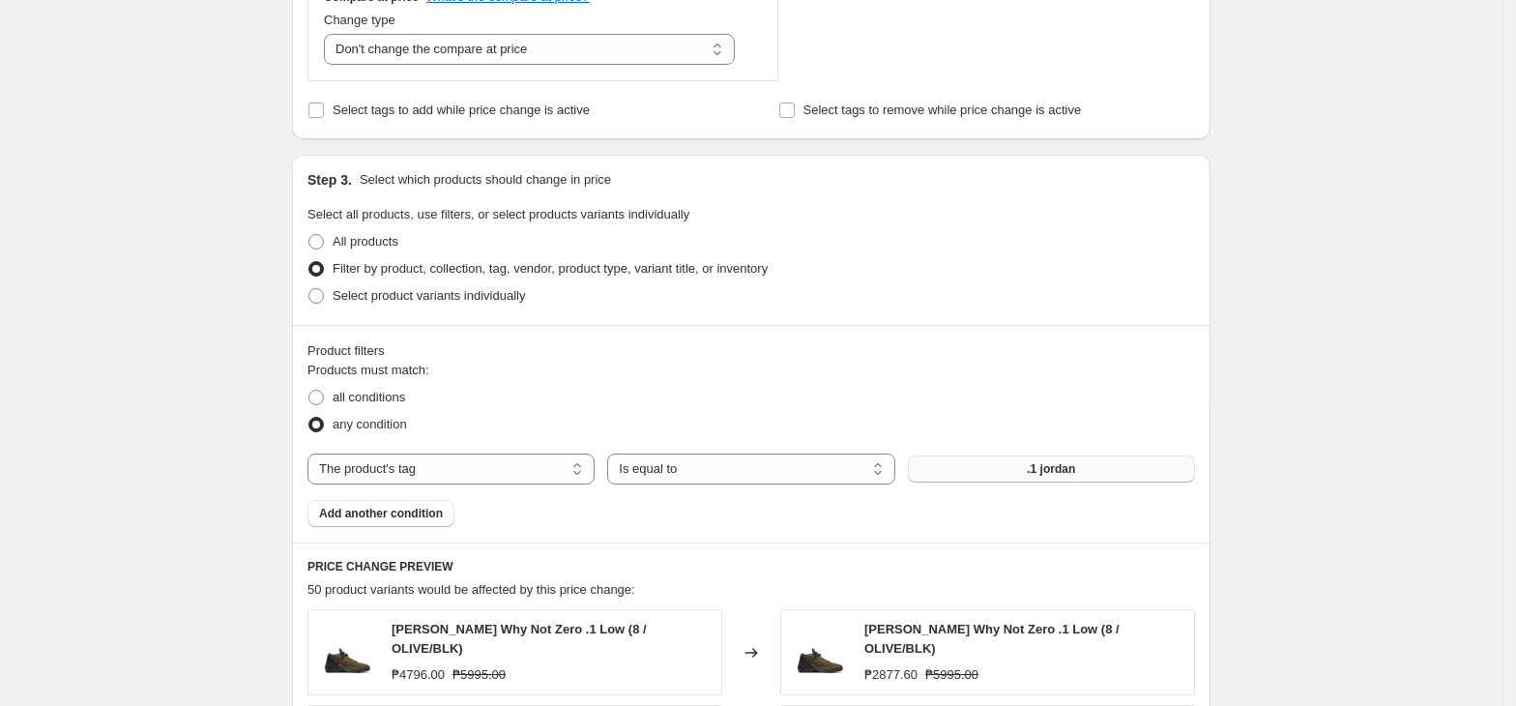
click at [1048, 477] on span ".1 jordan" at bounding box center [1051, 468] width 48 height 15
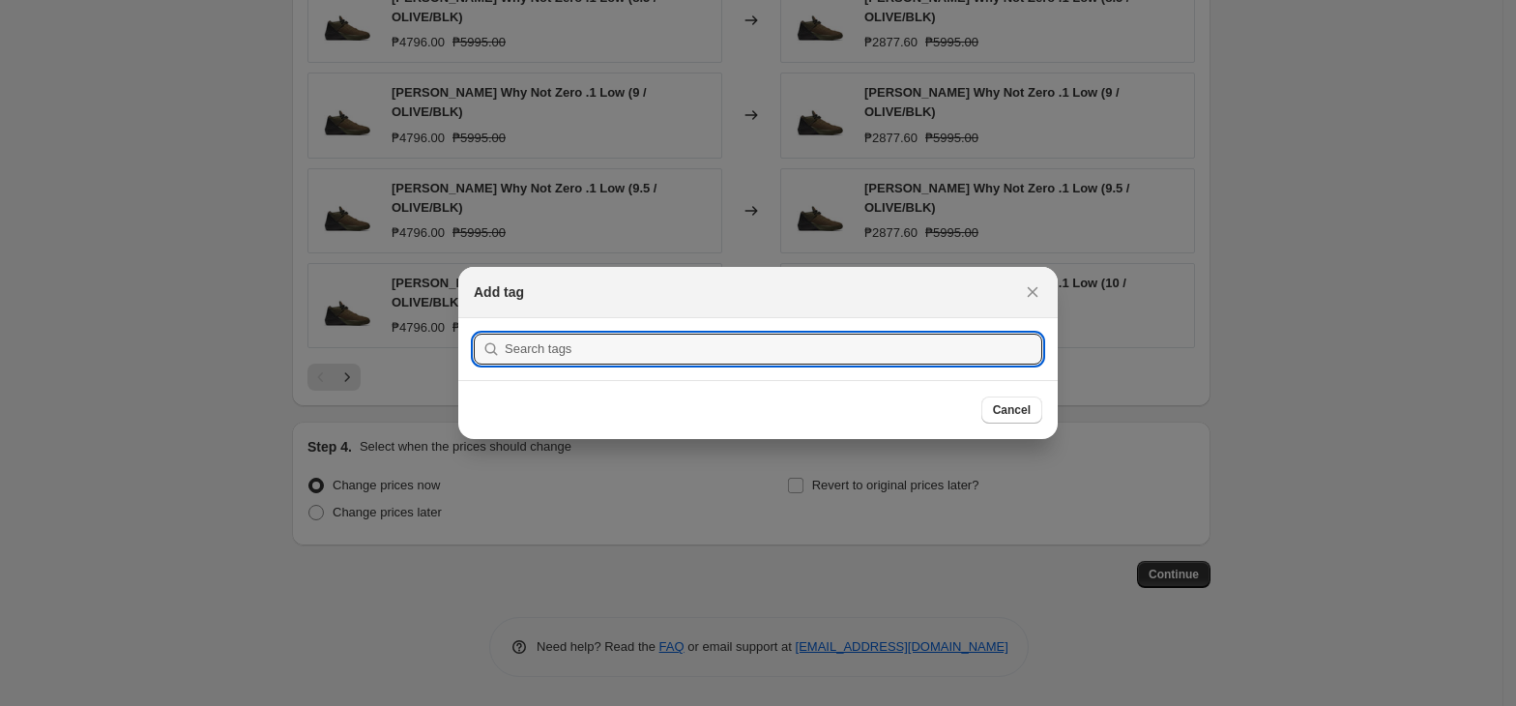
scroll to position [0, 0]
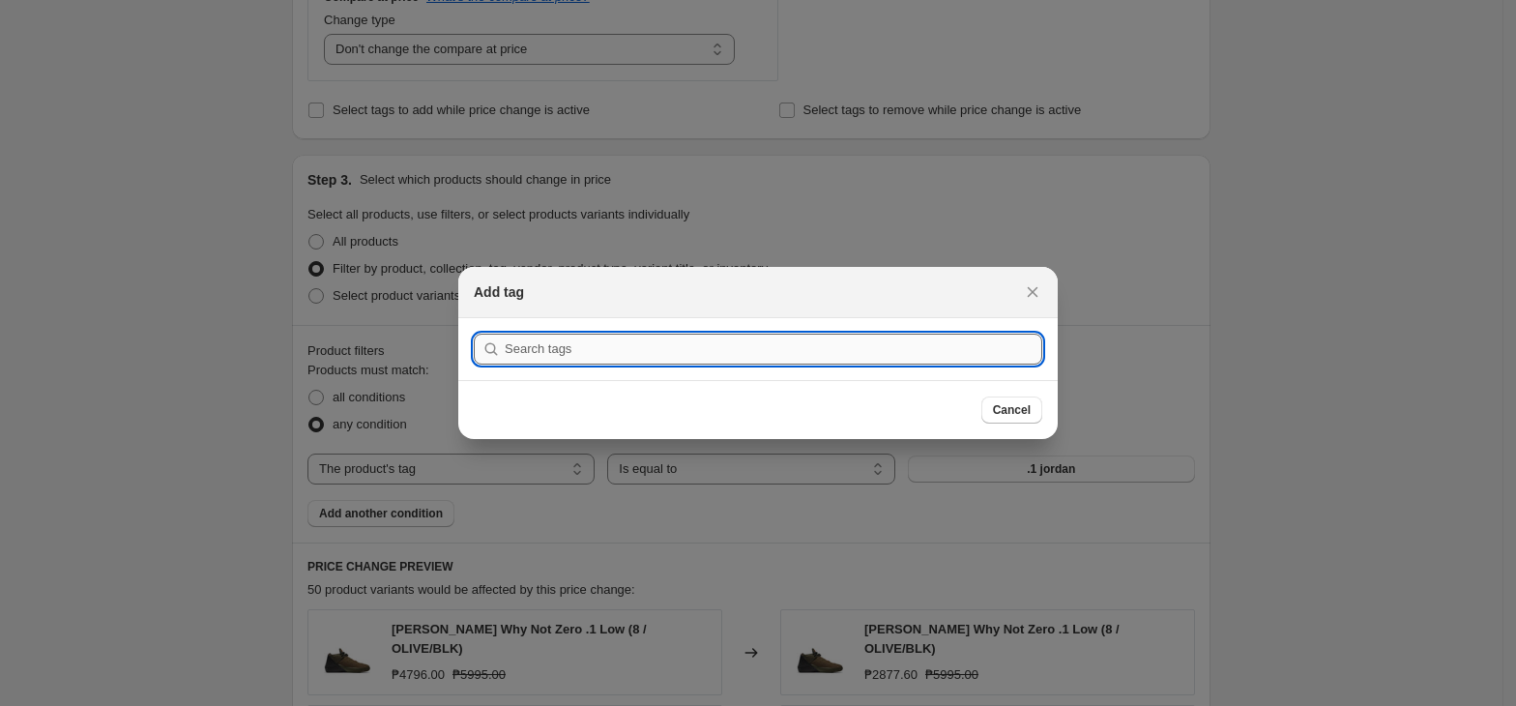
click at [840, 341] on input ":ra2:" at bounding box center [773, 349] width 537 height 31
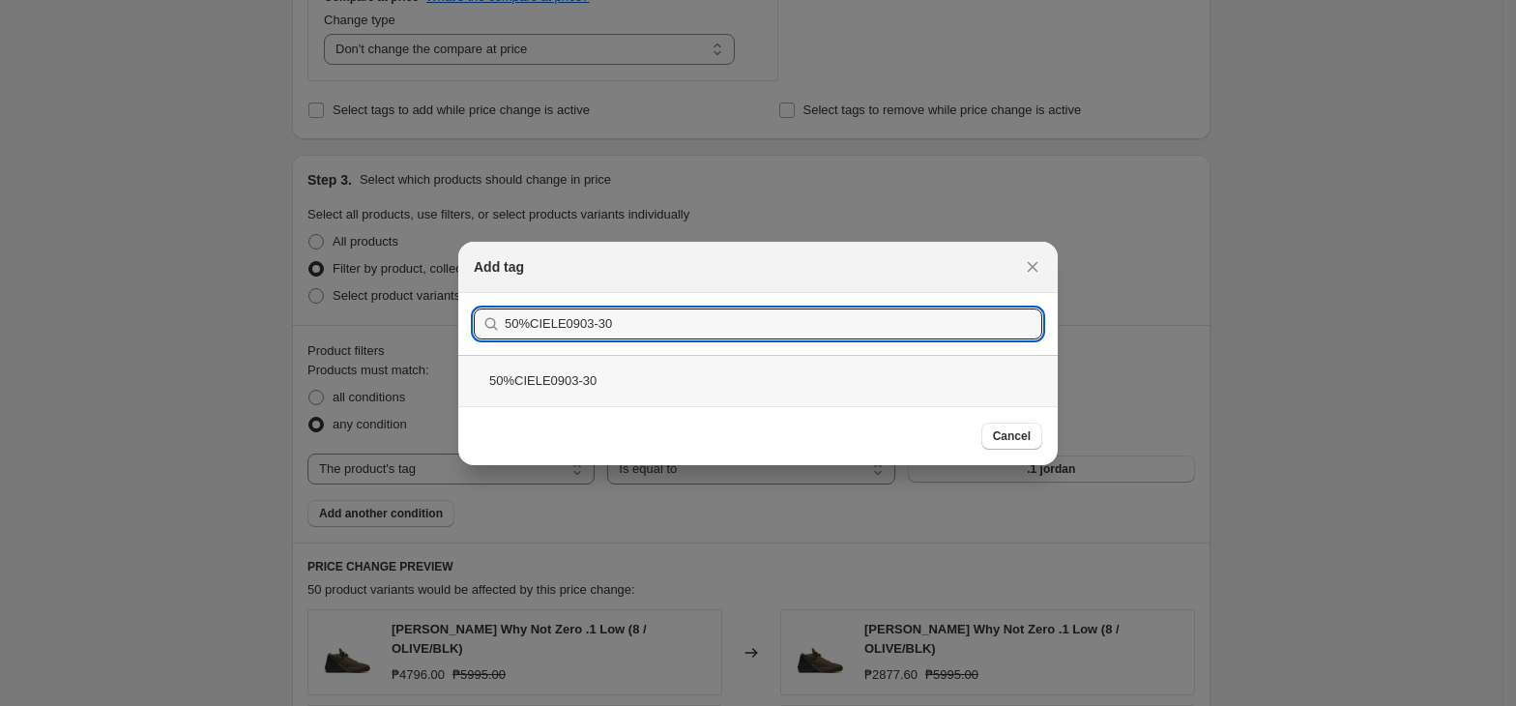
type input "50%CIELE0903-30"
click at [584, 377] on div "50%CIELE0903-30" at bounding box center [757, 380] width 599 height 51
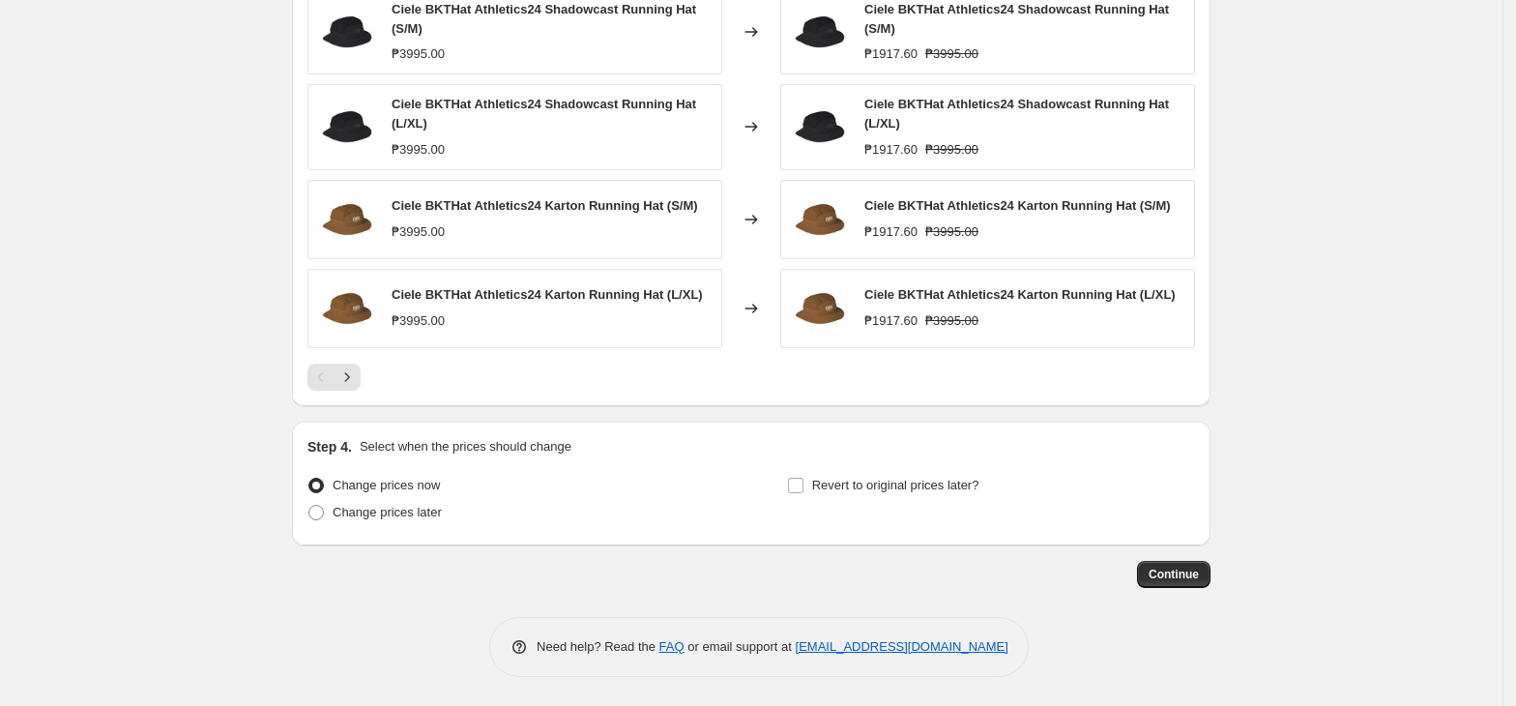
scroll to position [1495, 0]
click at [874, 484] on span "Revert to original prices later?" at bounding box center [895, 485] width 167 height 15
click at [803, 484] on input "Revert to original prices later?" at bounding box center [795, 485] width 15 height 15
checkbox input "true"
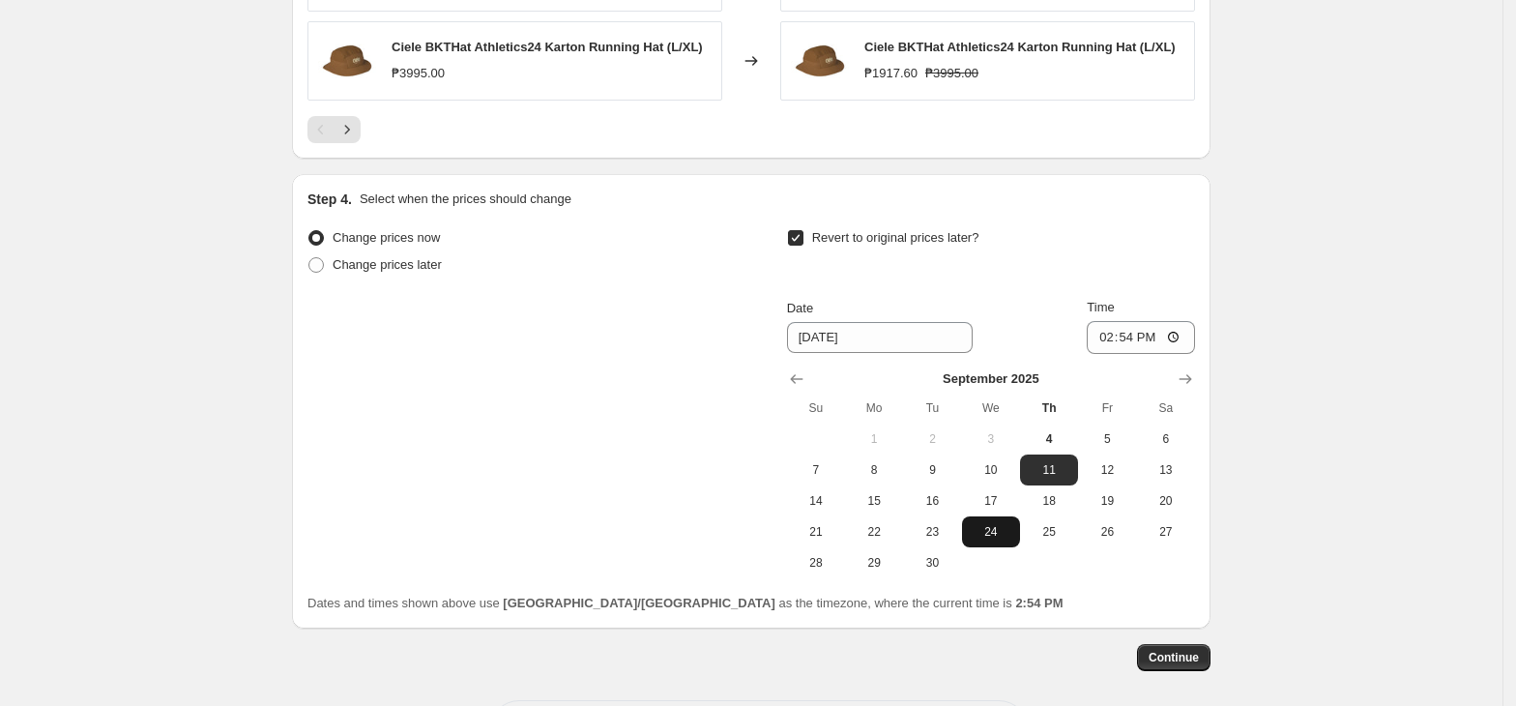
scroll to position [1825, 0]
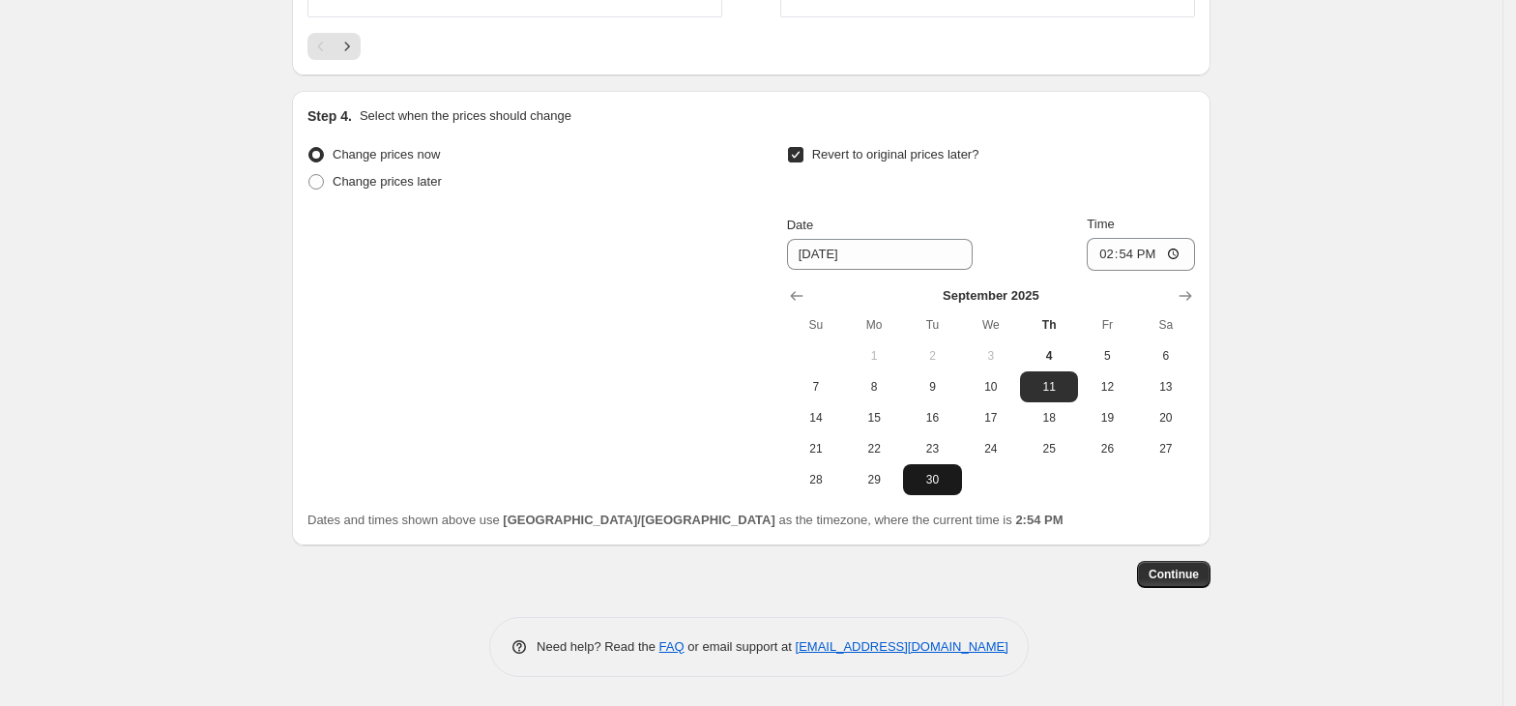
click at [940, 473] on span "30" at bounding box center [932, 479] width 43 height 15
type input "[DATE]"
drag, startPoint x: 1114, startPoint y: 257, endPoint x: 1118, endPoint y: 284, distance: 27.5
click at [1112, 256] on input "14:54" at bounding box center [1141, 254] width 108 height 33
type input "23:59"
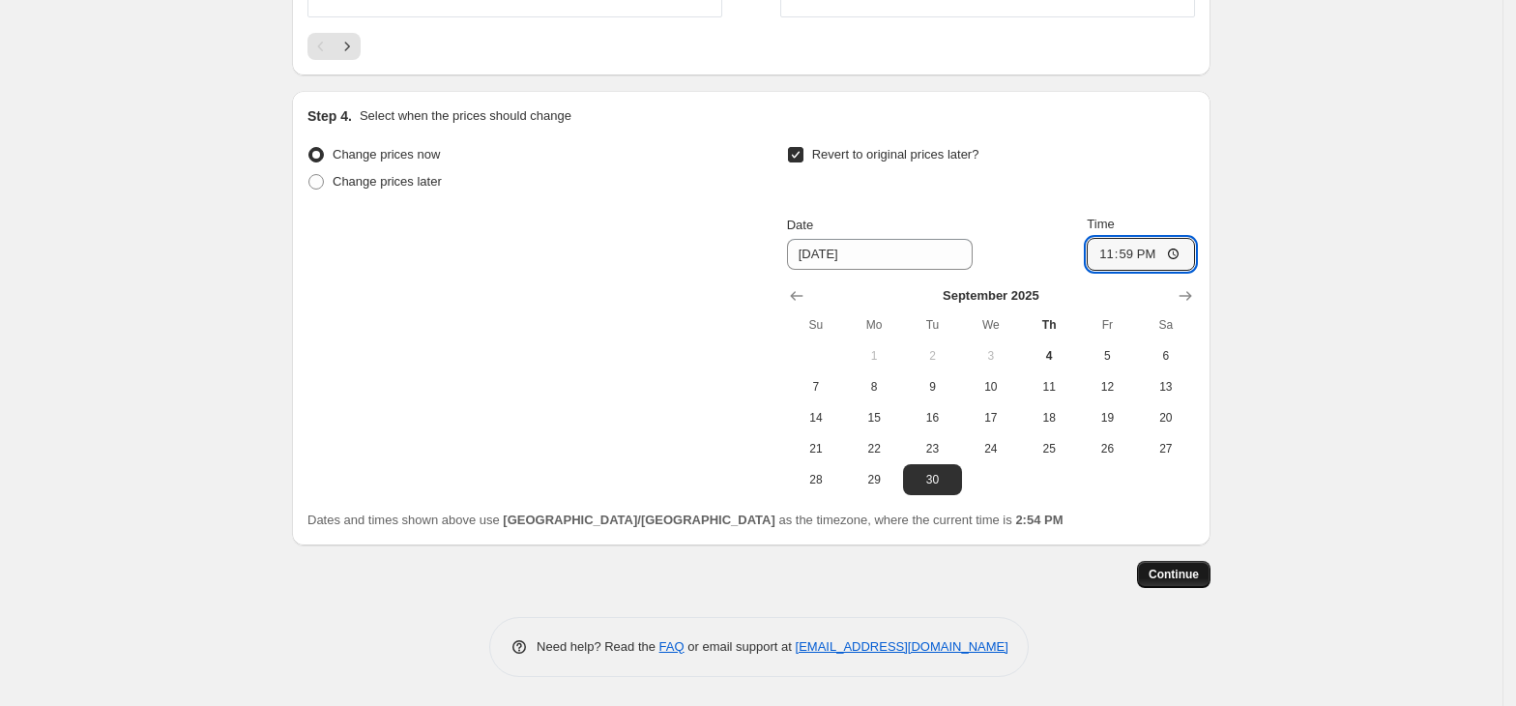
click at [1193, 561] on button "Continue" at bounding box center [1173, 574] width 73 height 27
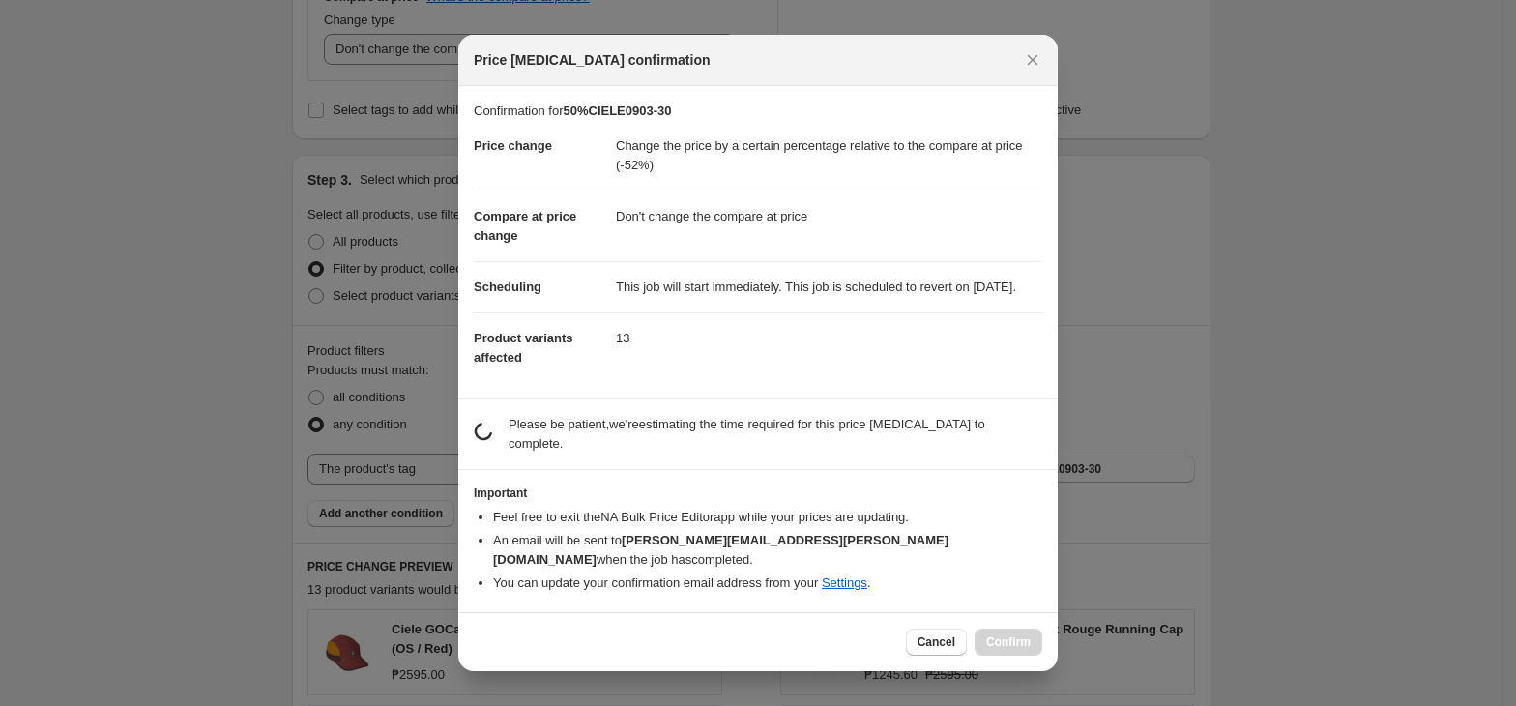
scroll to position [0, 0]
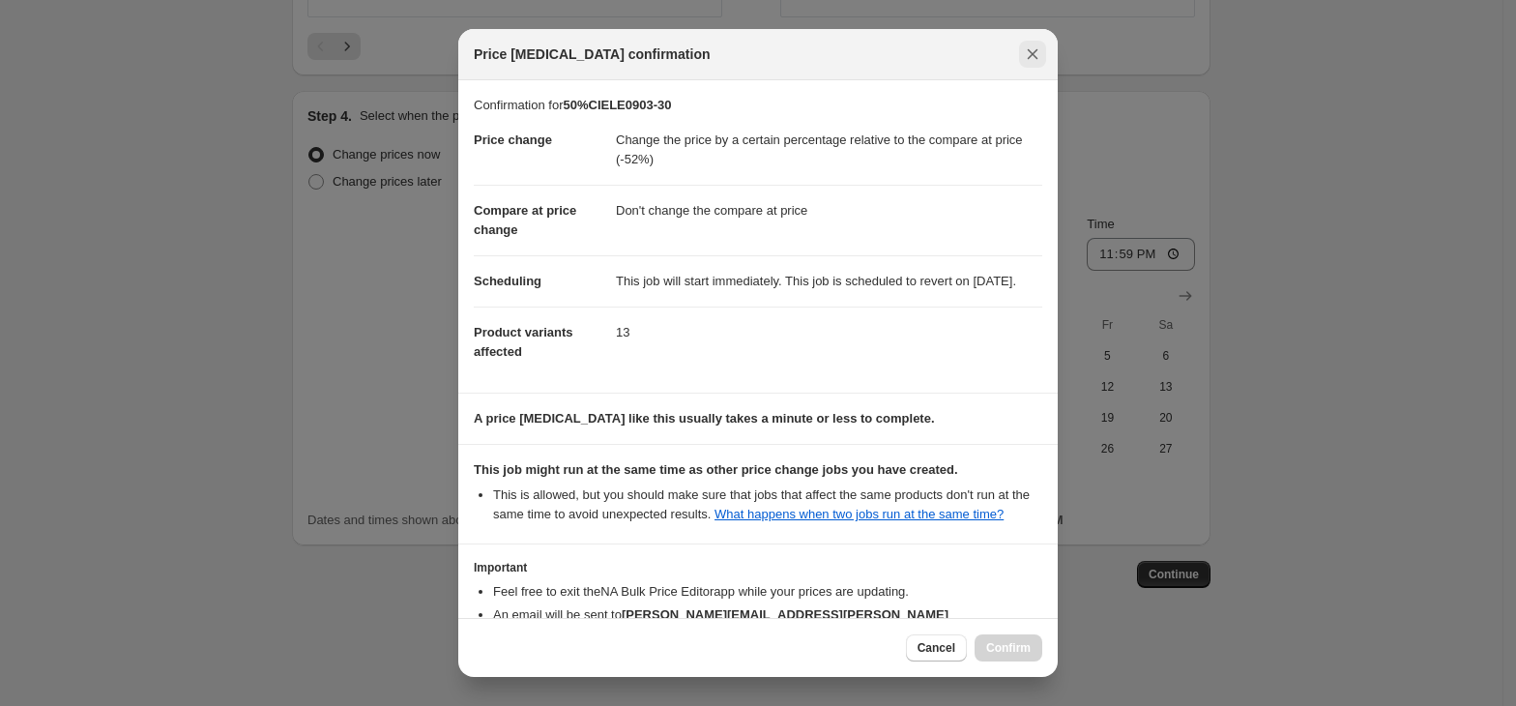
click at [1025, 50] on icon "Close" at bounding box center [1032, 53] width 19 height 19
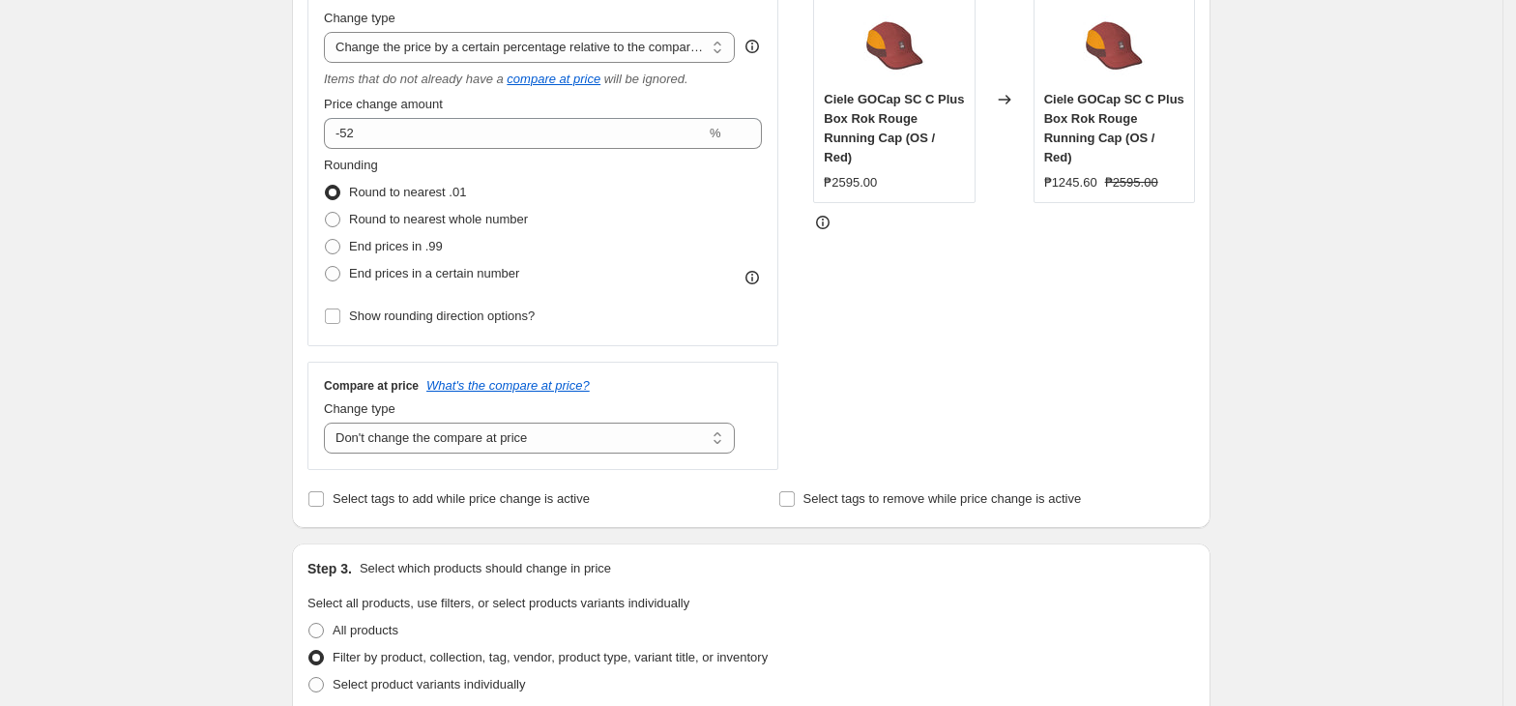
scroll to position [149, 0]
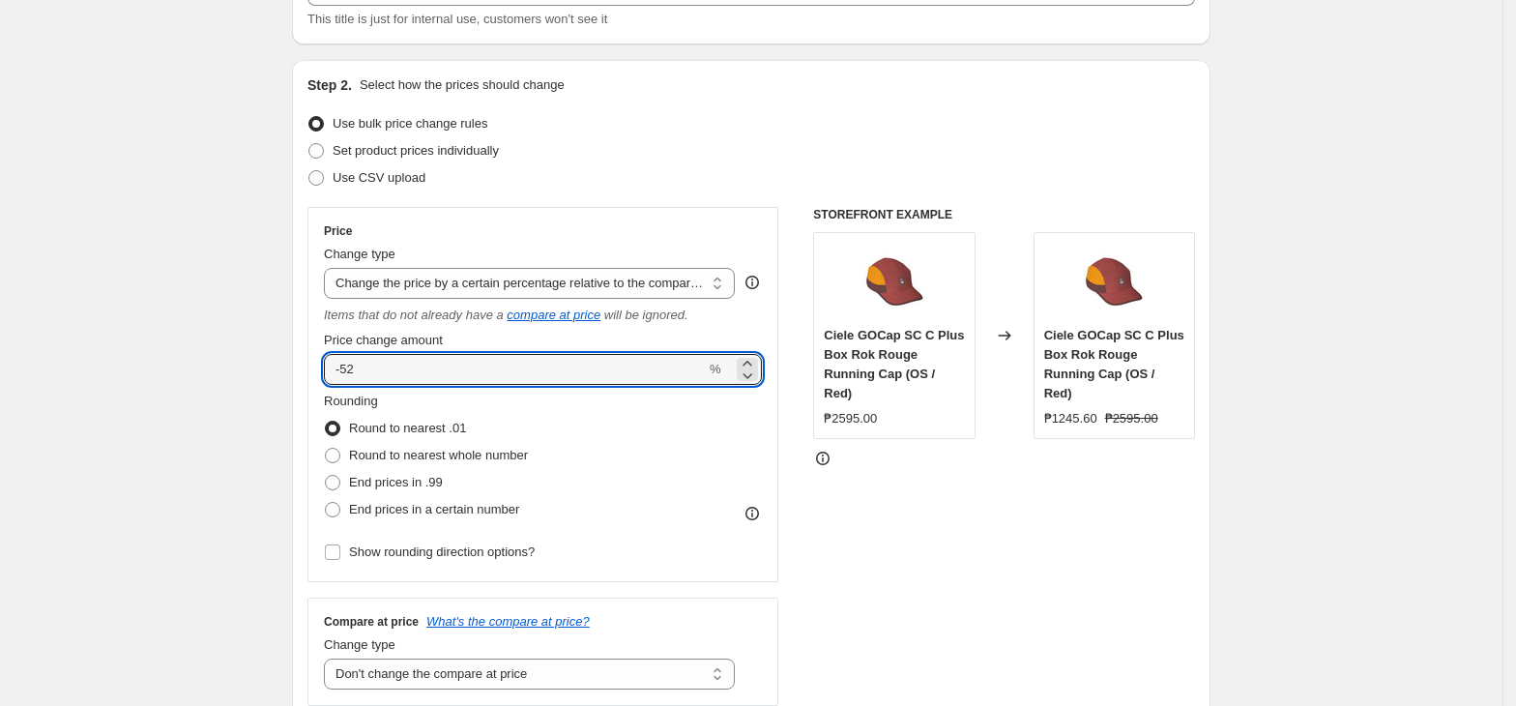
drag, startPoint x: 364, startPoint y: 363, endPoint x: 396, endPoint y: 349, distance: 35.0
click at [357, 365] on input "-52" at bounding box center [515, 369] width 382 height 31
type input "-50"
click at [694, 272] on select "Change the price to a certain amount Change the price by a certain amount Chang…" at bounding box center [529, 283] width 411 height 31
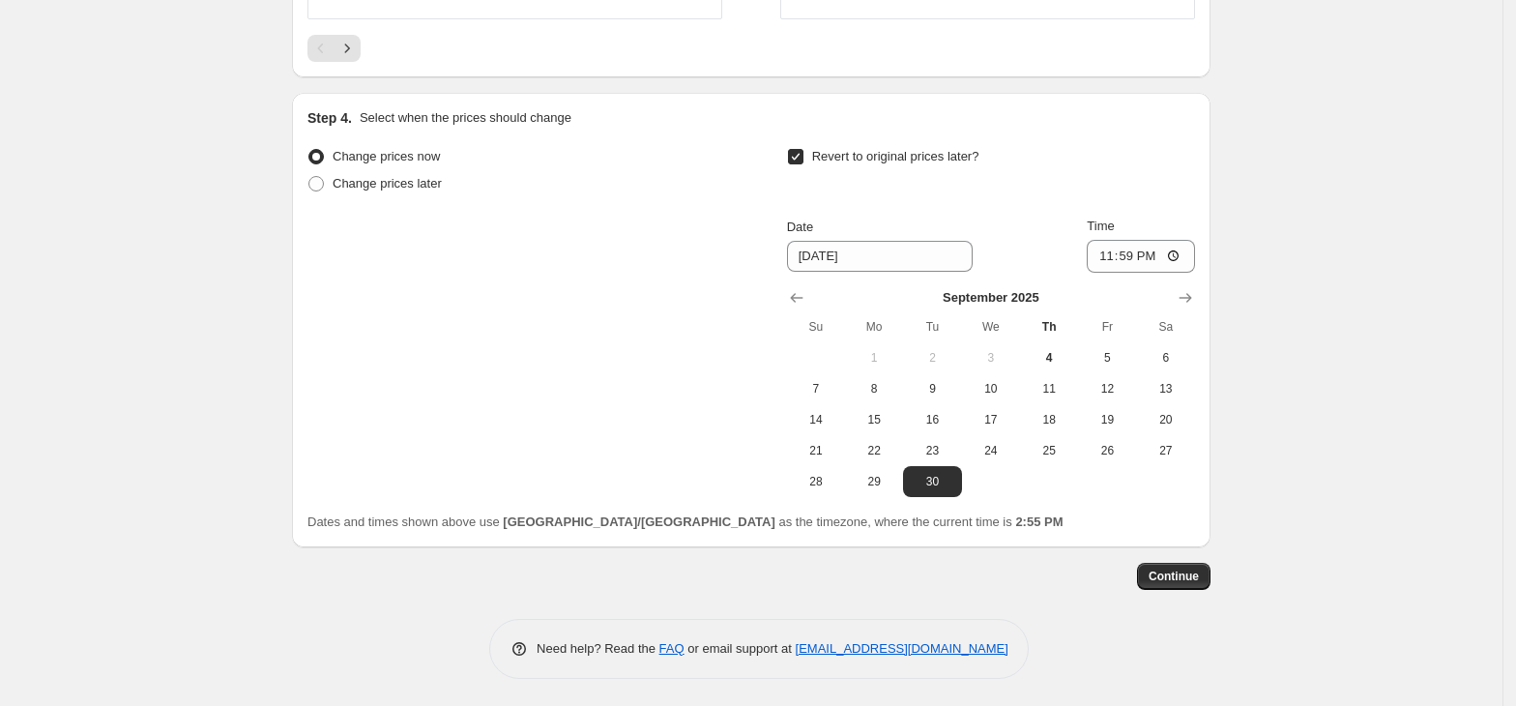
scroll to position [1825, 0]
click at [1150, 563] on button "Continue" at bounding box center [1173, 574] width 73 height 27
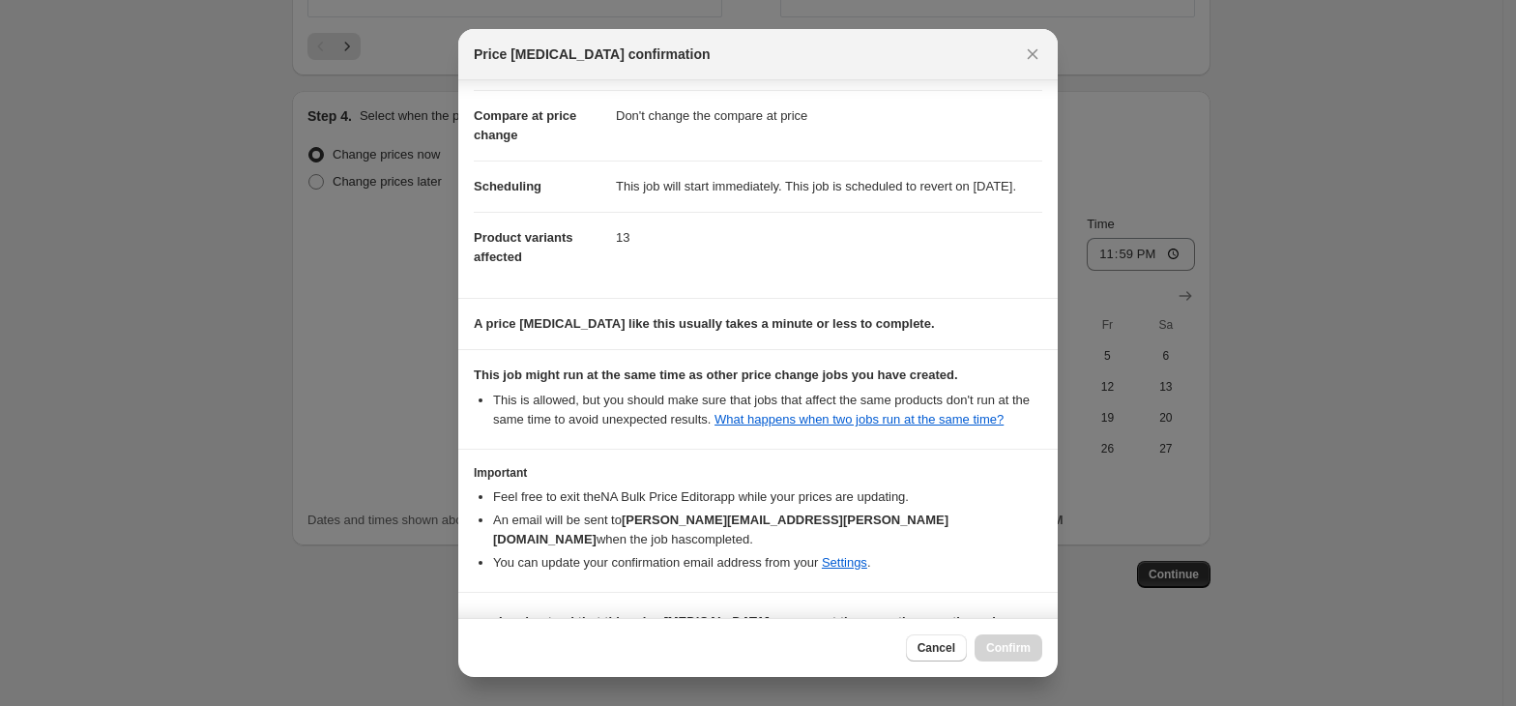
scroll to position [148, 0]
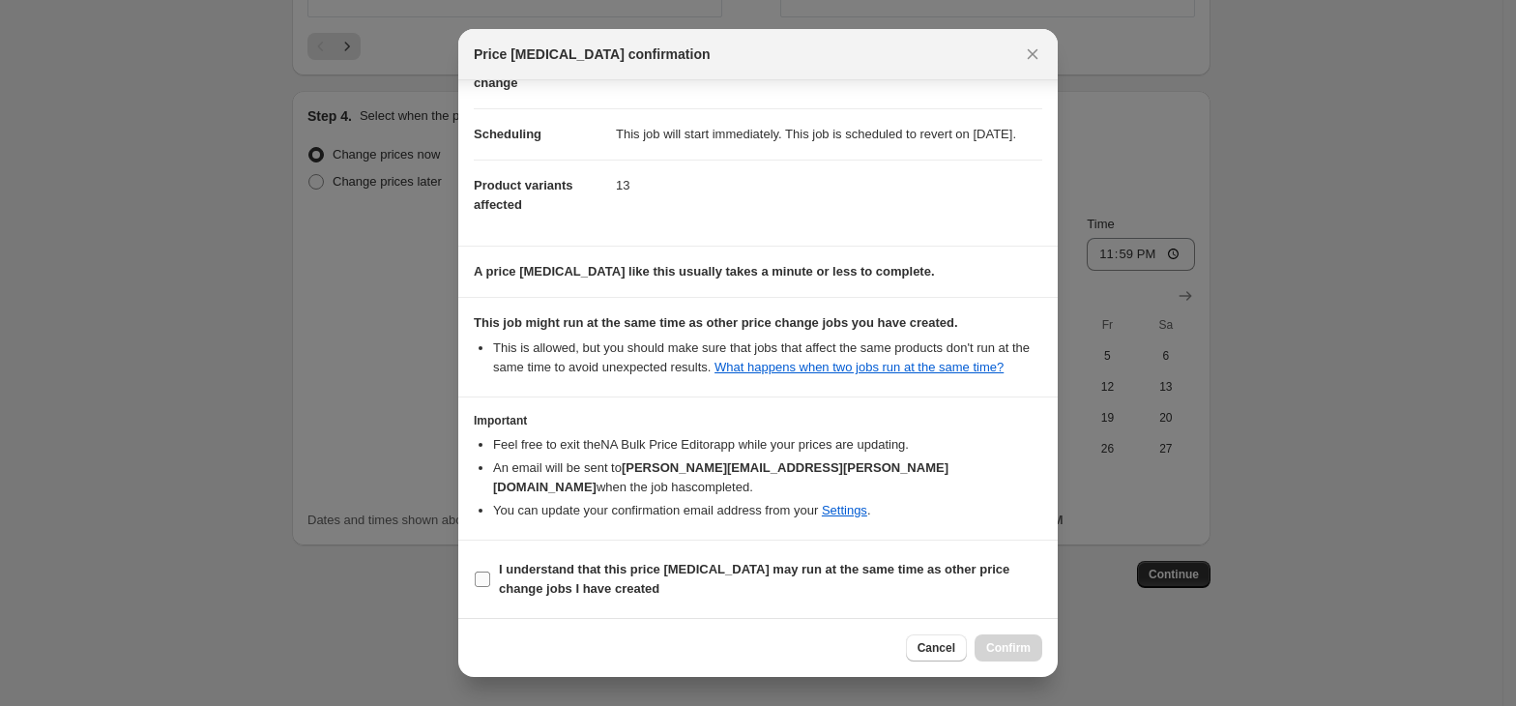
click at [535, 566] on b "I understand that this price [MEDICAL_DATA] may run at the same time as other p…" at bounding box center [754, 579] width 510 height 34
click at [490, 571] on input "I understand that this price [MEDICAL_DATA] may run at the same time as other p…" at bounding box center [482, 578] width 15 height 15
checkbox input "true"
click at [1010, 647] on span "Confirm" at bounding box center [1008, 647] width 44 height 15
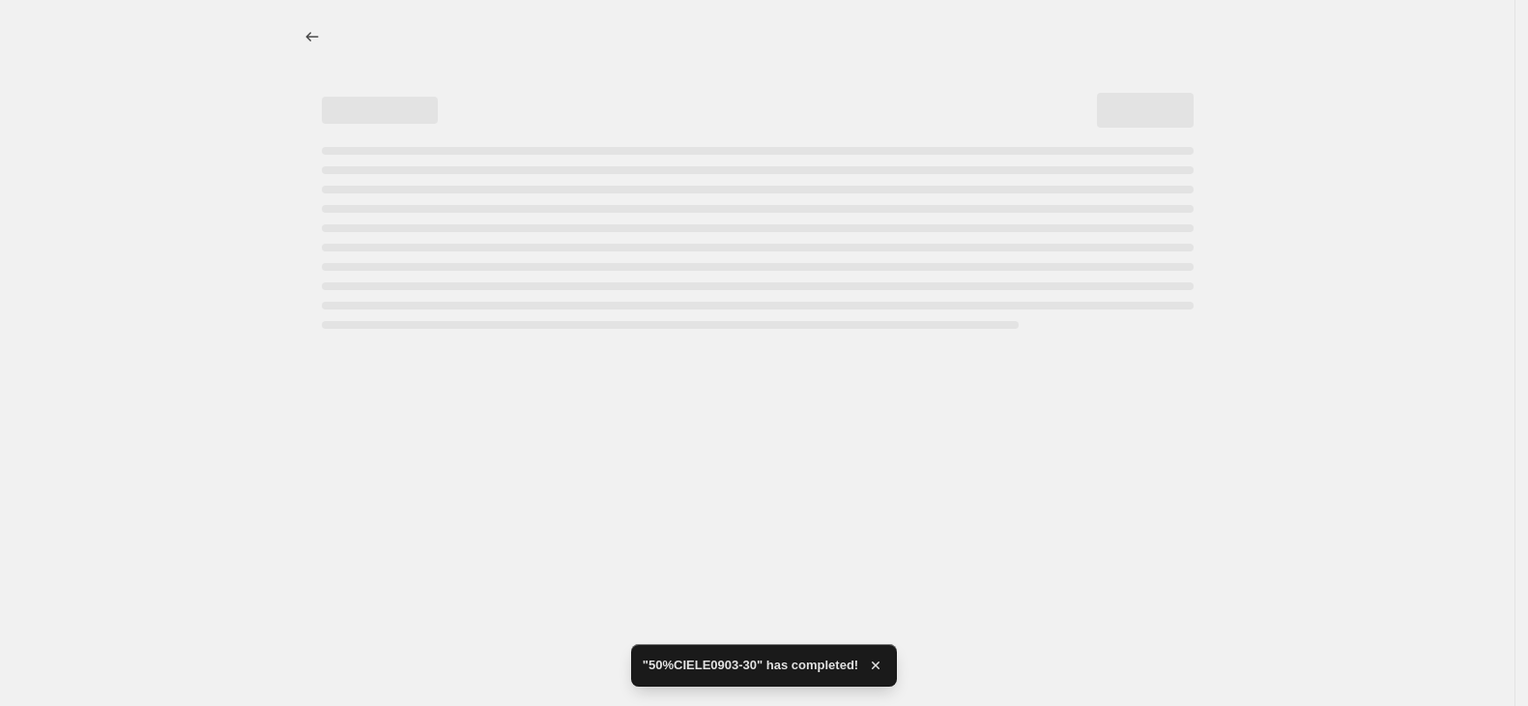
select select "pcap"
select select "no_change"
select select "tag"
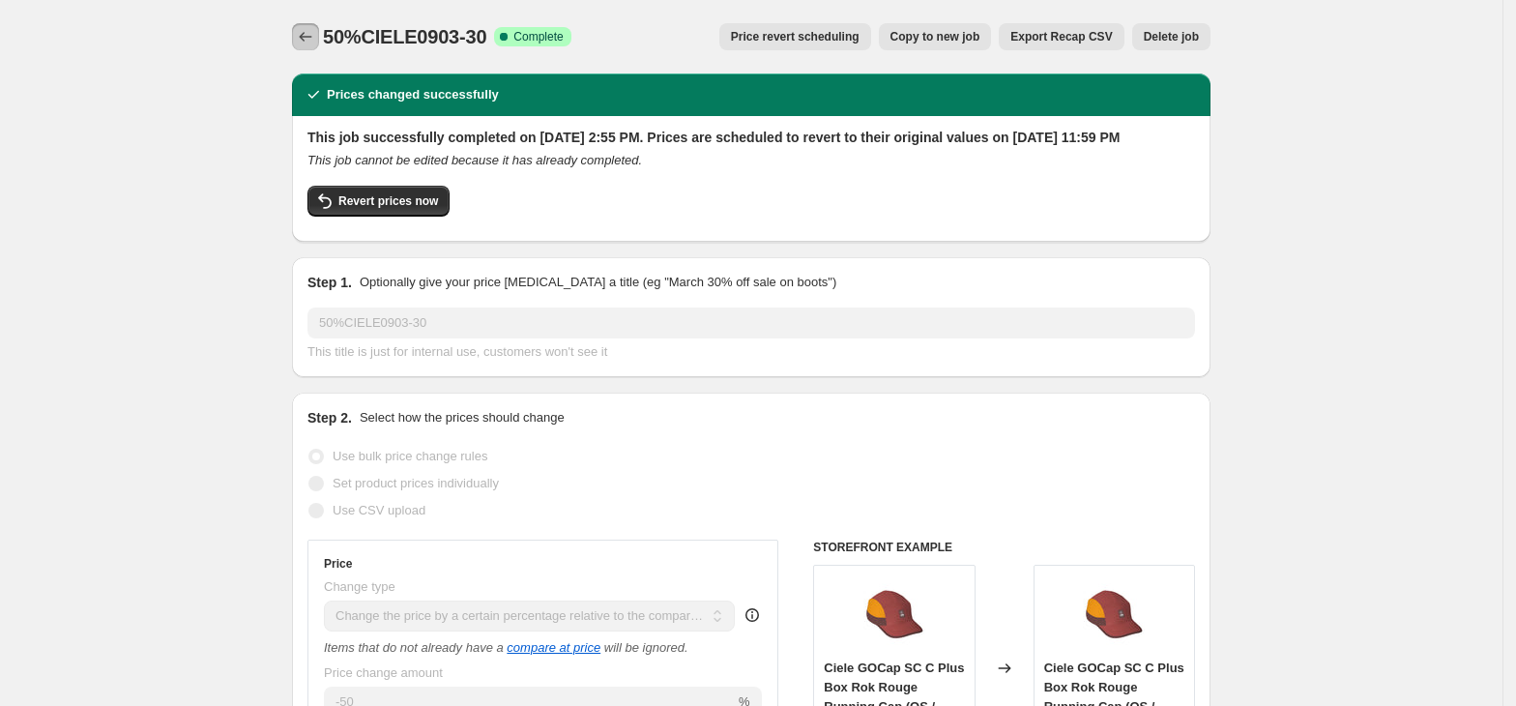
click at [298, 37] on button "Price change jobs" at bounding box center [305, 36] width 27 height 27
